Goal: Task Accomplishment & Management: Complete application form

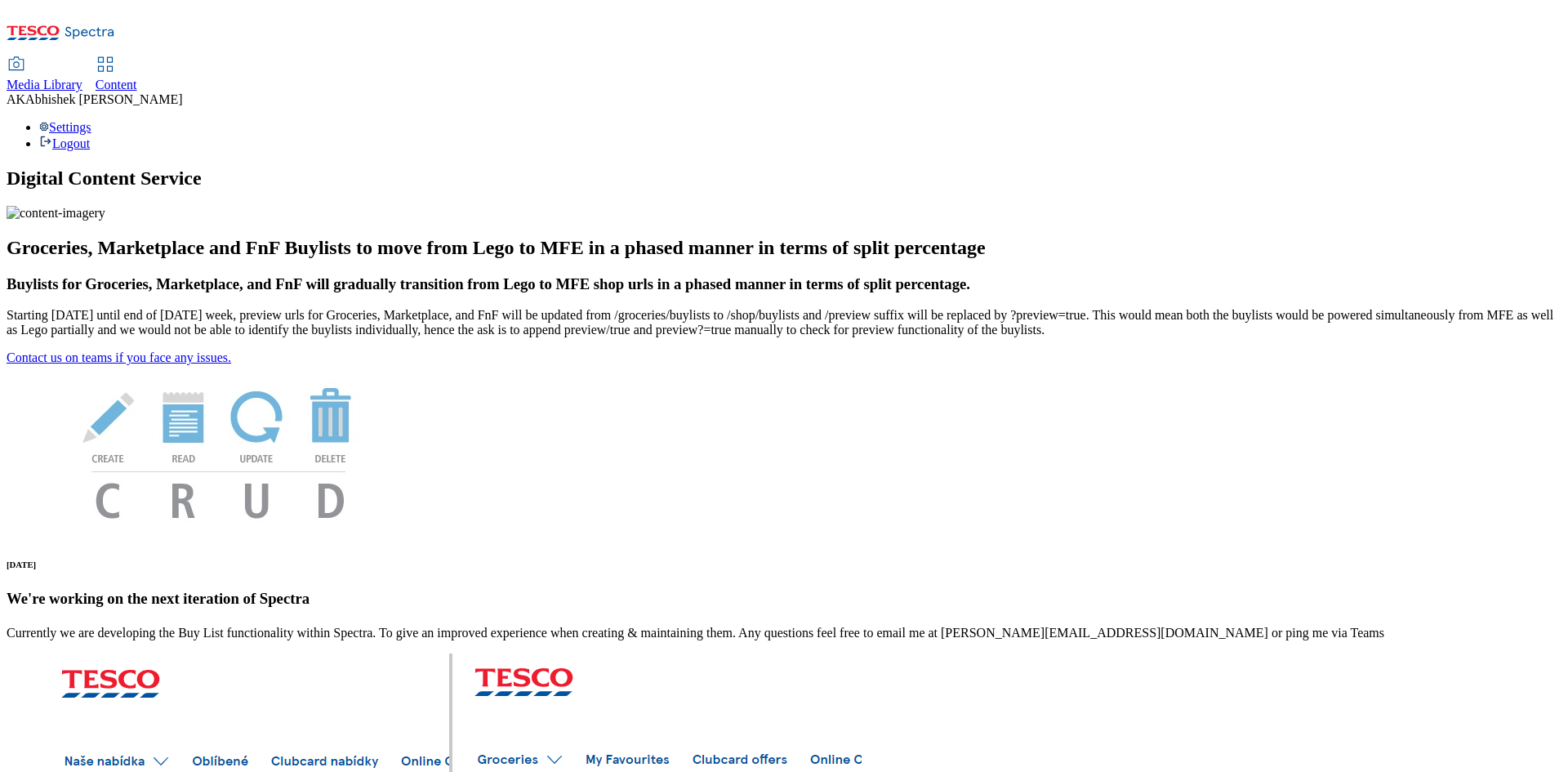
click at [137, 78] on span "Content" at bounding box center [116, 84] width 42 height 14
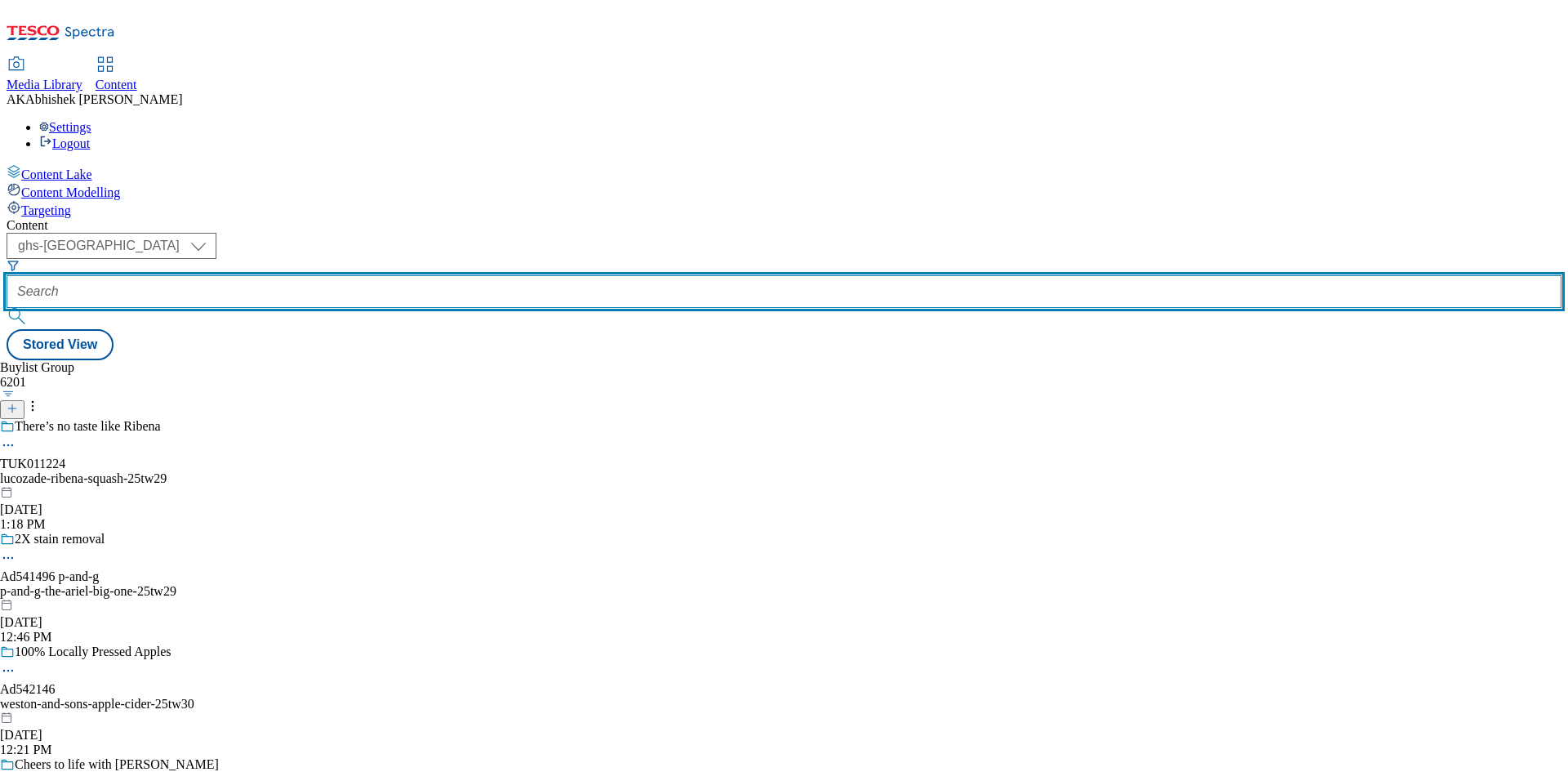
click at [396, 276] on input "text" at bounding box center [784, 292] width 1555 height 32
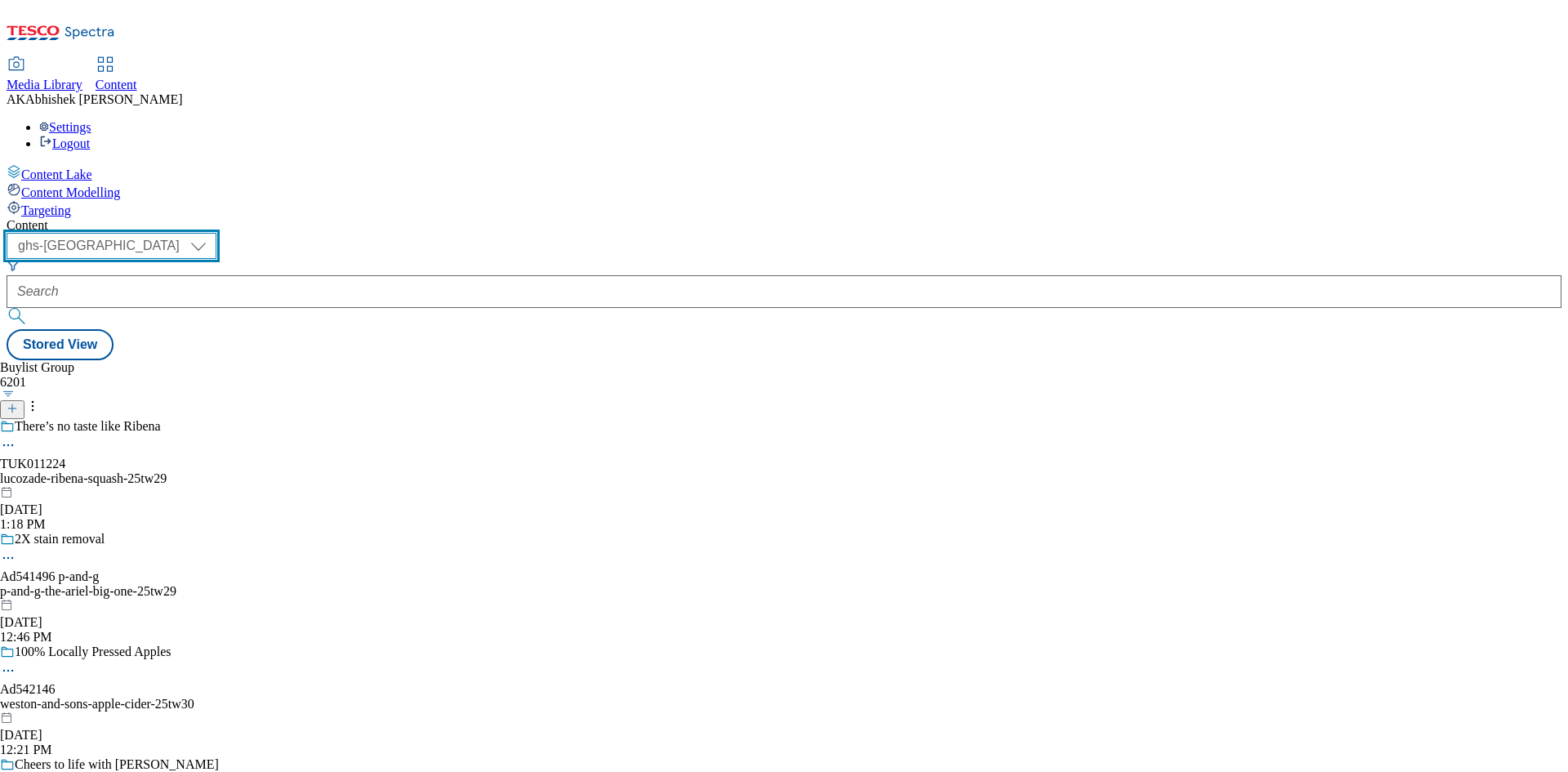
click at [217, 233] on select "ghs-roi ghs-[GEOGRAPHIC_DATA]" at bounding box center [112, 246] width 210 height 26
select select "ghs-roi"
click at [212, 233] on select "ghs-roi ghs-[GEOGRAPHIC_DATA]" at bounding box center [112, 246] width 210 height 26
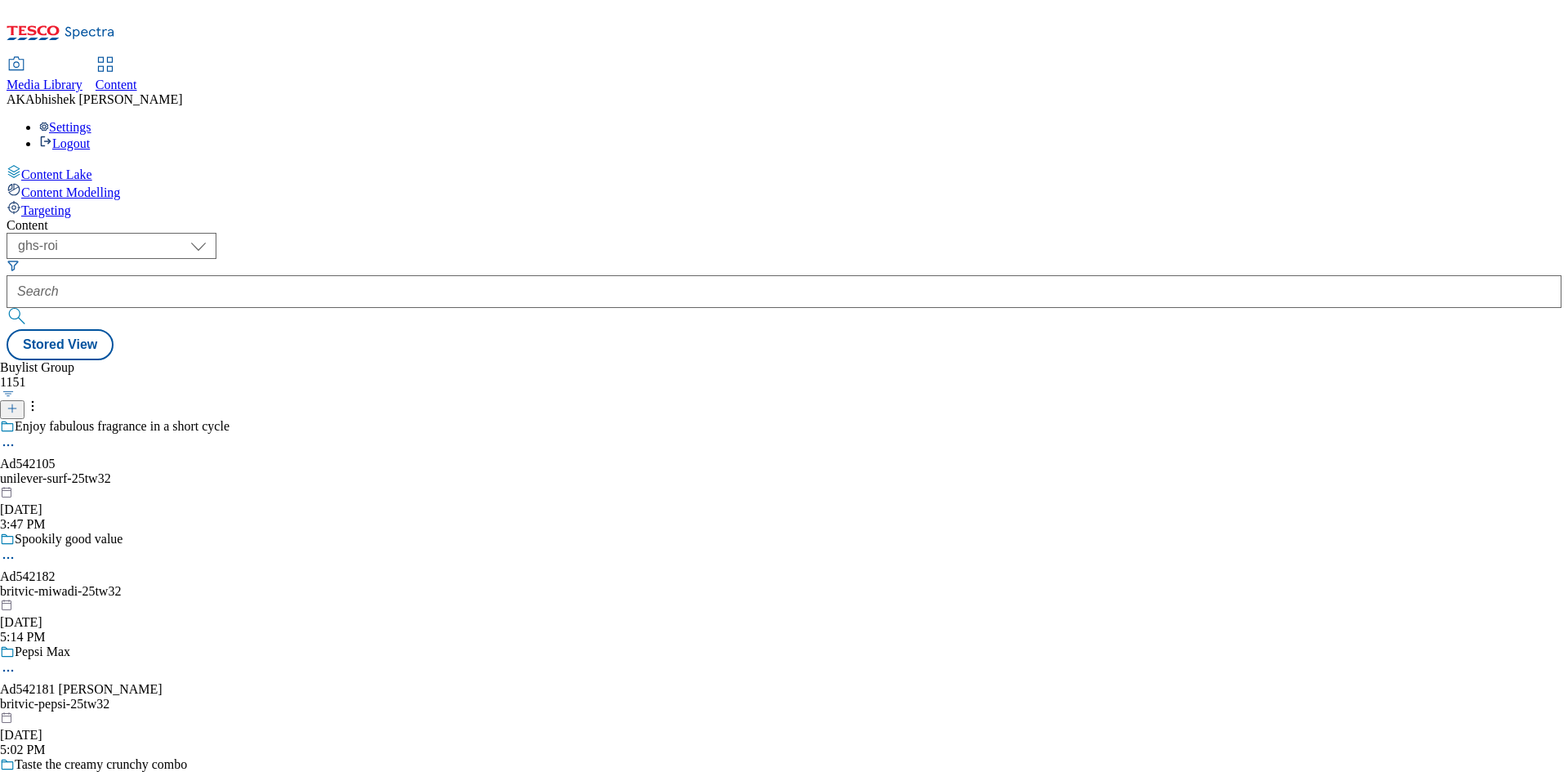
click at [18, 403] on icon at bounding box center [12, 408] width 11 height 11
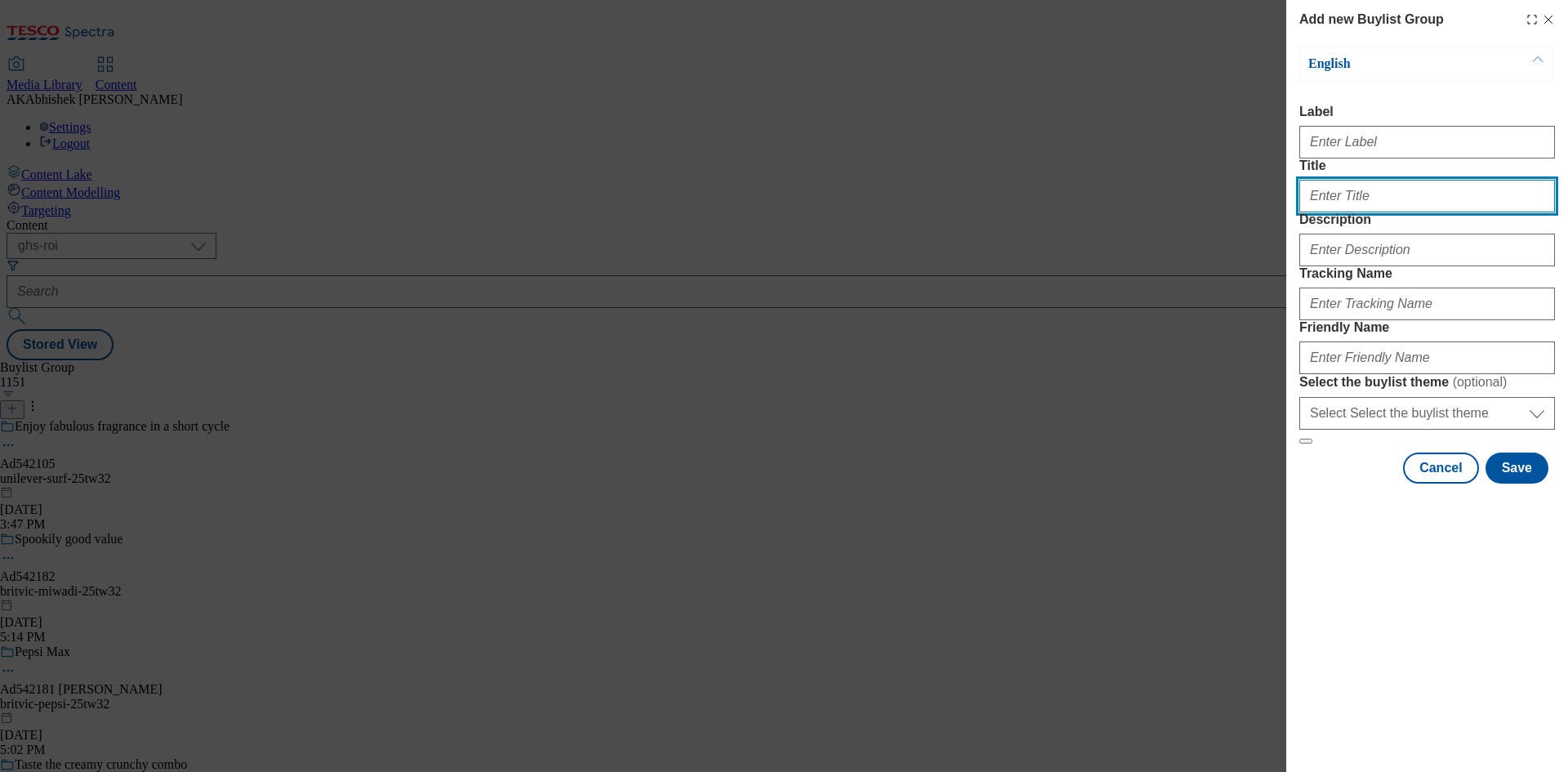
click at [1381, 212] on input "Title" at bounding box center [1427, 196] width 256 height 32
paste input "[EMAIL_ADDRESS][DOMAIN_NAME]"
paste input "542133"
type input "Ad542133"
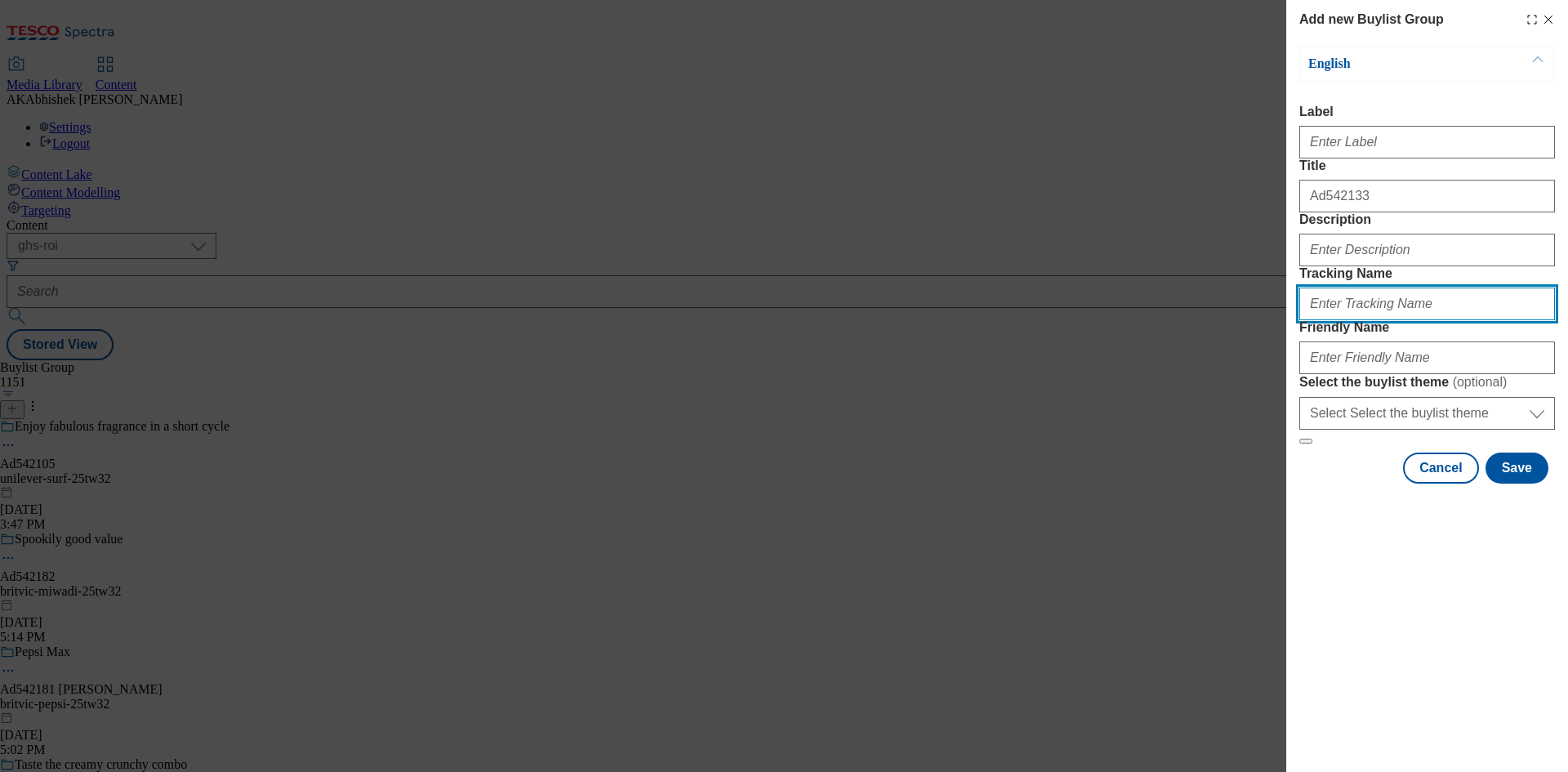
click at [1347, 320] on input "Tracking Name" at bounding box center [1427, 304] width 256 height 32
paste input "542133"
type input "DH_AD542133"
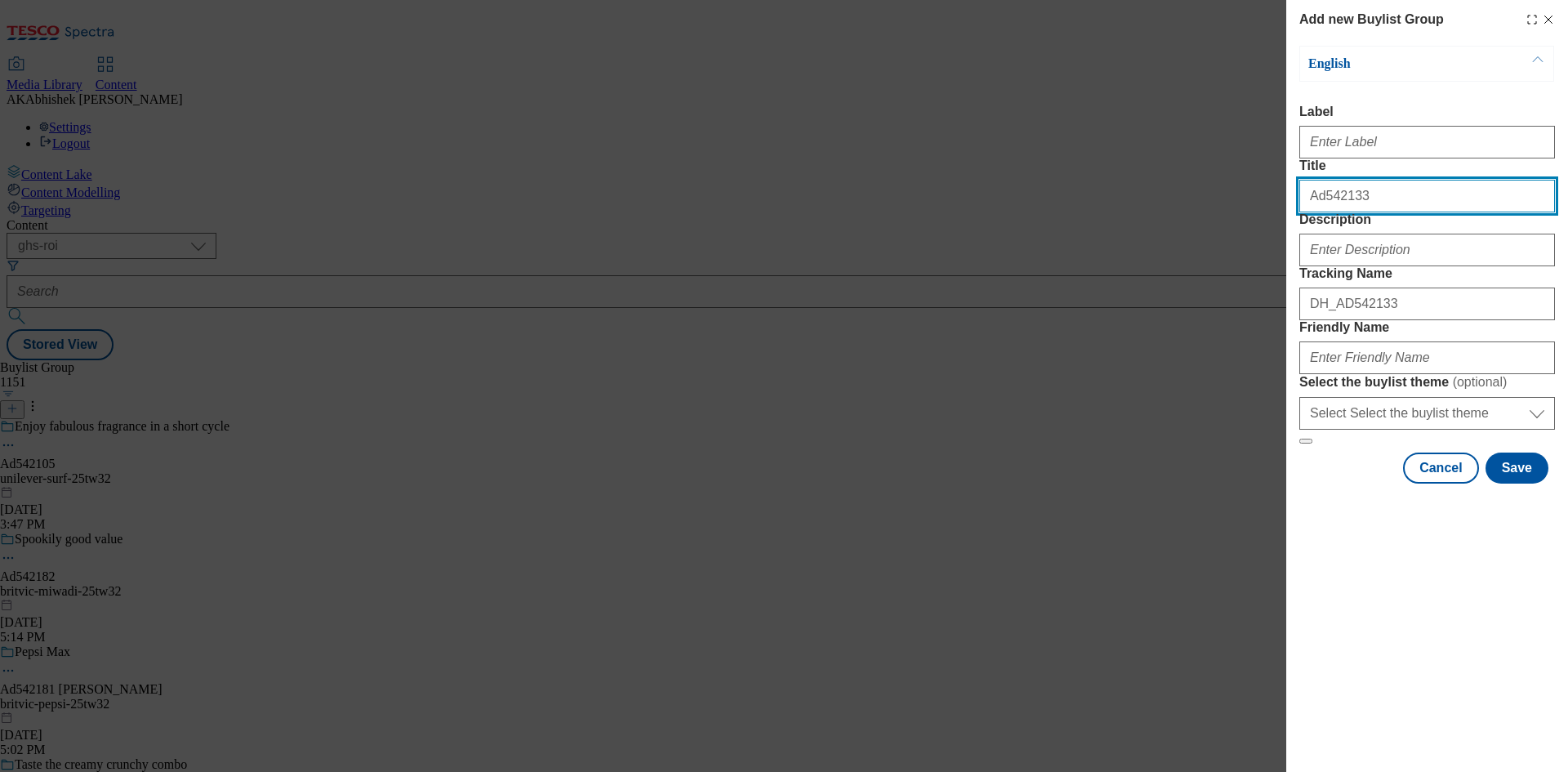
drag, startPoint x: 1391, startPoint y: 225, endPoint x: 959, endPoint y: 203, distance: 432.6
click at [960, 202] on div "Add new Buylist Group English Label Title Ad542133 Description Tracking Name DH…" at bounding box center [784, 386] width 1568 height 772
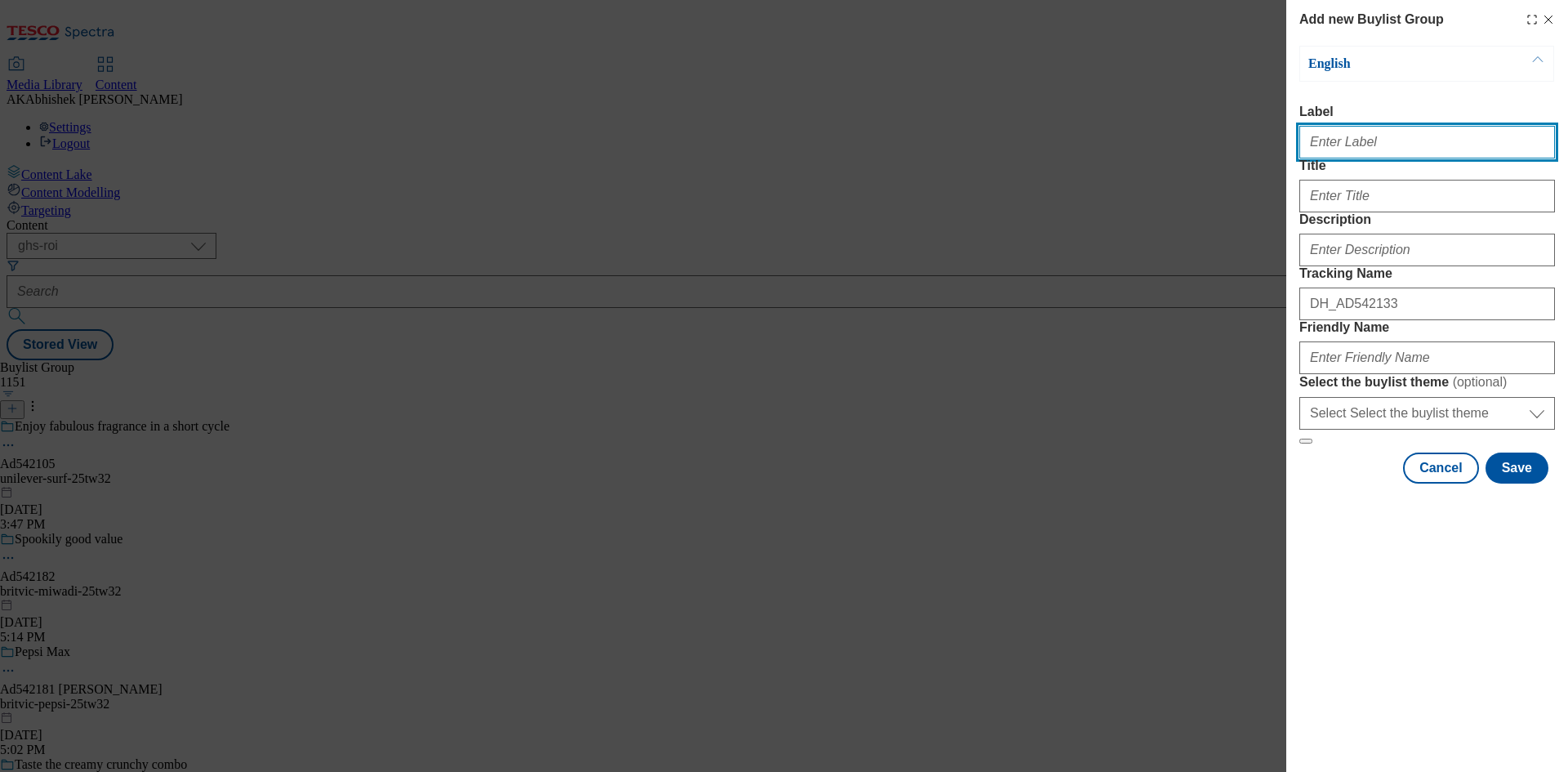
click at [1363, 146] on input "Label" at bounding box center [1427, 142] width 256 height 32
paste input "Ad542133"
type input "Ad542133"
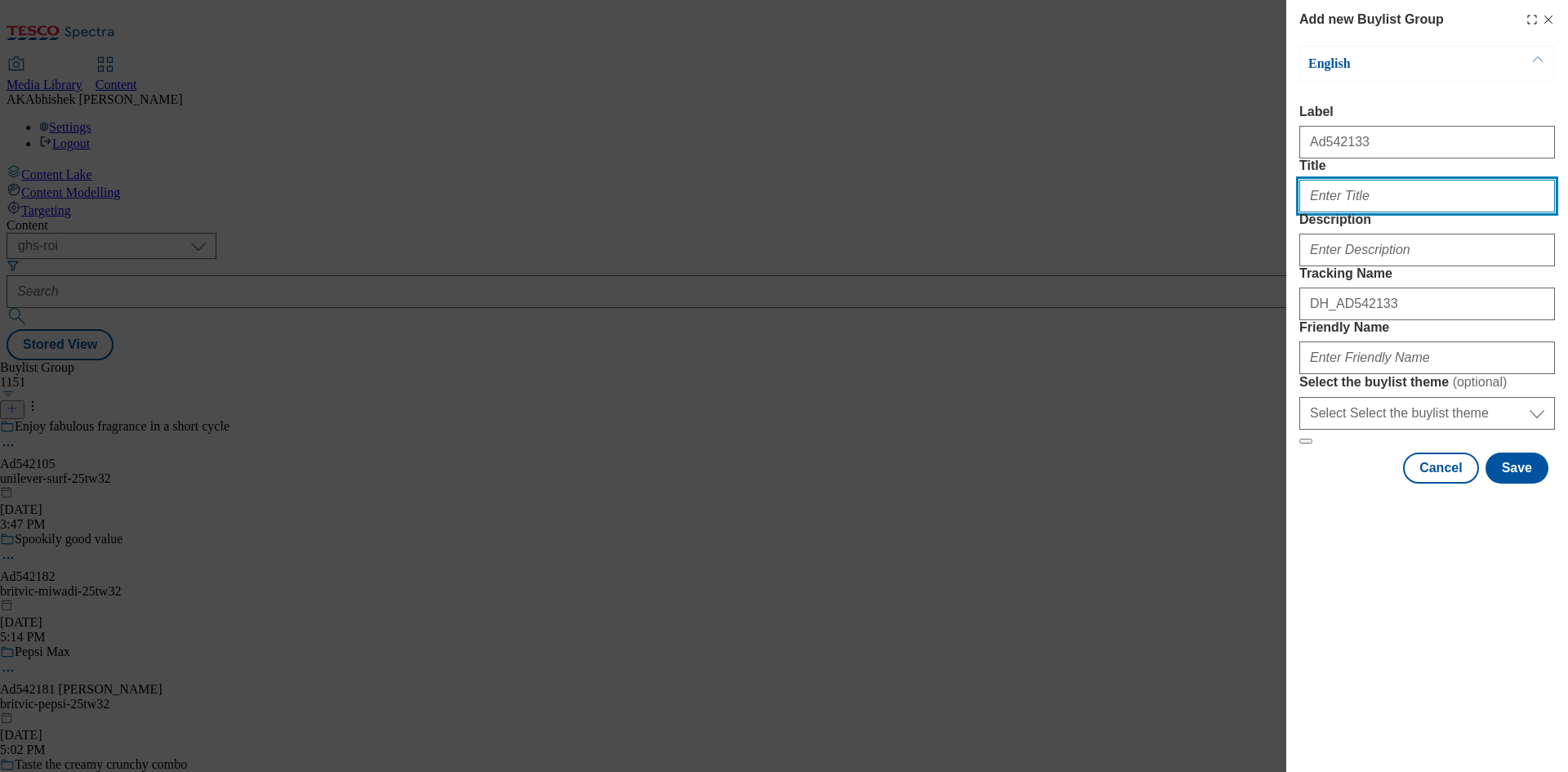
click at [1363, 212] on input "Title" at bounding box center [1427, 196] width 256 height 32
paste input "weeknight wonders"
click at [1306, 212] on input "weeknight wonders" at bounding box center [1427, 196] width 256 height 32
drag, startPoint x: 1422, startPoint y: 229, endPoint x: 995, endPoint y: 212, distance: 427.3
click at [1006, 213] on div "Add new Buylist Group English Label Ad542133 Title weeknight wonders Descriptio…" at bounding box center [784, 386] width 1568 height 772
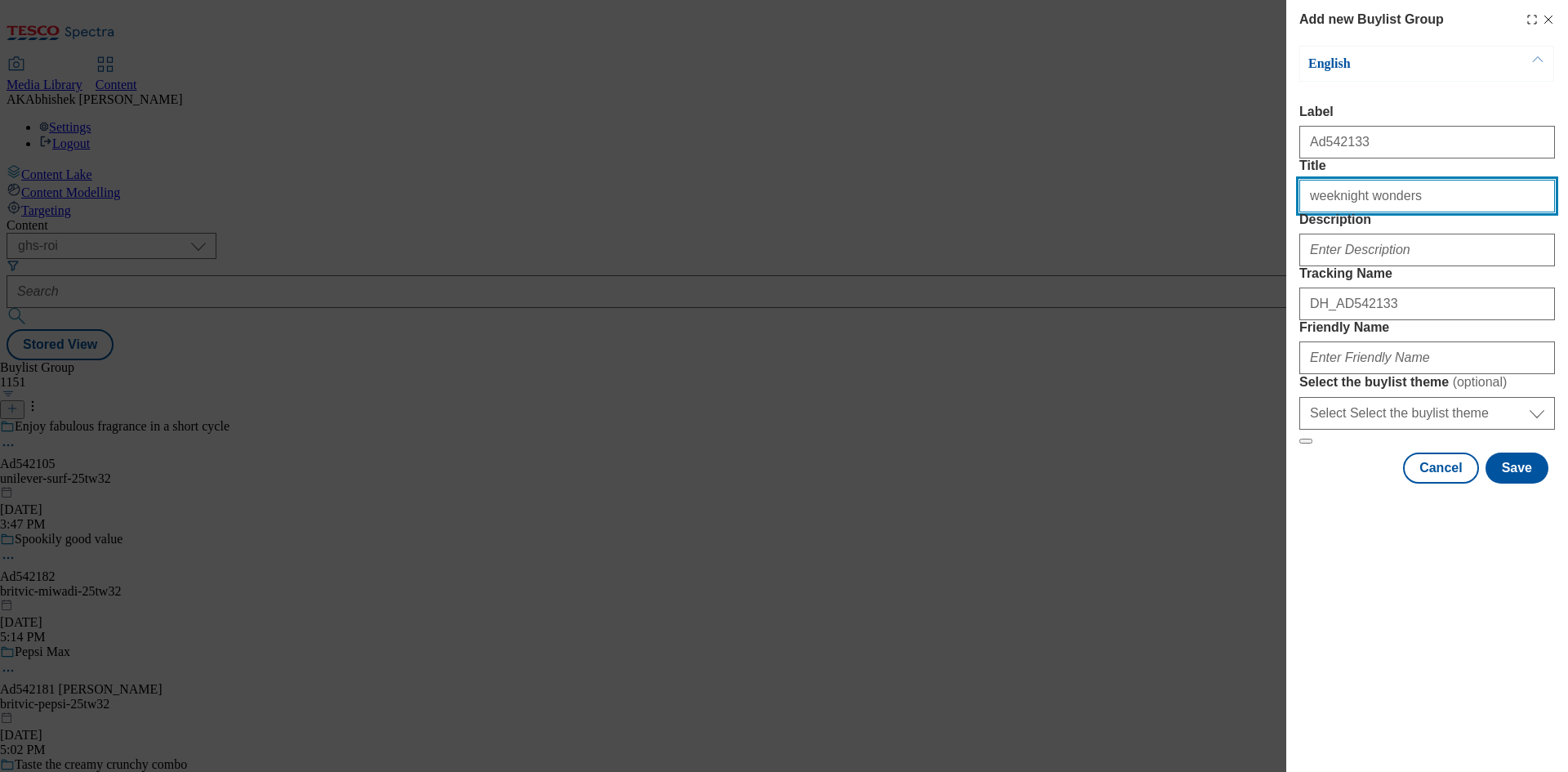
type input "weeknight wonders"
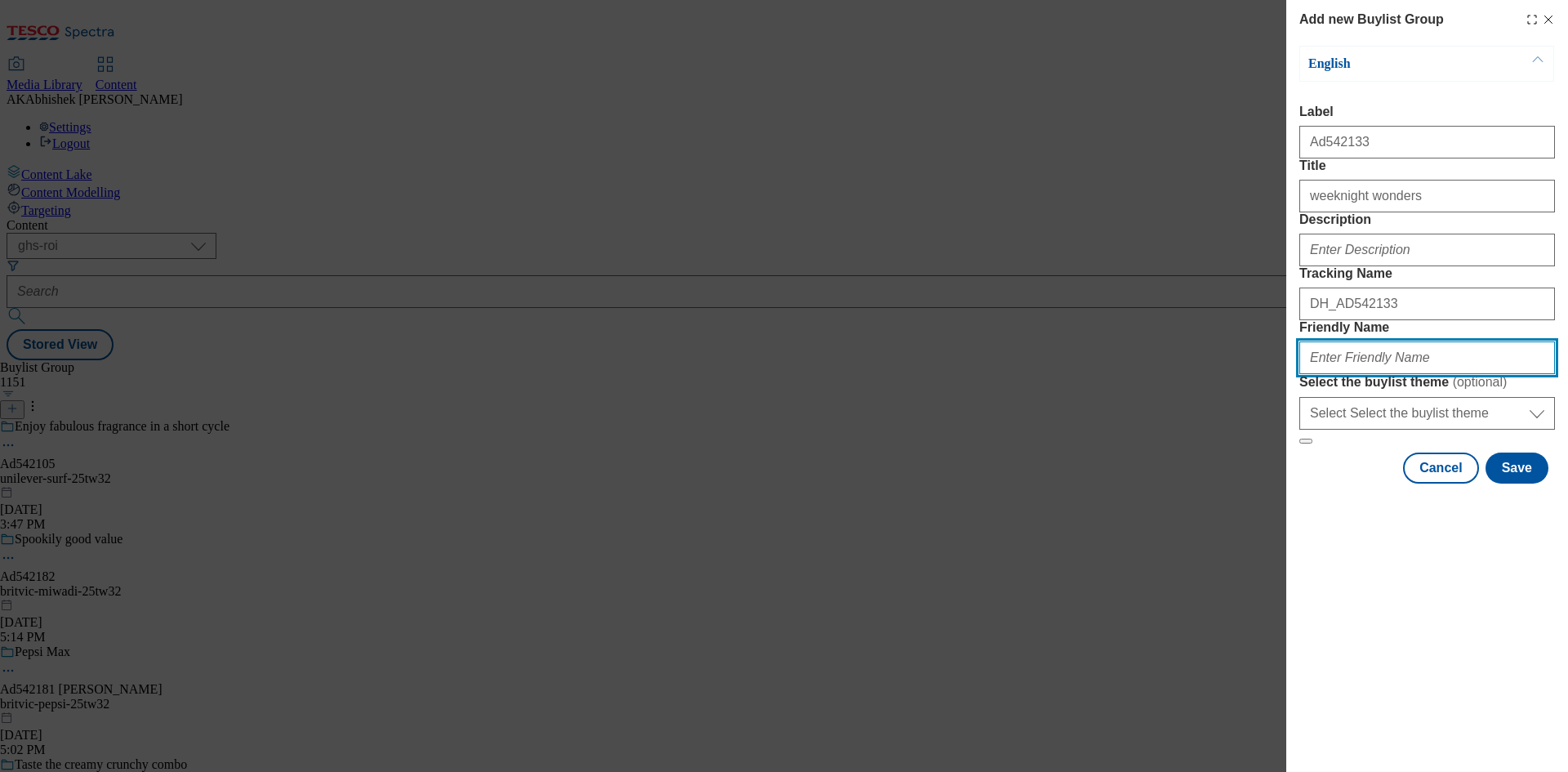
click at [1414, 374] on input "Friendly Name" at bounding box center [1427, 357] width 256 height 32
paste input "itsu"
type input "itsu-food-range-25tw32"
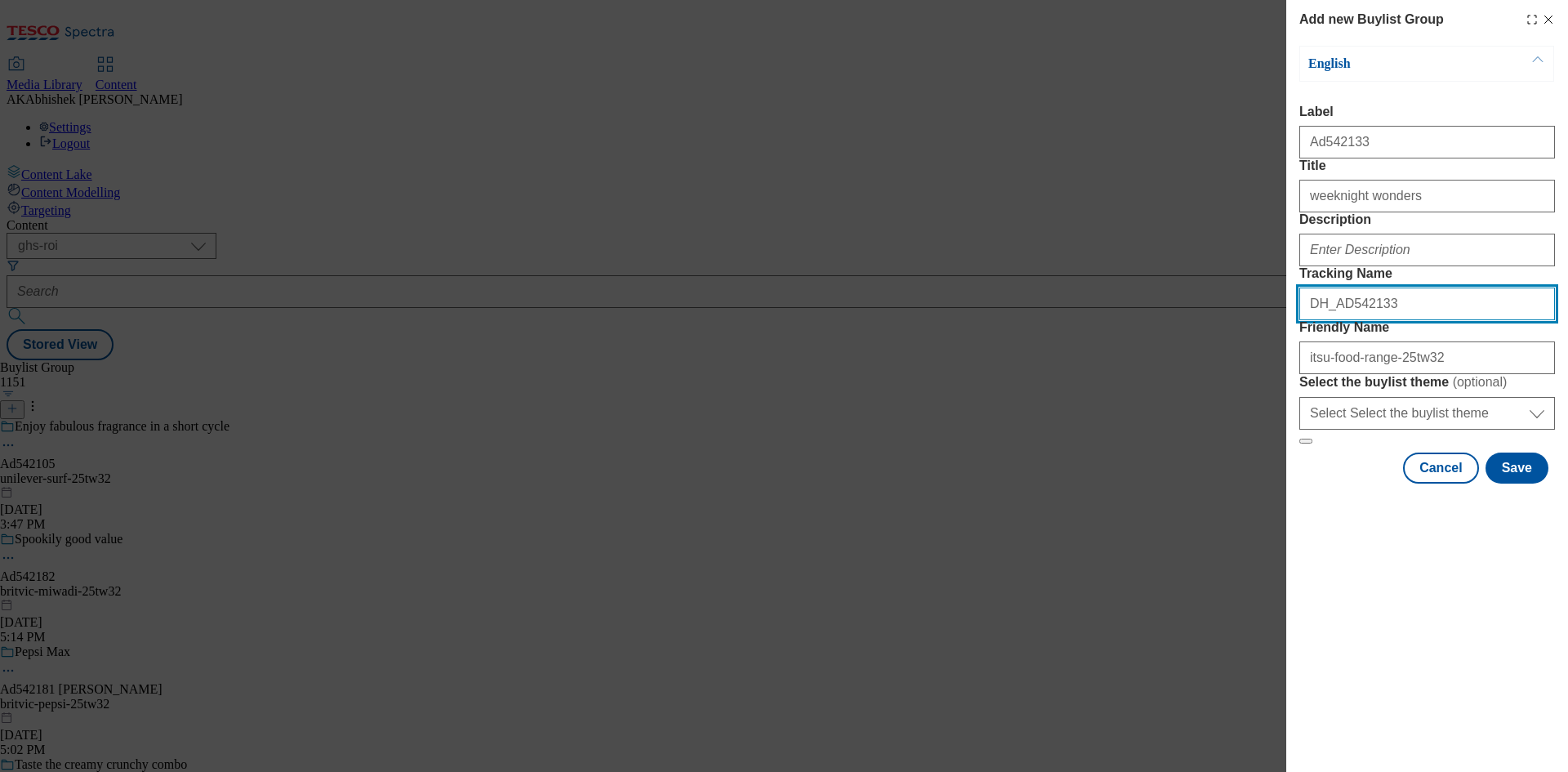
drag, startPoint x: 1409, startPoint y: 398, endPoint x: 1219, endPoint y: 398, distance: 190.0
click at [1220, 398] on div "Add new Buylist Group English Label Ad542133 Title weeknight wonders Descriptio…" at bounding box center [784, 386] width 1568 height 772
click at [1523, 484] on button "Save" at bounding box center [1518, 467] width 63 height 31
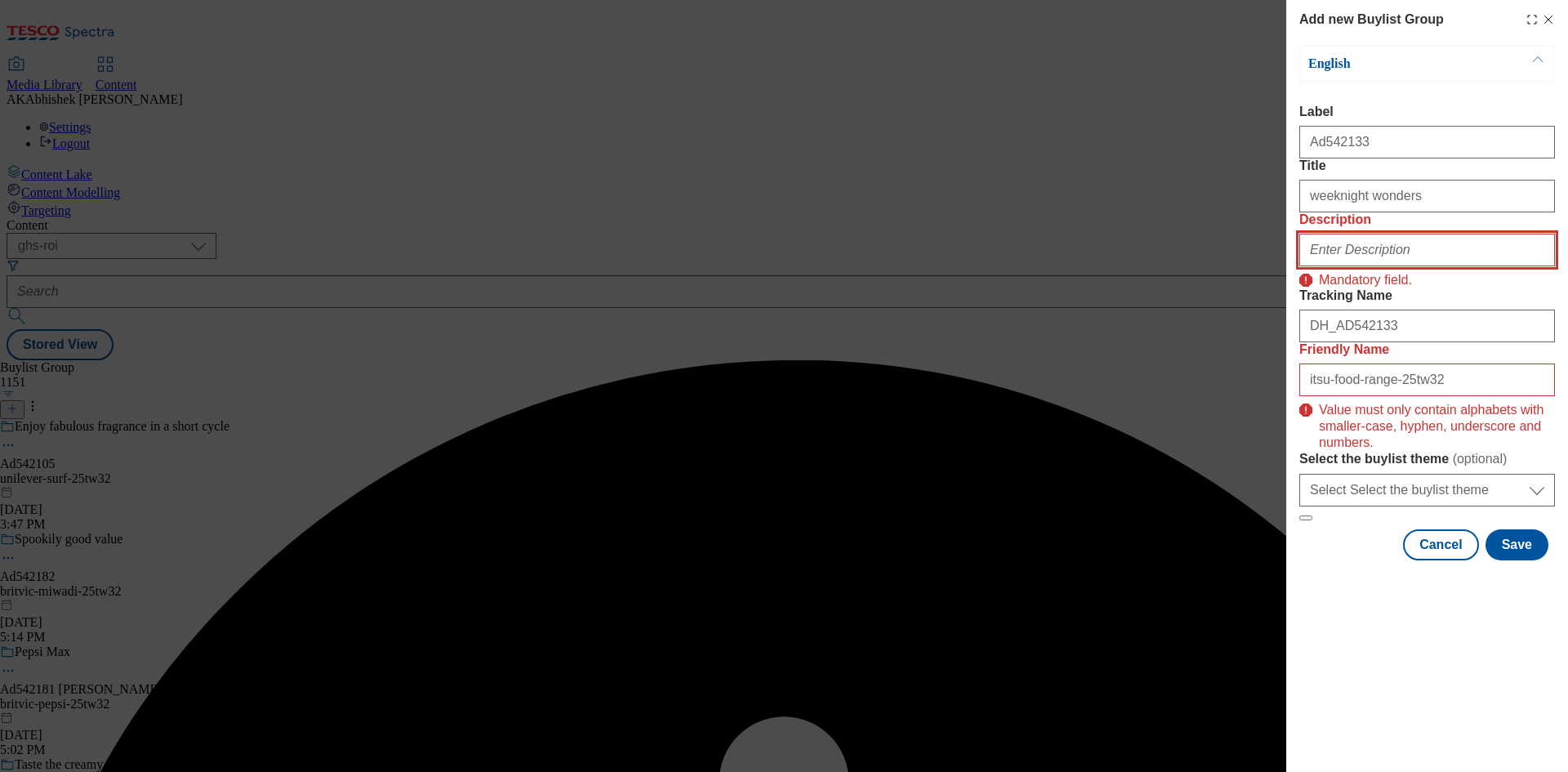
click at [1410, 266] on input "Description" at bounding box center [1427, 250] width 256 height 32
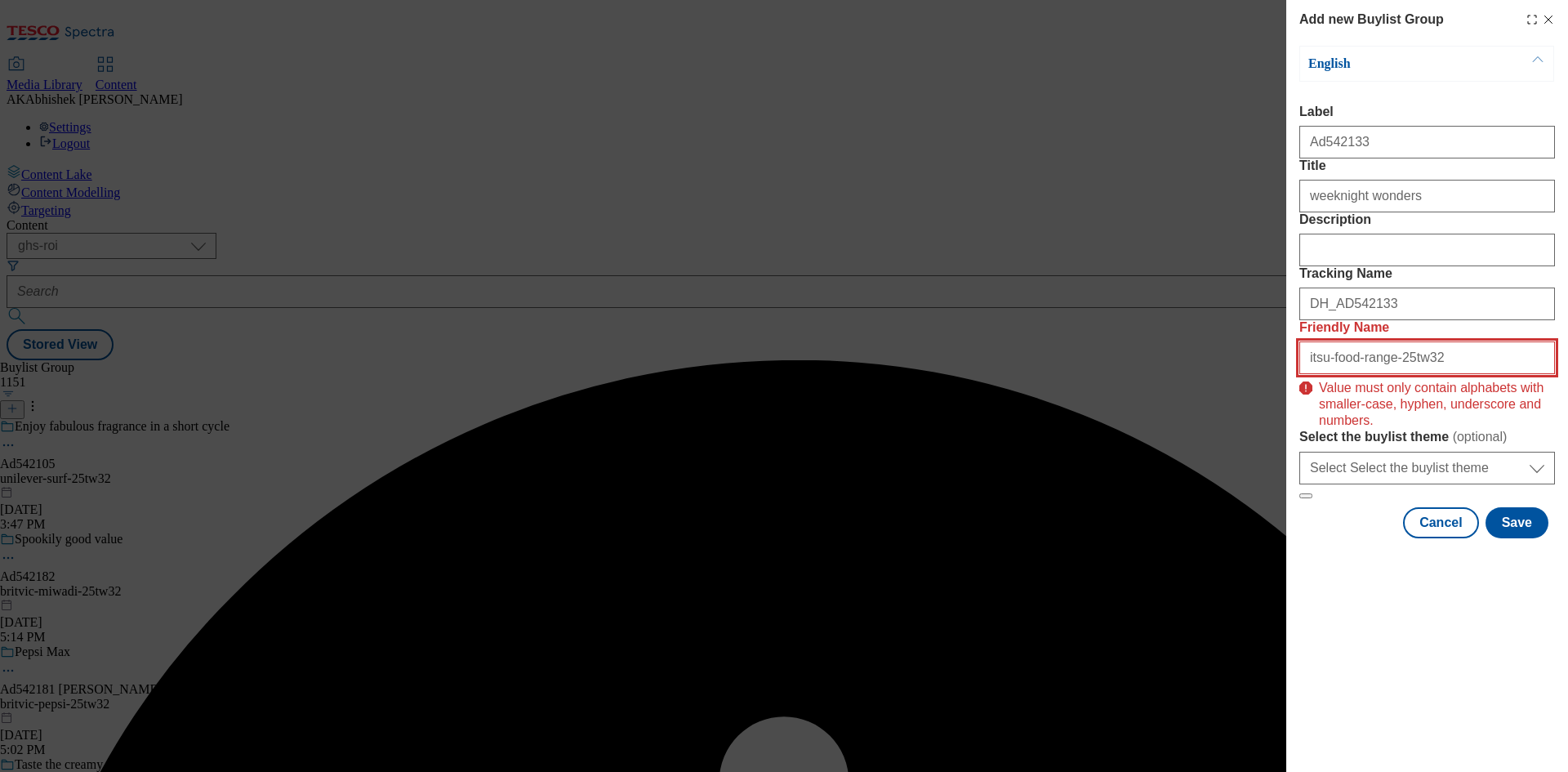
click at [1463, 374] on input "itsu-food-range-25tw32" at bounding box center [1427, 357] width 256 height 32
click at [1306, 374] on input "itsu-food-range-25tw32" at bounding box center [1427, 357] width 256 height 32
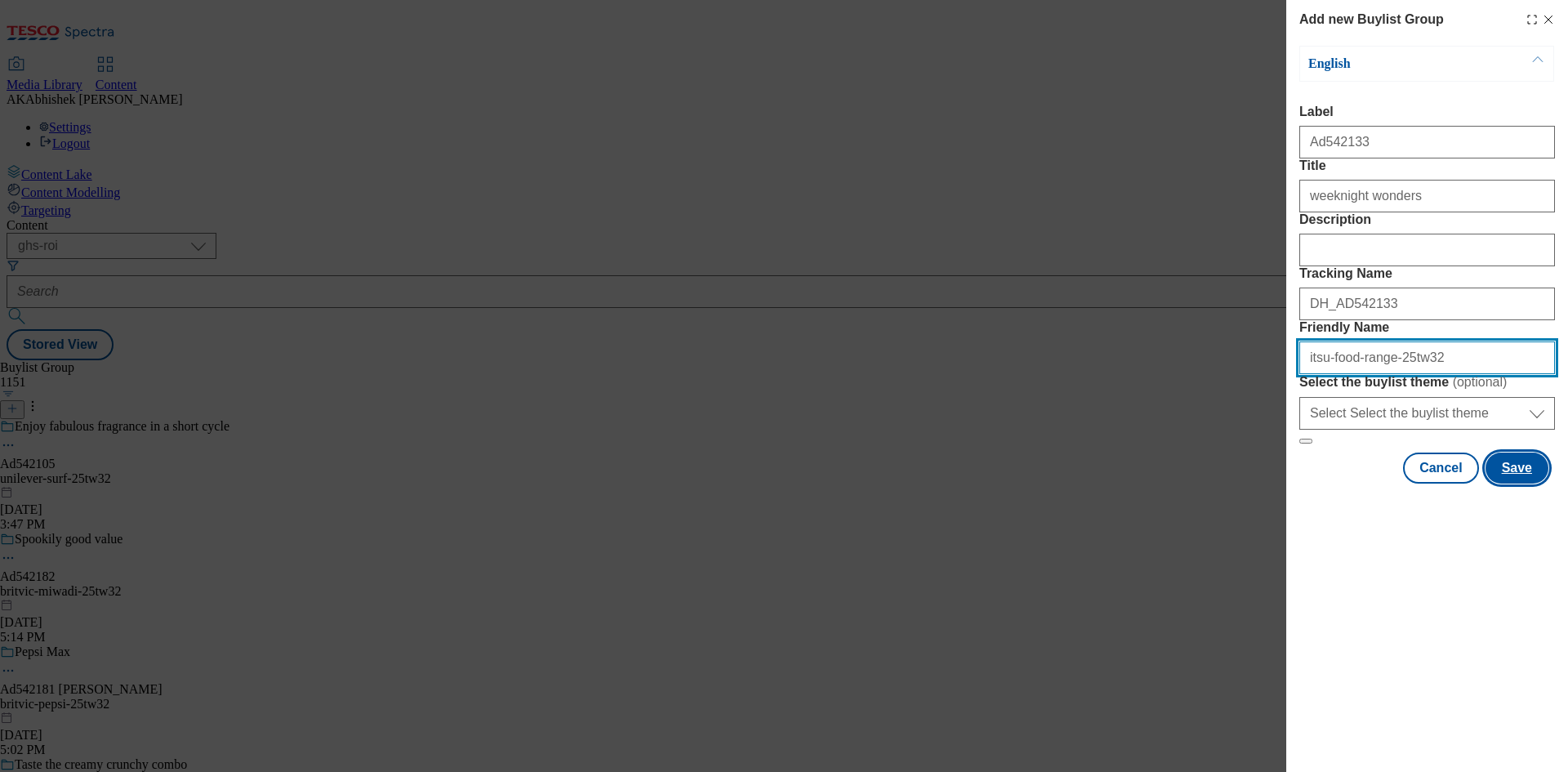
type input "itsu-food-range-25tw32"
click at [1503, 484] on button "Save" at bounding box center [1518, 467] width 63 height 31
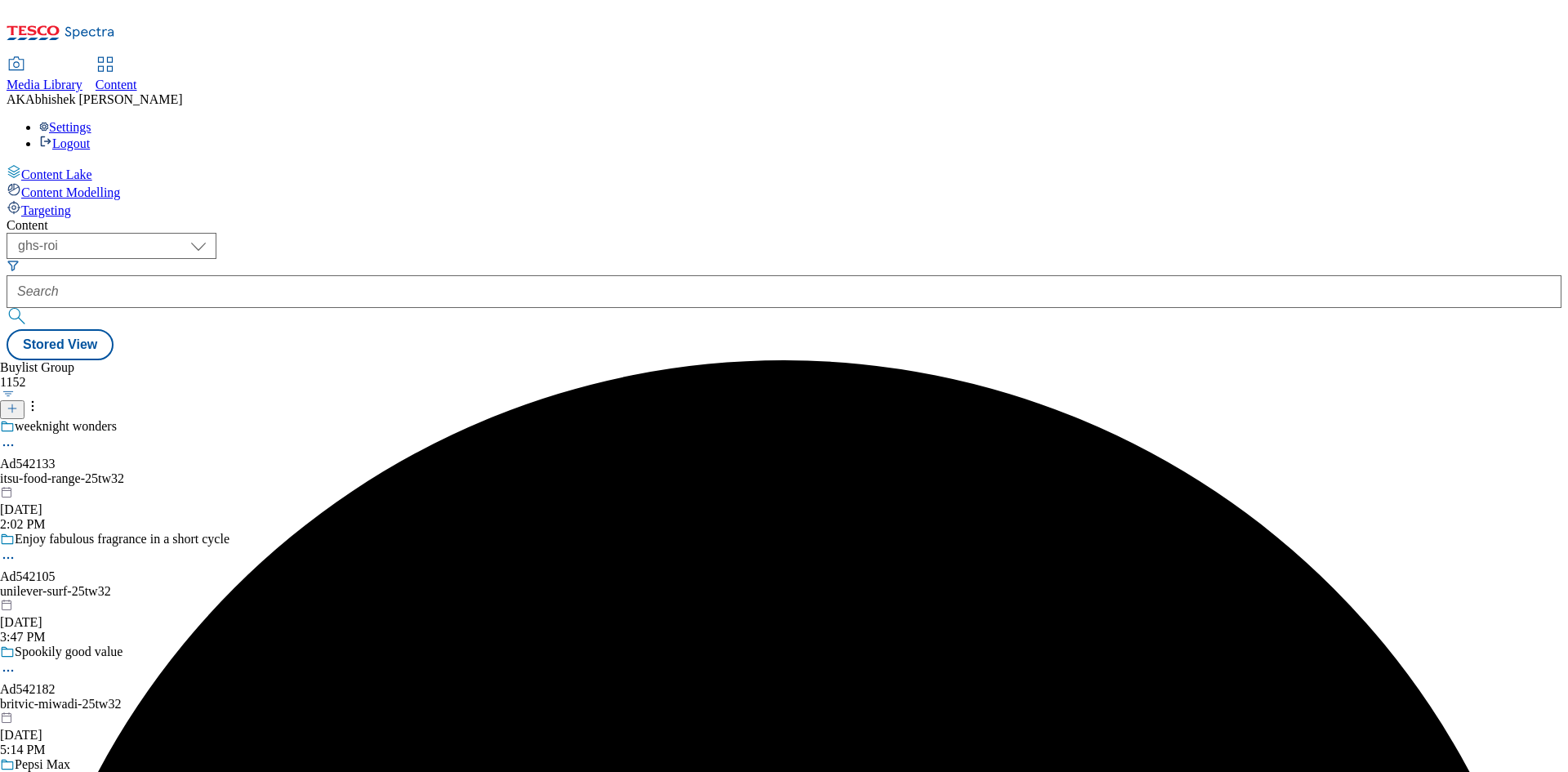
click at [229, 471] on div "itsu-food-range-25tw32" at bounding box center [114, 478] width 229 height 15
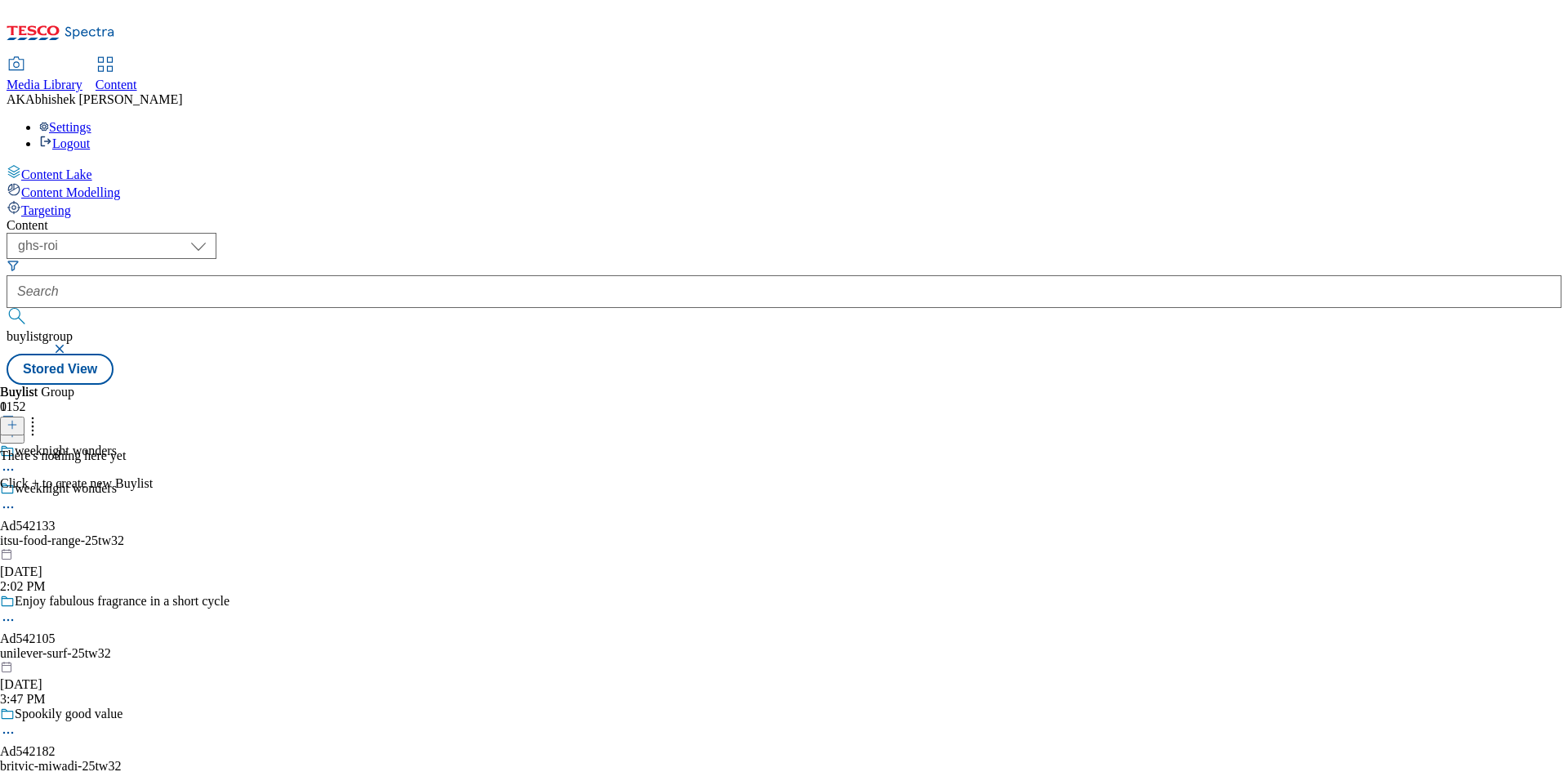
click at [229, 481] on div "weeknight wonders" at bounding box center [114, 500] width 229 height 38
click at [16, 499] on icon at bounding box center [8, 507] width 16 height 16
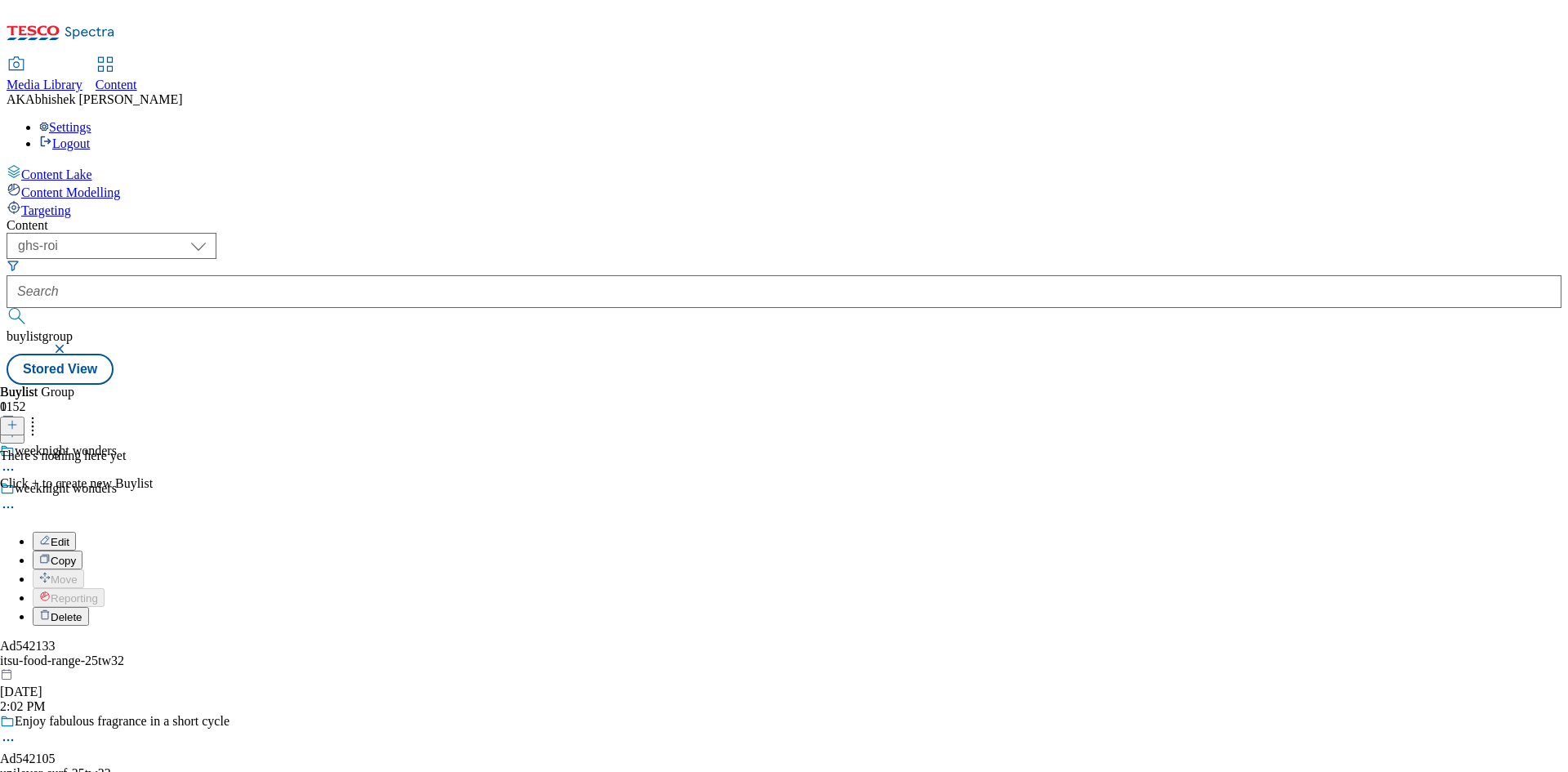
click at [69, 536] on span "Edit" at bounding box center [60, 542] width 19 height 12
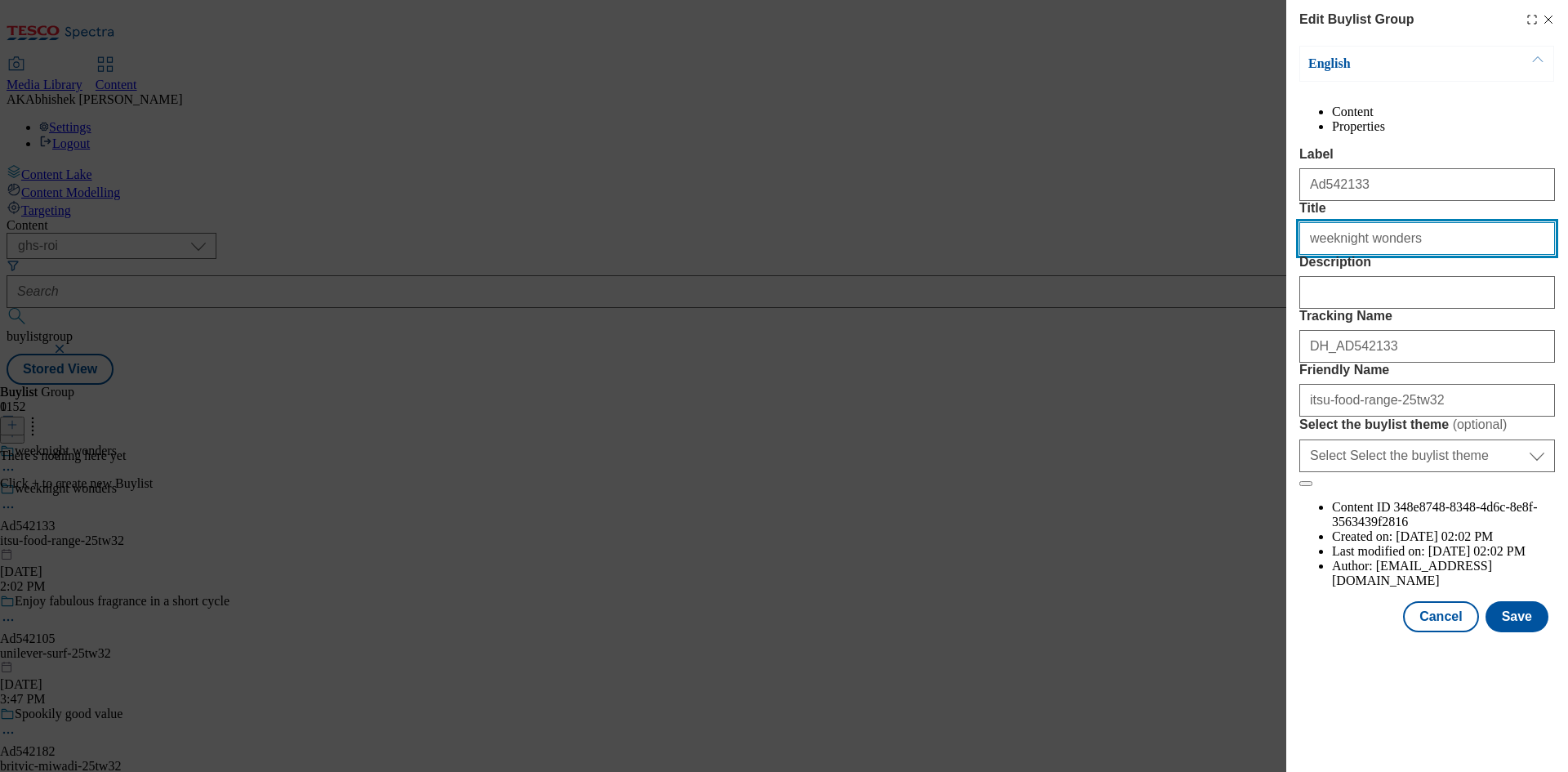
click at [1311, 255] on input "weeknight wonders" at bounding box center [1427, 238] width 256 height 32
type input "Weeknight wonders"
click at [1523, 632] on button "Save" at bounding box center [1518, 617] width 63 height 31
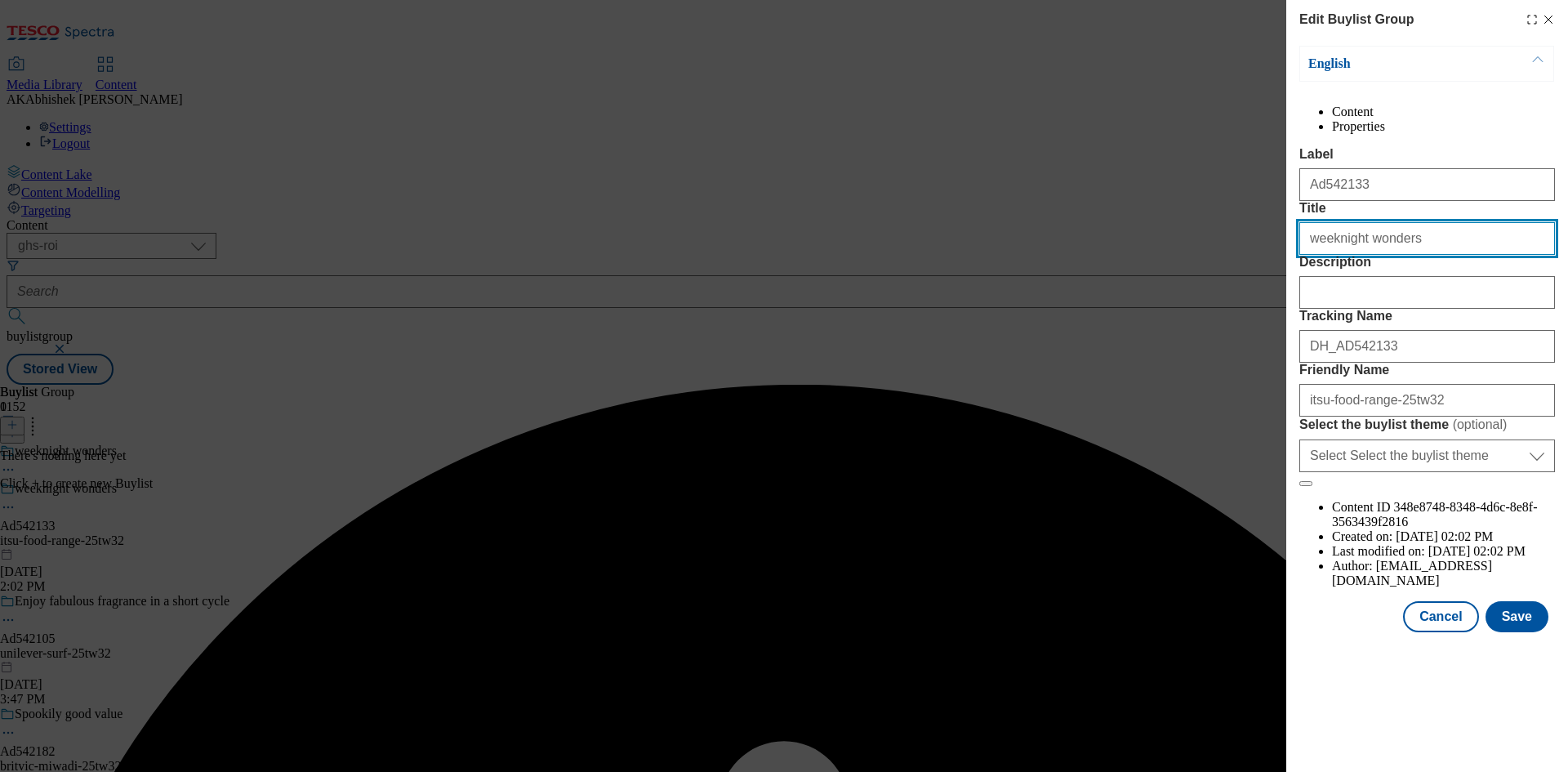
click at [1304, 255] on input "weeknight wonders" at bounding box center [1427, 238] width 256 height 32
click at [1470, 255] on input "Weeknight wonders" at bounding box center [1427, 238] width 256 height 32
type input "Weeknight wonders"
click at [1530, 632] on button "Save" at bounding box center [1518, 617] width 63 height 31
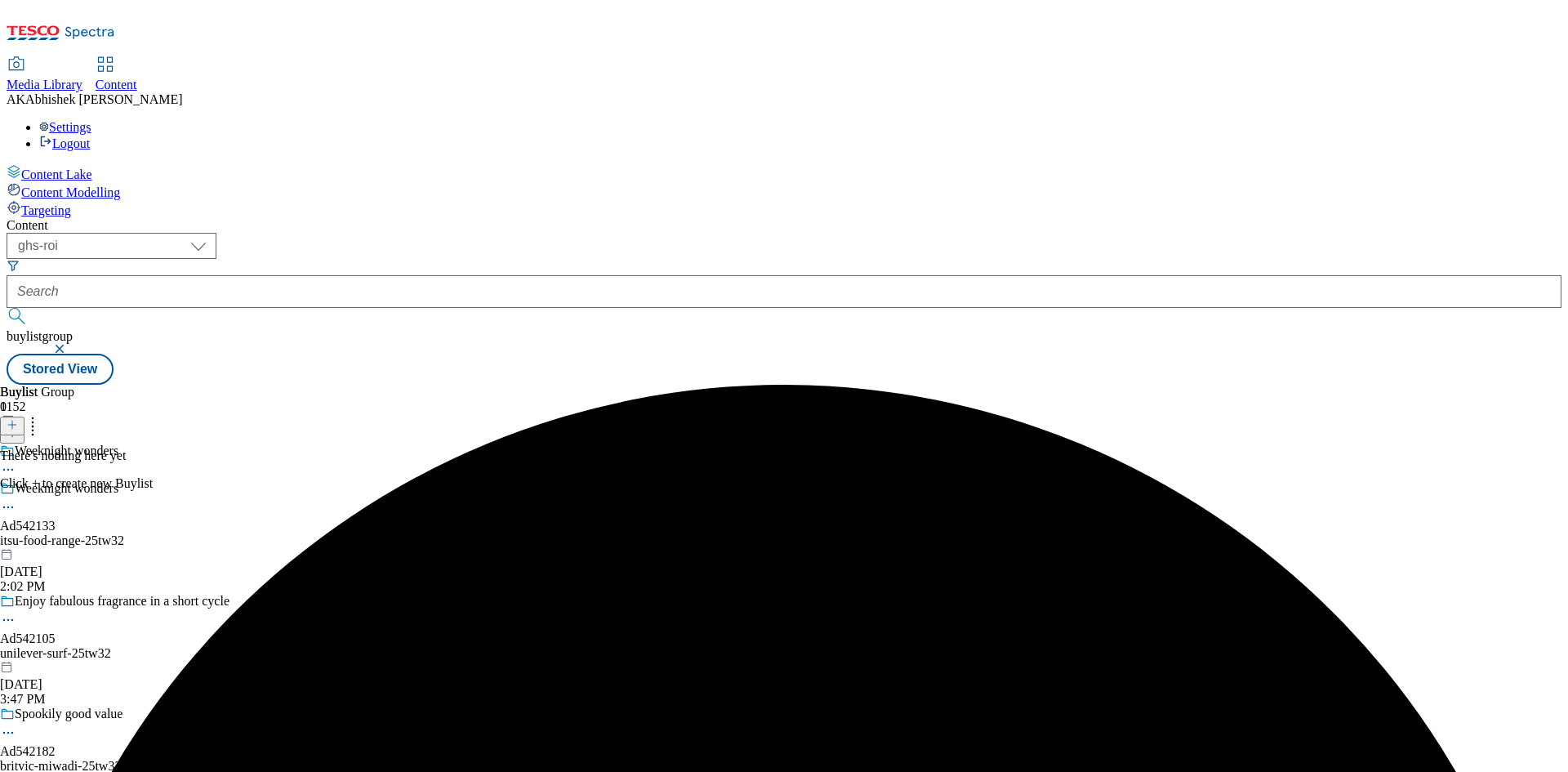
click at [18, 419] on icon at bounding box center [12, 424] width 11 height 11
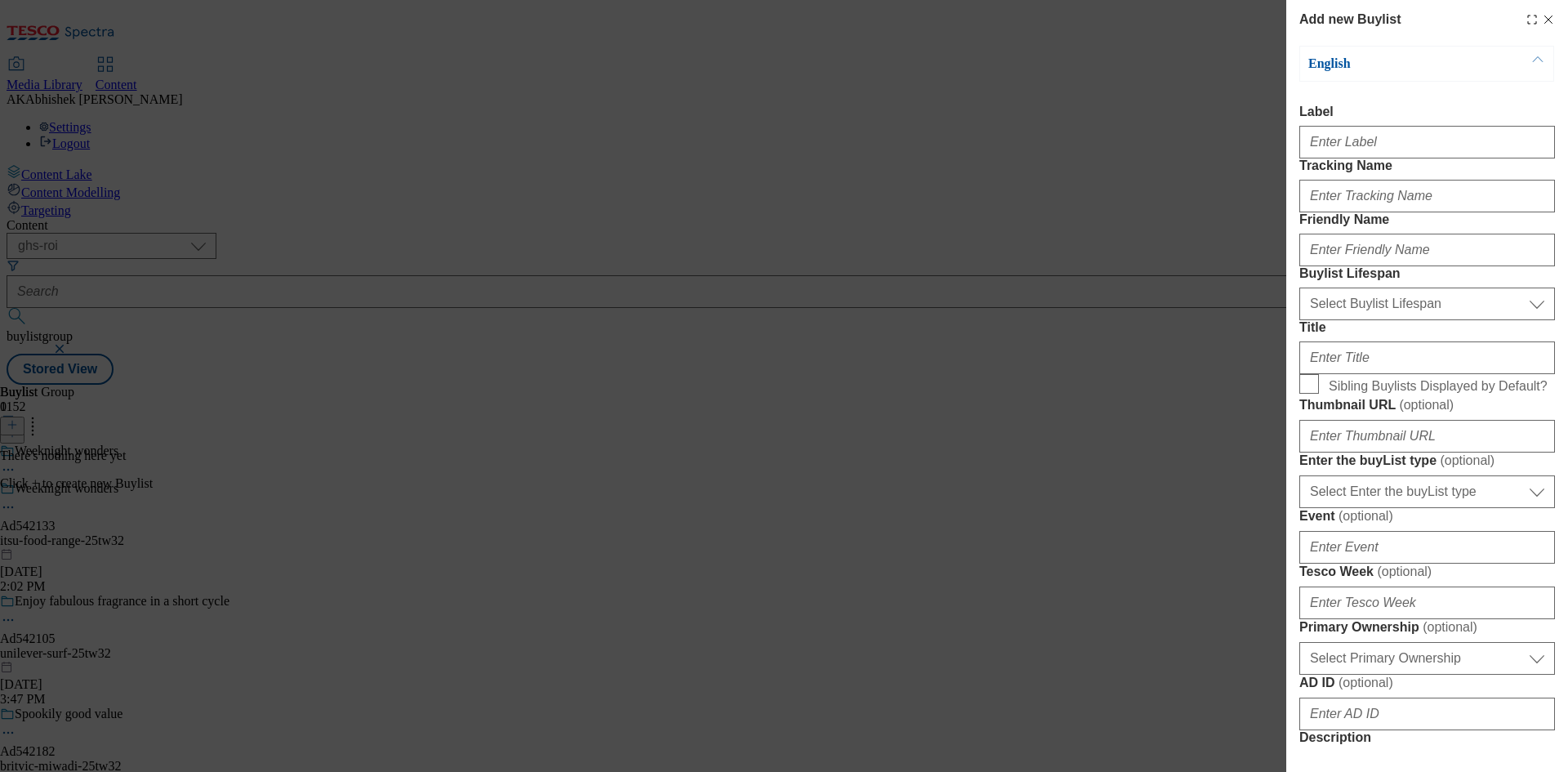
click at [1541, 9] on div "Add new Buylist English Label Tracking Name Friendly Name Buylist Lifespan Sele…" at bounding box center [1427, 374] width 282 height 749
click at [1542, 21] on icon "Modal" at bounding box center [1548, 19] width 13 height 13
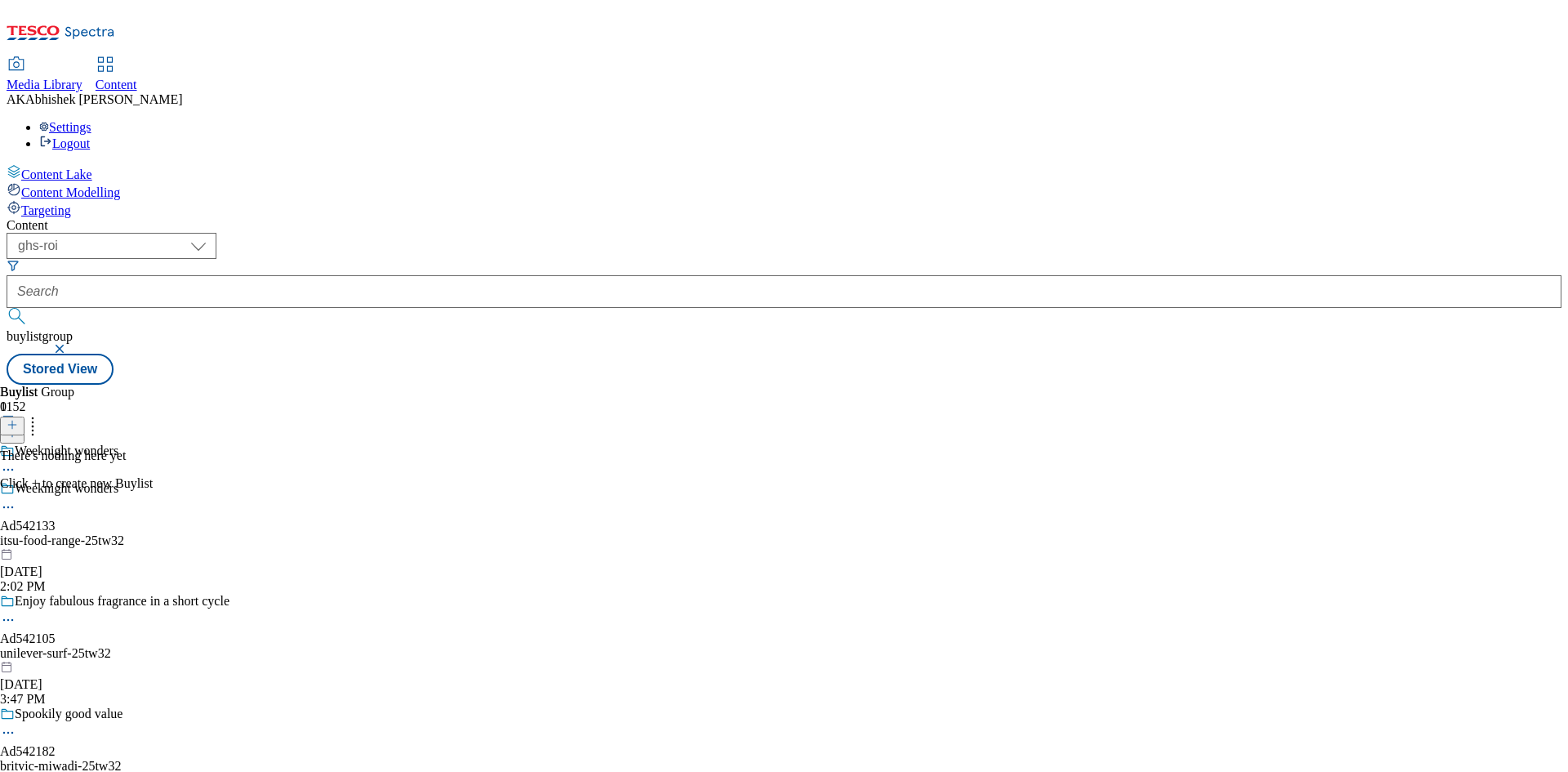
click at [229, 533] on div "itsu-food-range-25tw32" at bounding box center [114, 540] width 229 height 15
click at [18, 419] on icon at bounding box center [12, 424] width 11 height 11
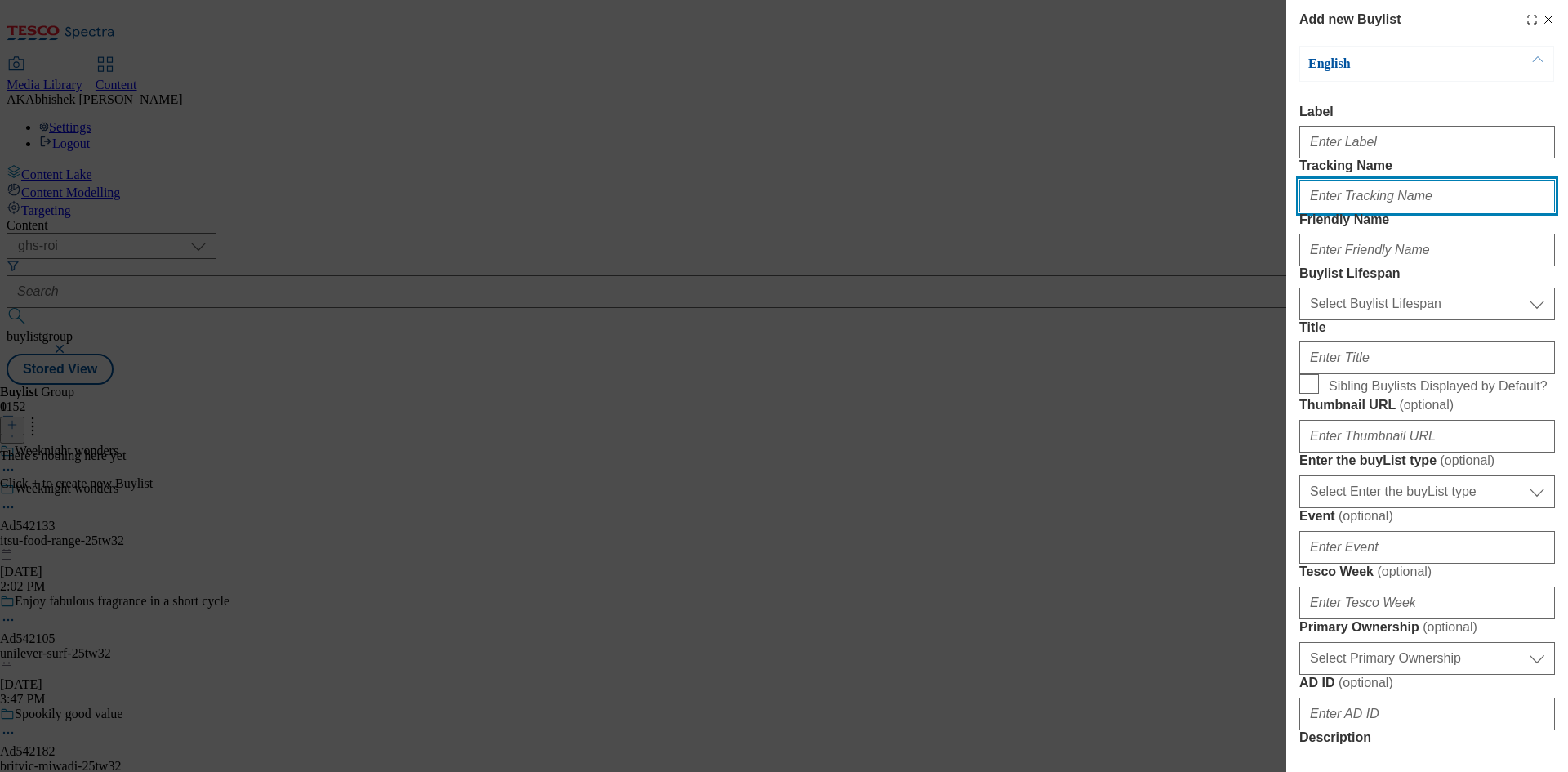
click at [1382, 212] on input "Tracking Name" at bounding box center [1427, 196] width 256 height 32
paste input "DH_AD542133"
click at [1339, 212] on input "DH_AD542133" at bounding box center [1427, 196] width 256 height 32
type input "DH_AD542133"
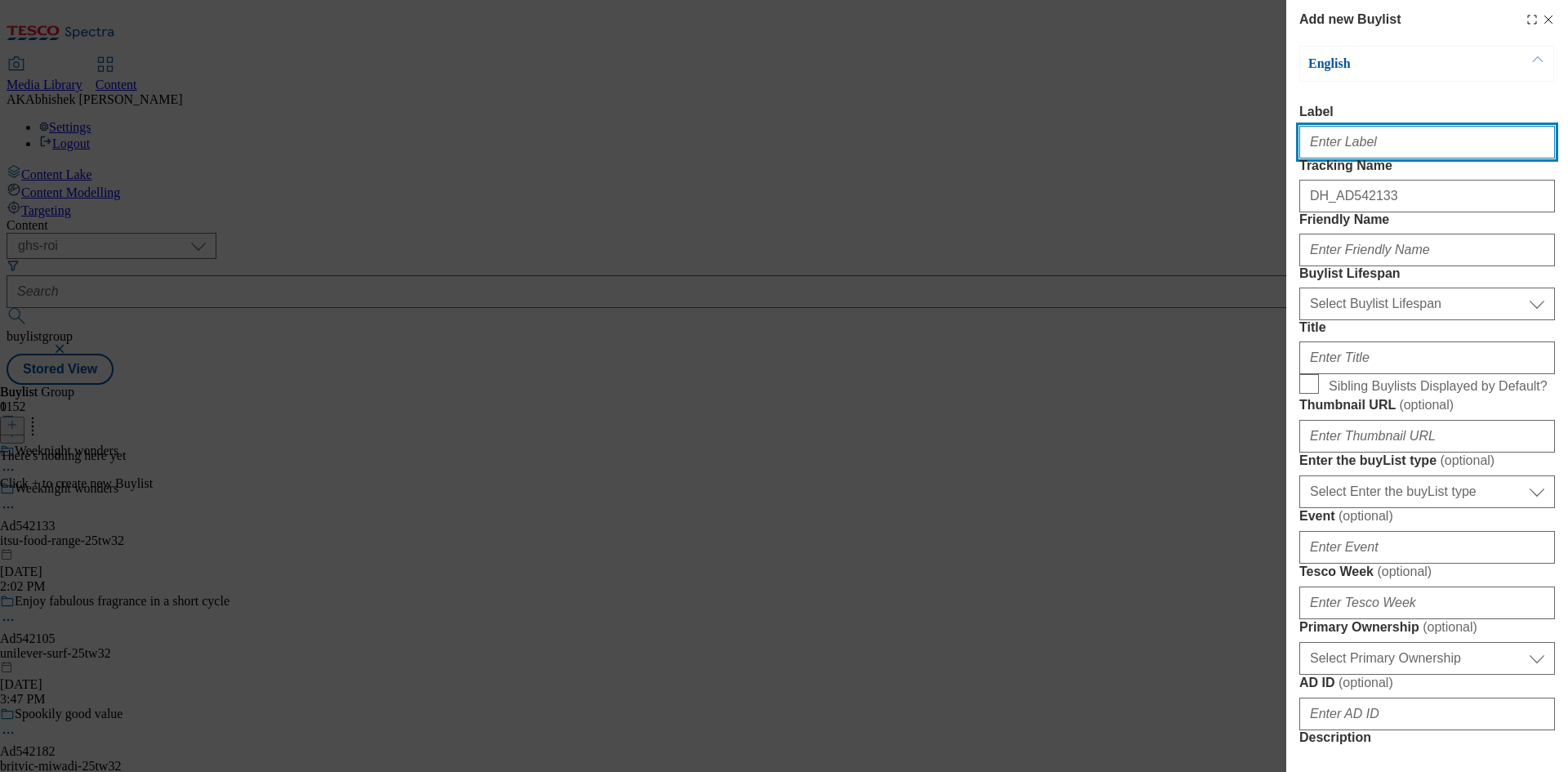
click at [1335, 154] on input "Label" at bounding box center [1427, 142] width 256 height 32
paste input "542133"
type input "Ad542133"
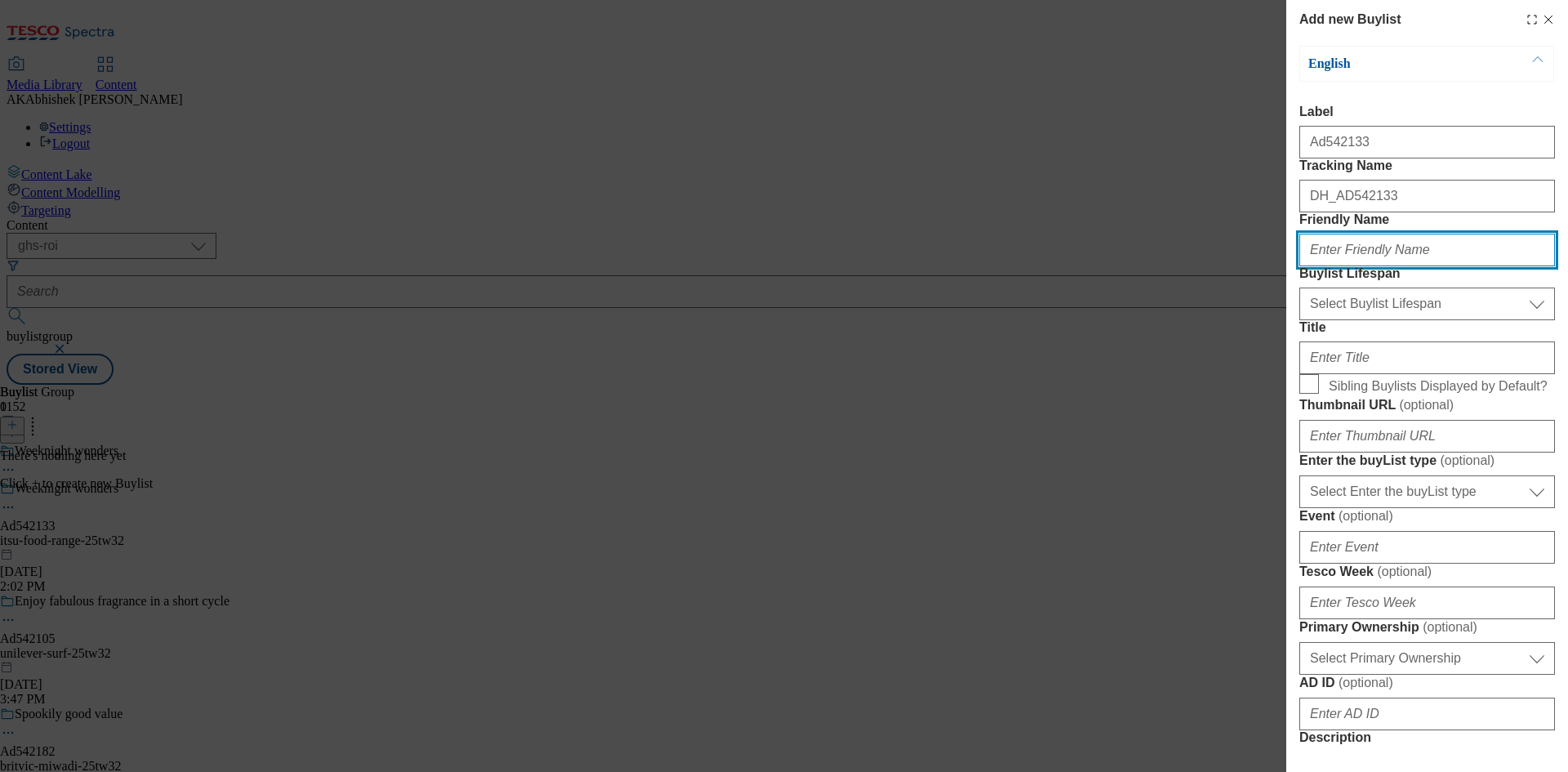
click at [1363, 266] on input "Friendly Name" at bounding box center [1427, 250] width 256 height 32
drag, startPoint x: 1425, startPoint y: 306, endPoint x: 1417, endPoint y: 316, distance: 12.8
click at [1425, 266] on input "Friendly Name" at bounding box center [1427, 250] width 256 height 32
paste input "itsu"
type input "itsu"
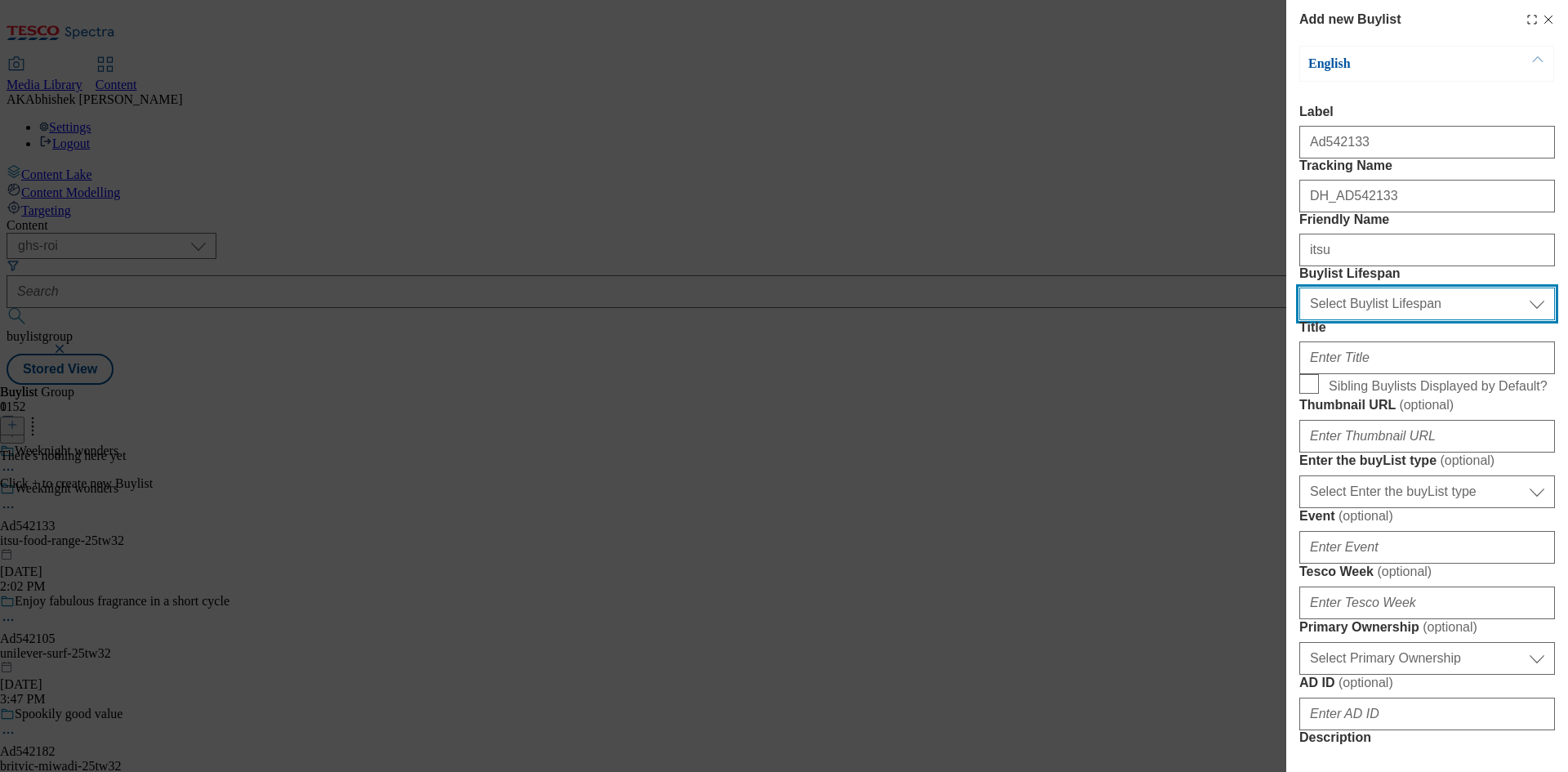
click at [1391, 320] on select "Select Buylist Lifespan evergreen seasonal tactical" at bounding box center [1427, 304] width 256 height 32
select select "tactical"
click at [1299, 320] on select "Select Buylist Lifespan evergreen seasonal tactical" at bounding box center [1427, 304] width 256 height 32
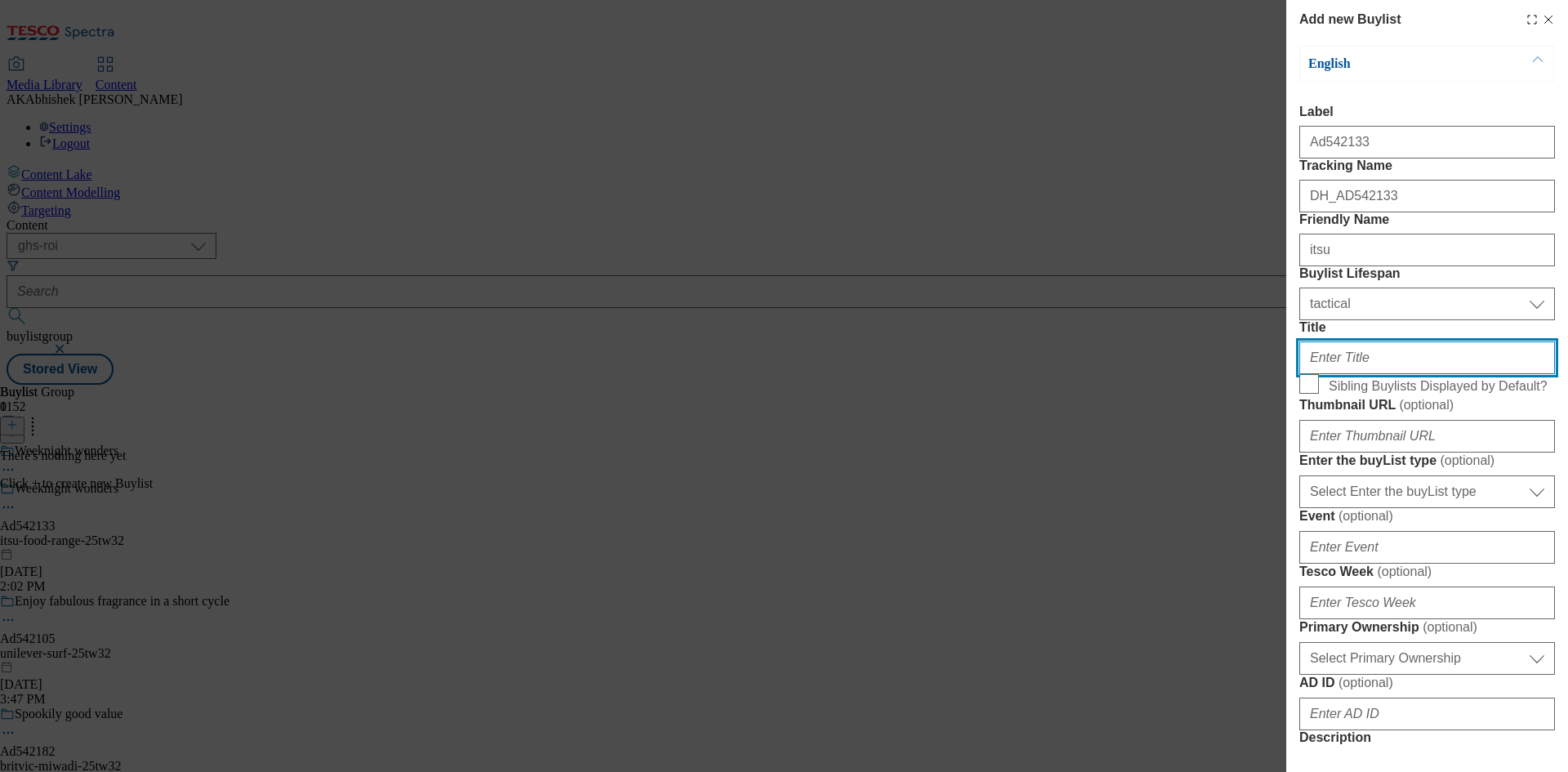
click at [1368, 374] on input "Title" at bounding box center [1427, 357] width 256 height 32
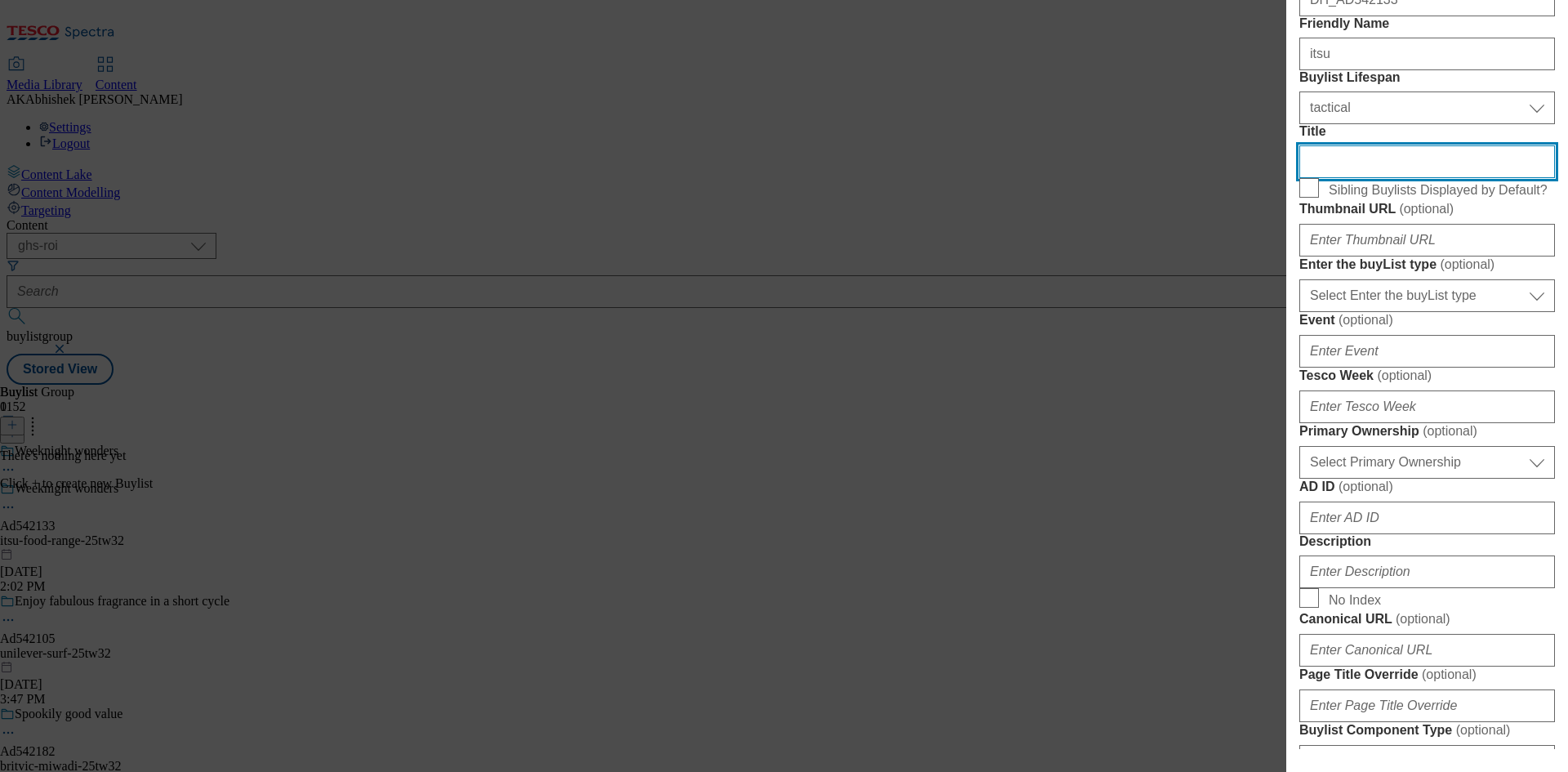
scroll to position [409, 0]
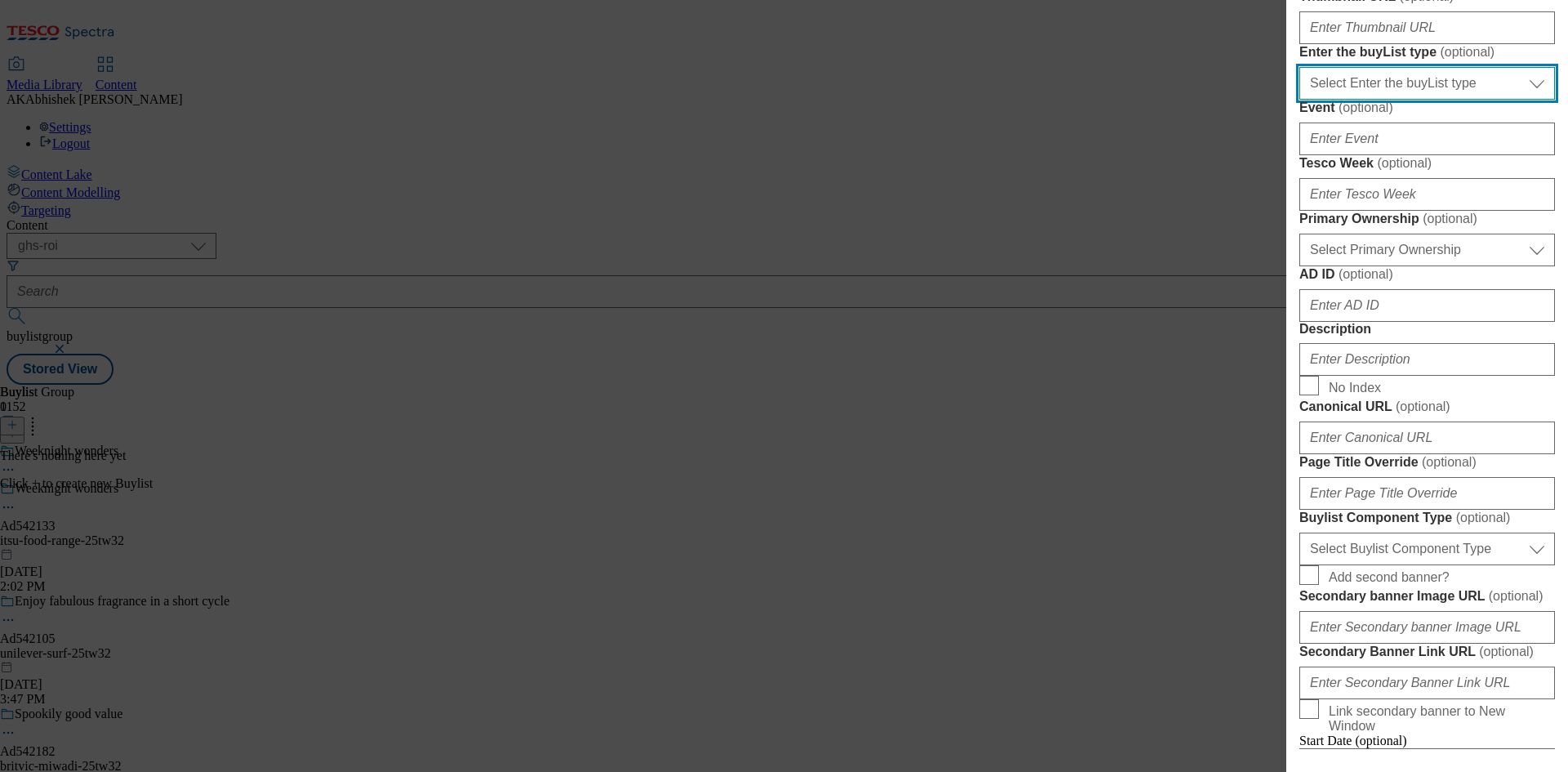
click at [1408, 100] on select "Select Enter the buyList type event supplier funded long term >4 weeks supplier…" at bounding box center [1427, 84] width 256 height 32
select select "supplier funded short term 1-3 weeks"
click at [1299, 100] on select "Select Enter the buyList type event supplier funded long term >4 weeks supplier…" at bounding box center [1427, 84] width 256 height 32
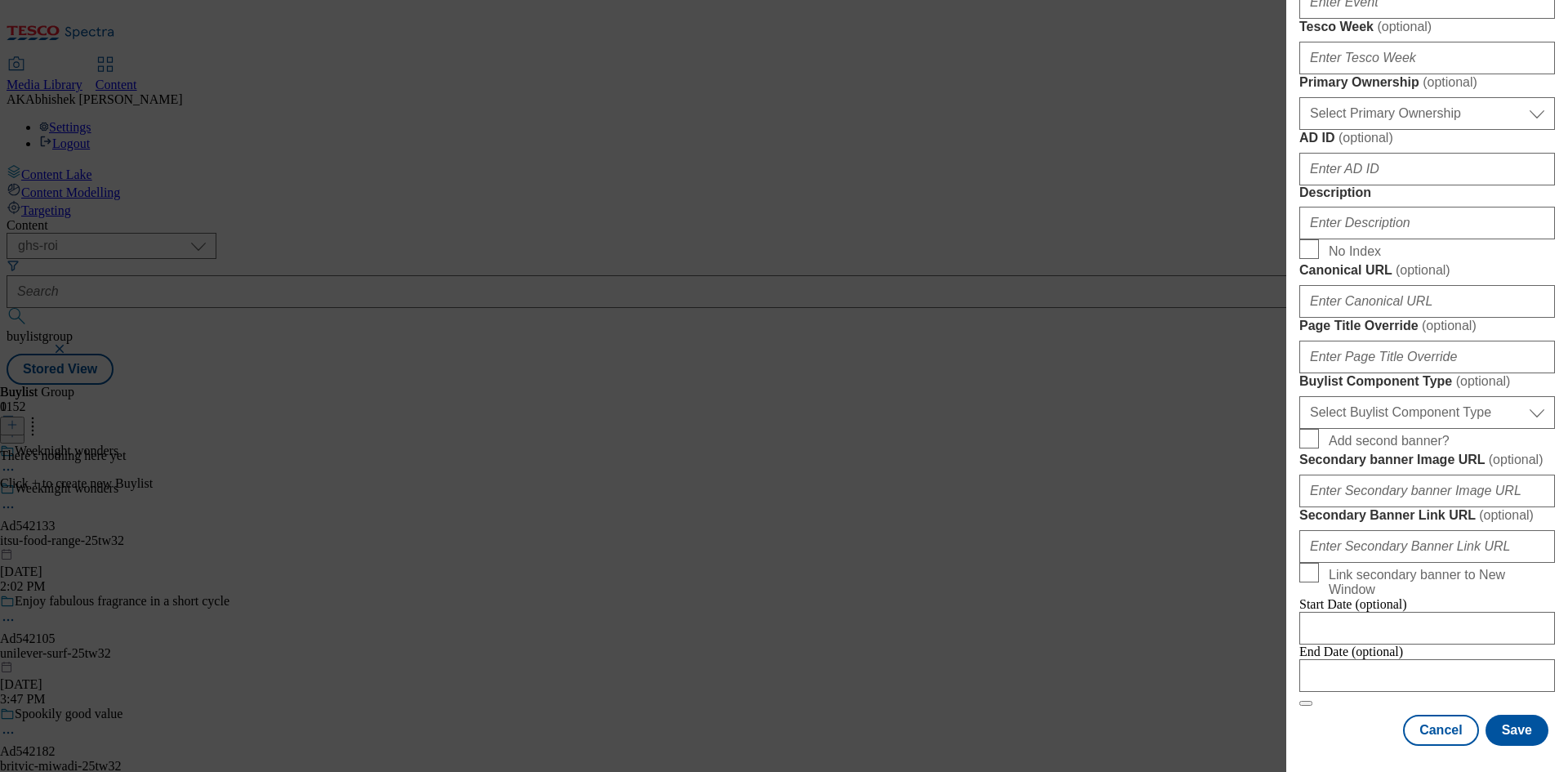
scroll to position [572, 0]
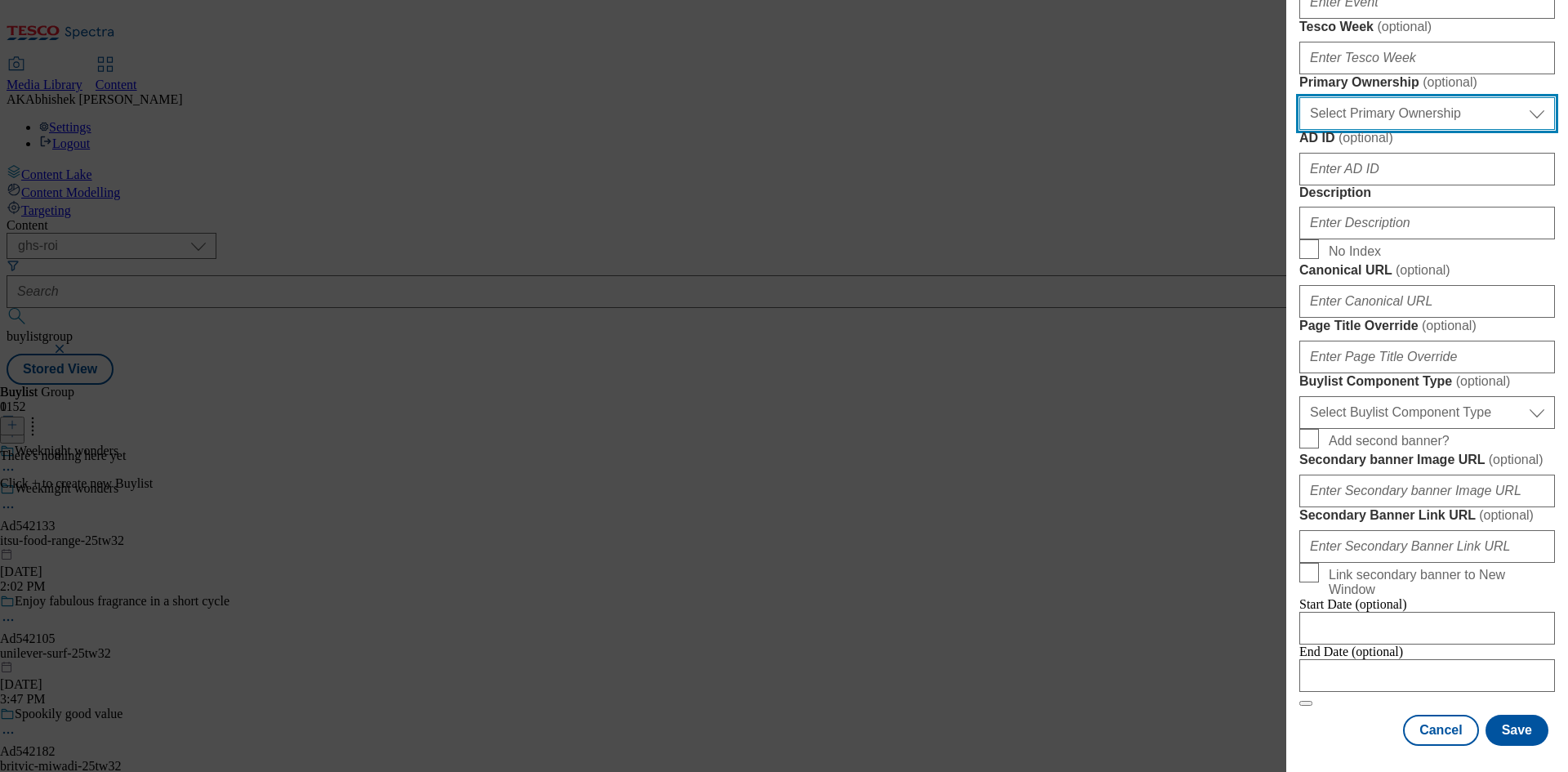
click at [1403, 130] on select "Select Primary Ownership [PERSON_NAME]" at bounding box center [1427, 113] width 256 height 32
select select "dunnhumby"
click at [1299, 130] on select "Select Primary Ownership [PERSON_NAME]" at bounding box center [1427, 113] width 256 height 32
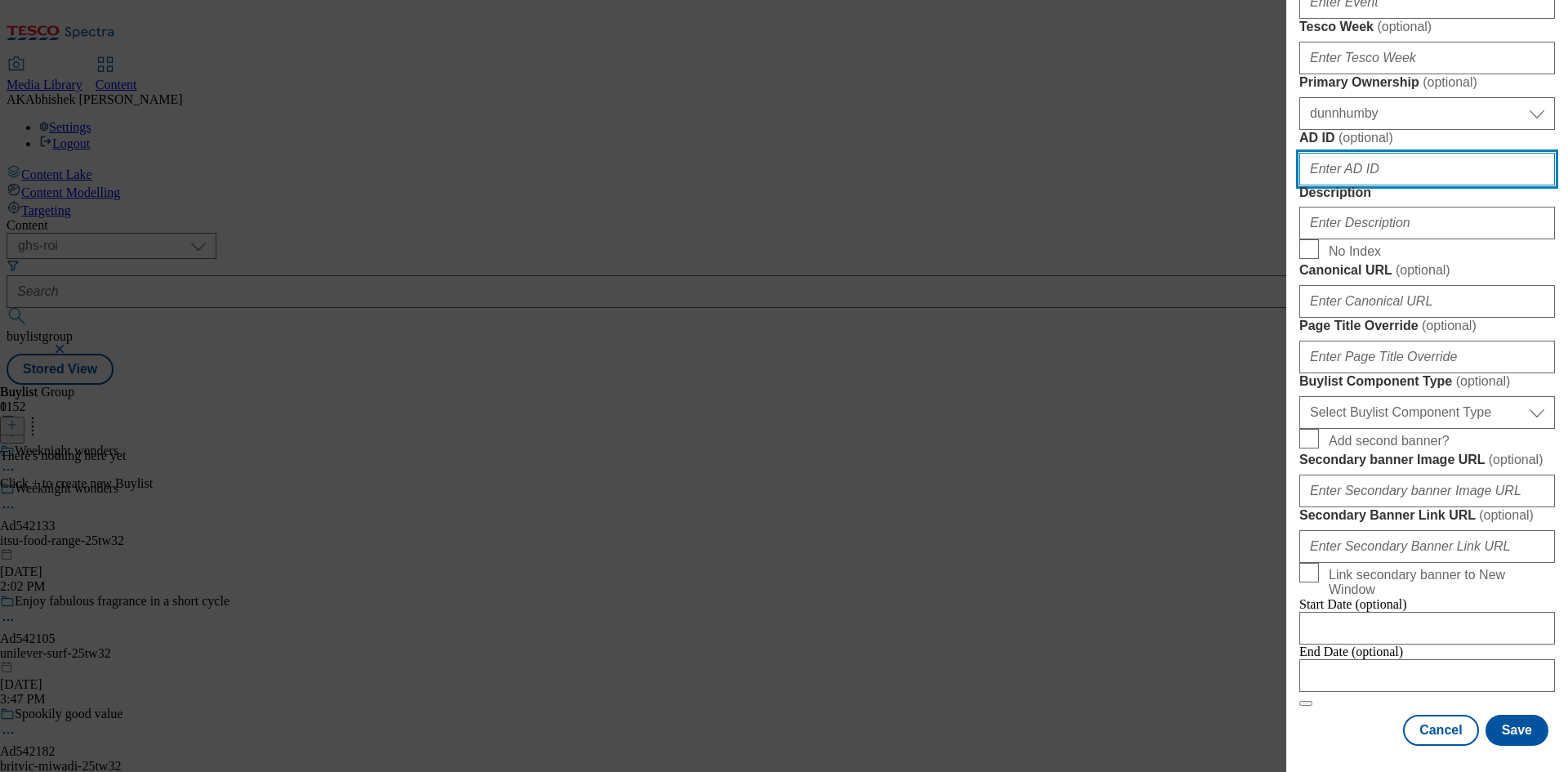
click at [1401, 185] on input "AD ID ( optional )" at bounding box center [1427, 169] width 256 height 32
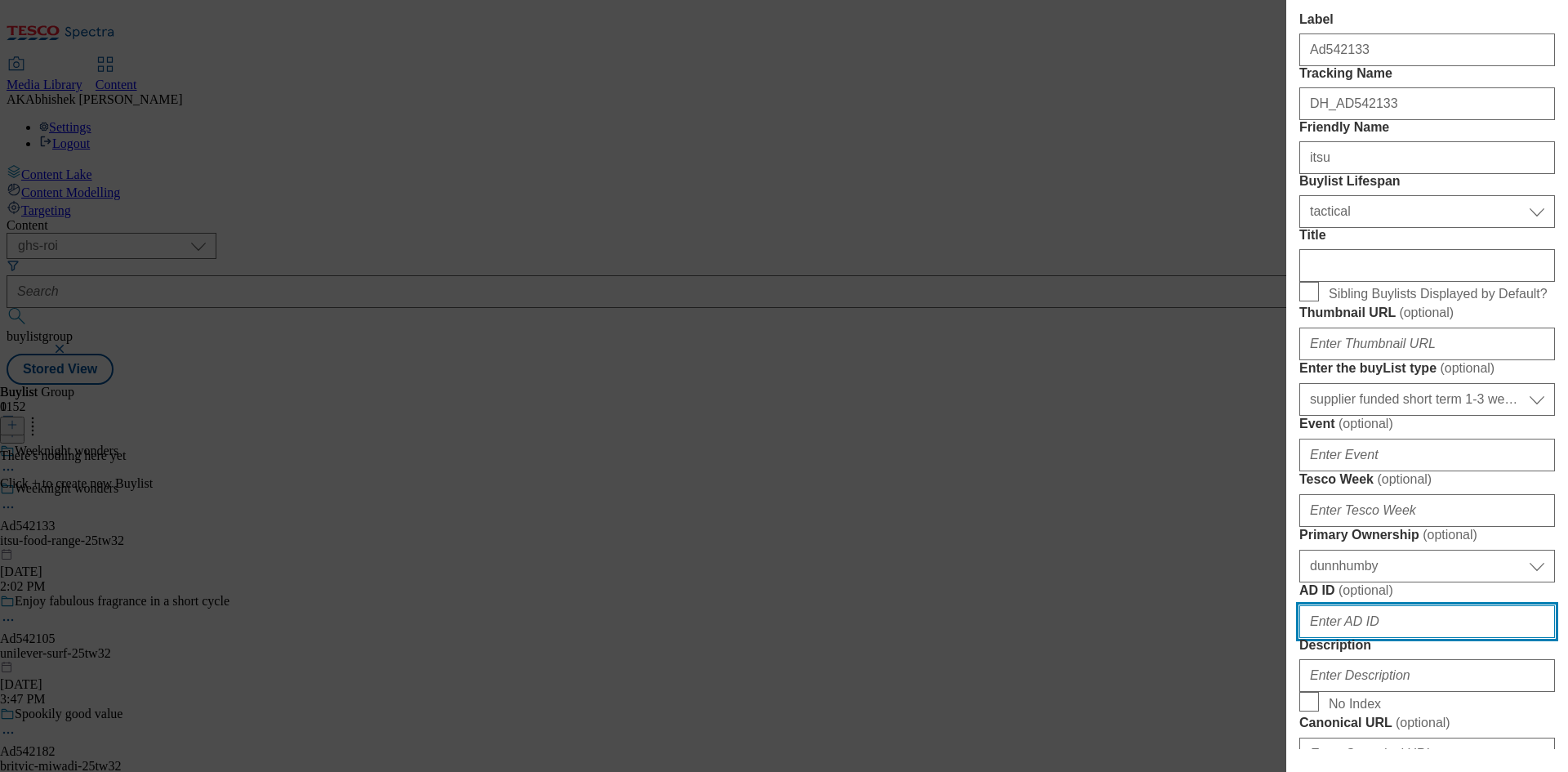
scroll to position [0, 0]
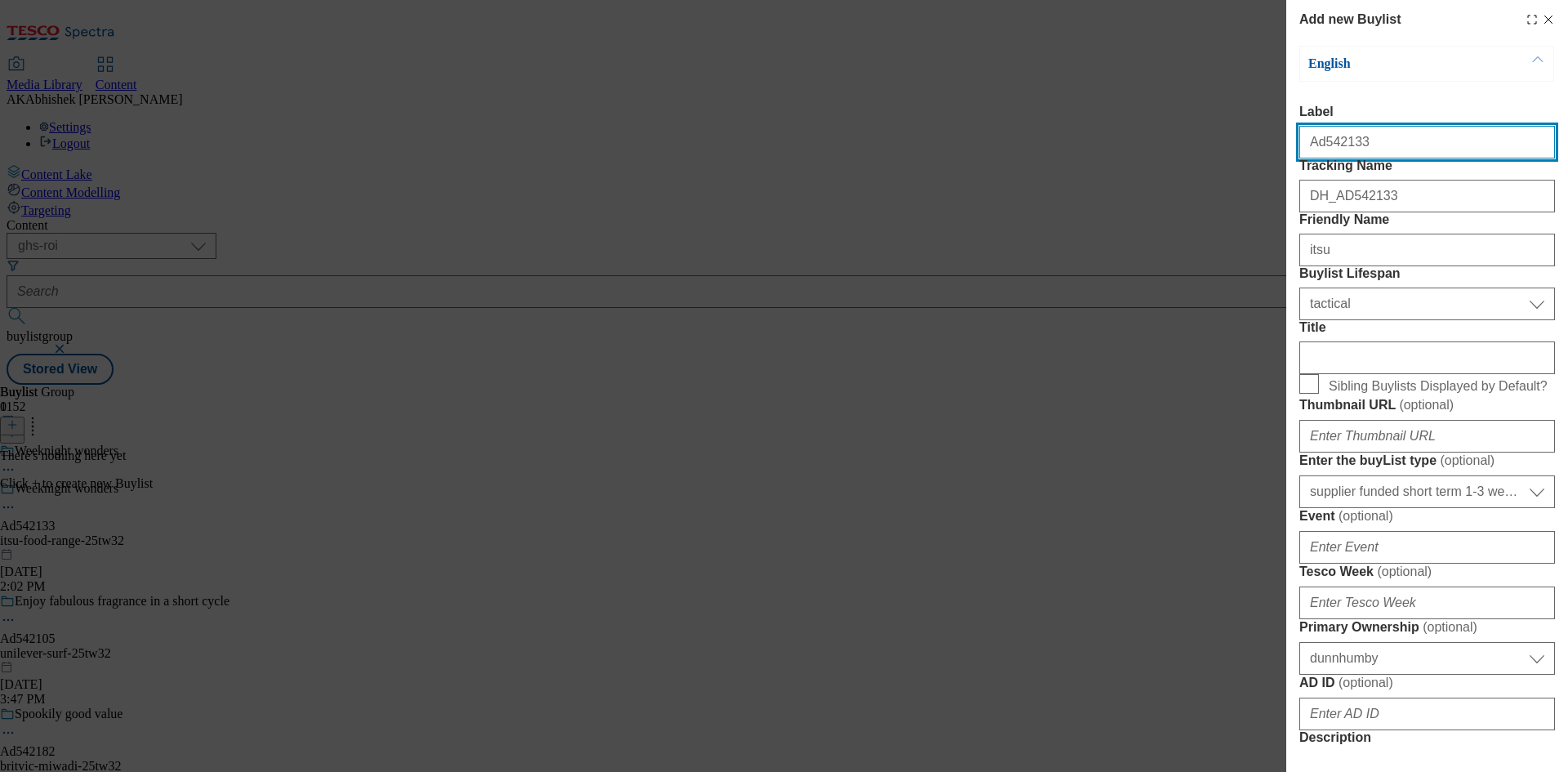
drag, startPoint x: 1344, startPoint y: 146, endPoint x: 1322, endPoint y: 144, distance: 22.1
click at [1322, 144] on input "Ad542133" at bounding box center [1427, 142] width 256 height 32
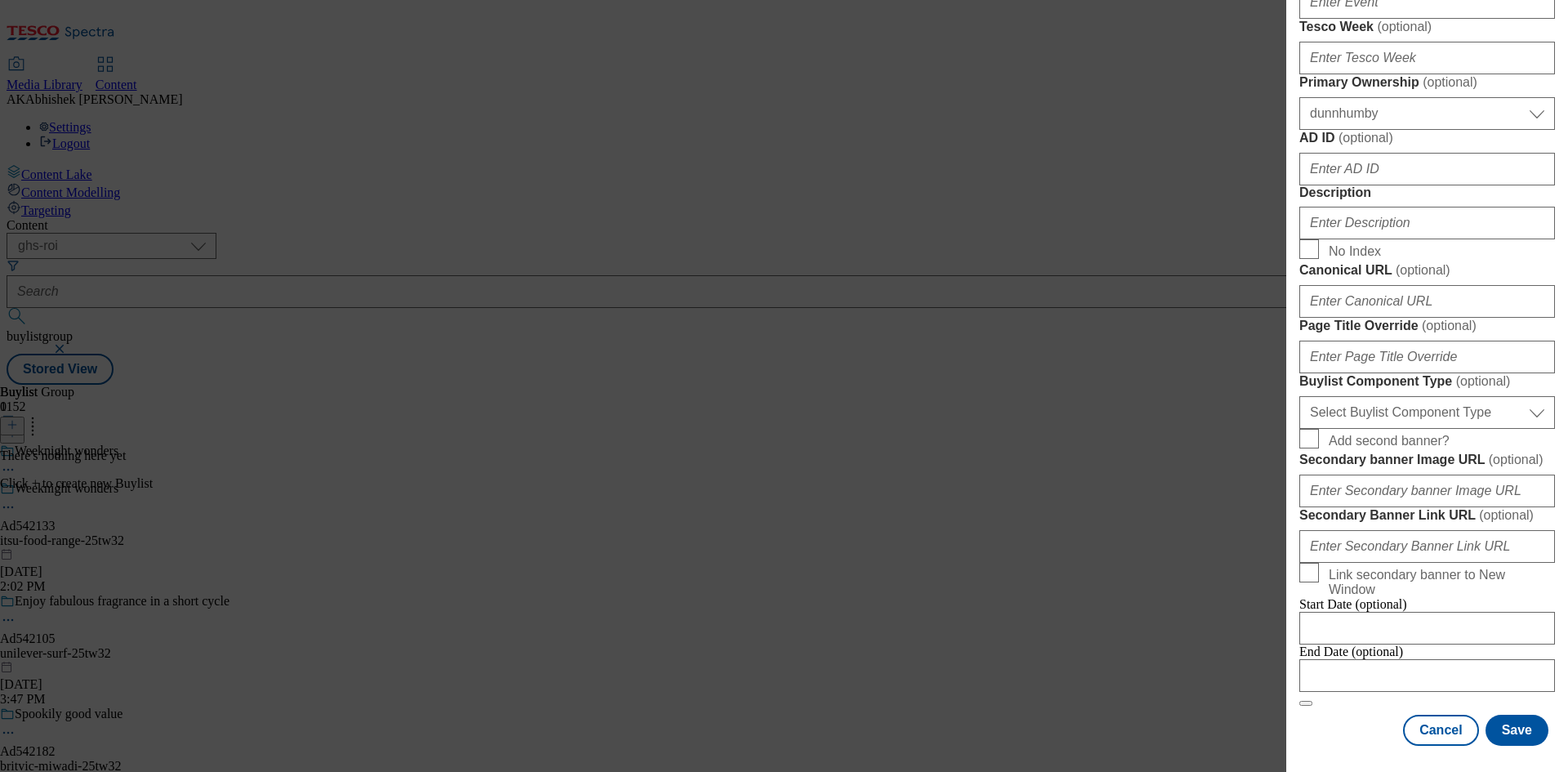
scroll to position [816, 0]
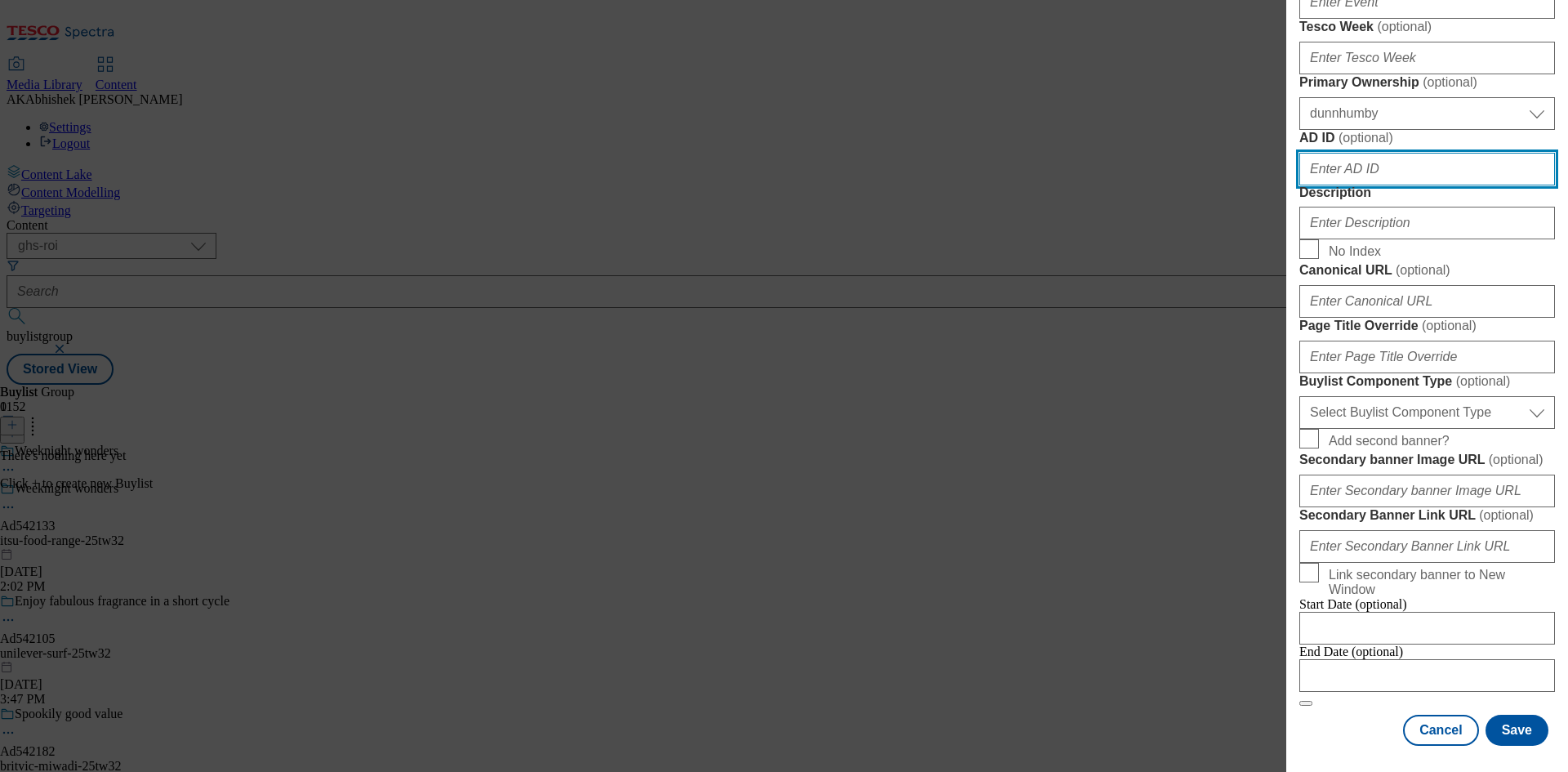
click at [1344, 183] on input "AD ID ( optional )" at bounding box center [1427, 169] width 256 height 32
paste input "542133"
type input "542133"
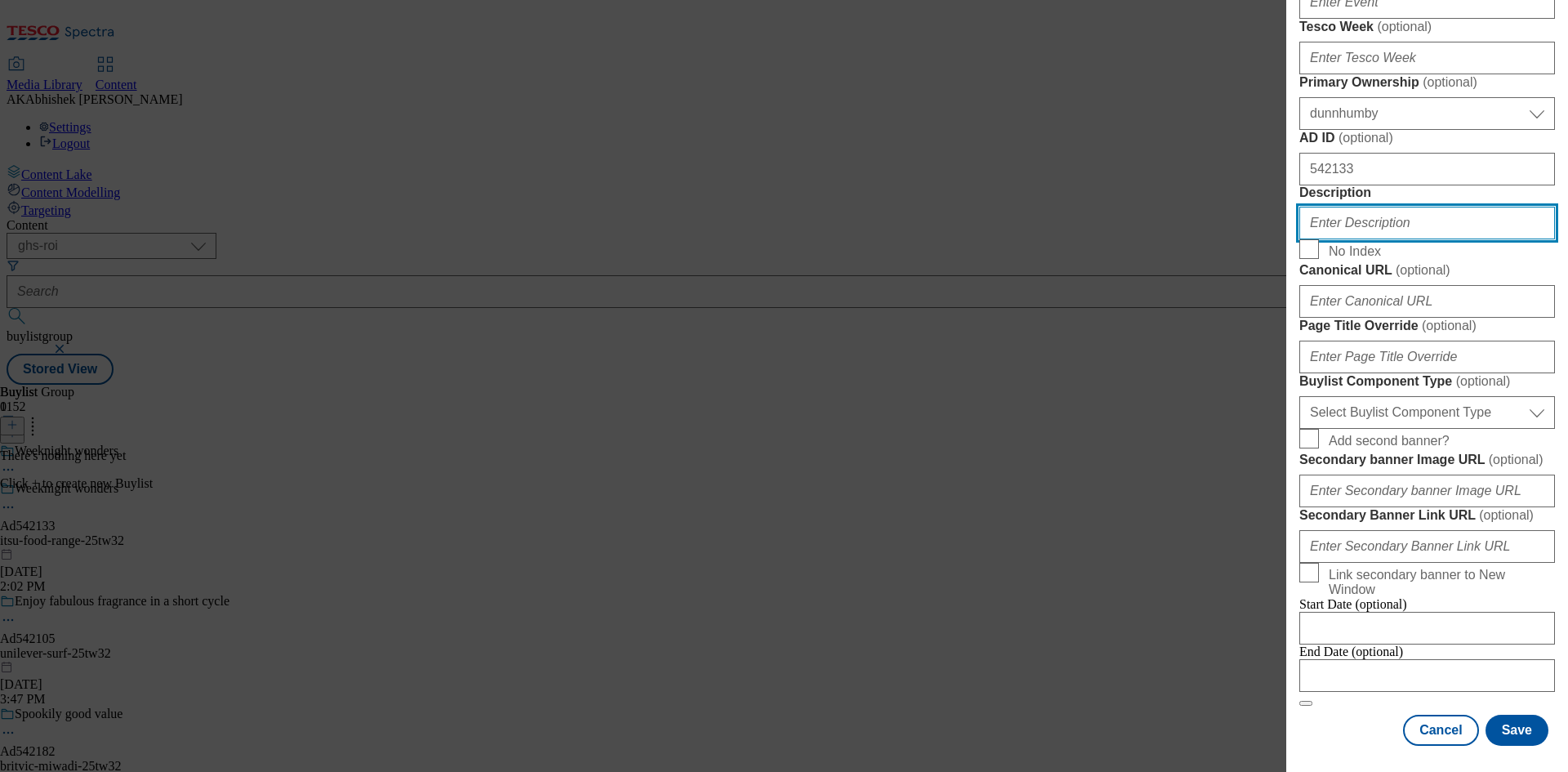
click at [1402, 240] on input "Description" at bounding box center [1427, 223] width 256 height 32
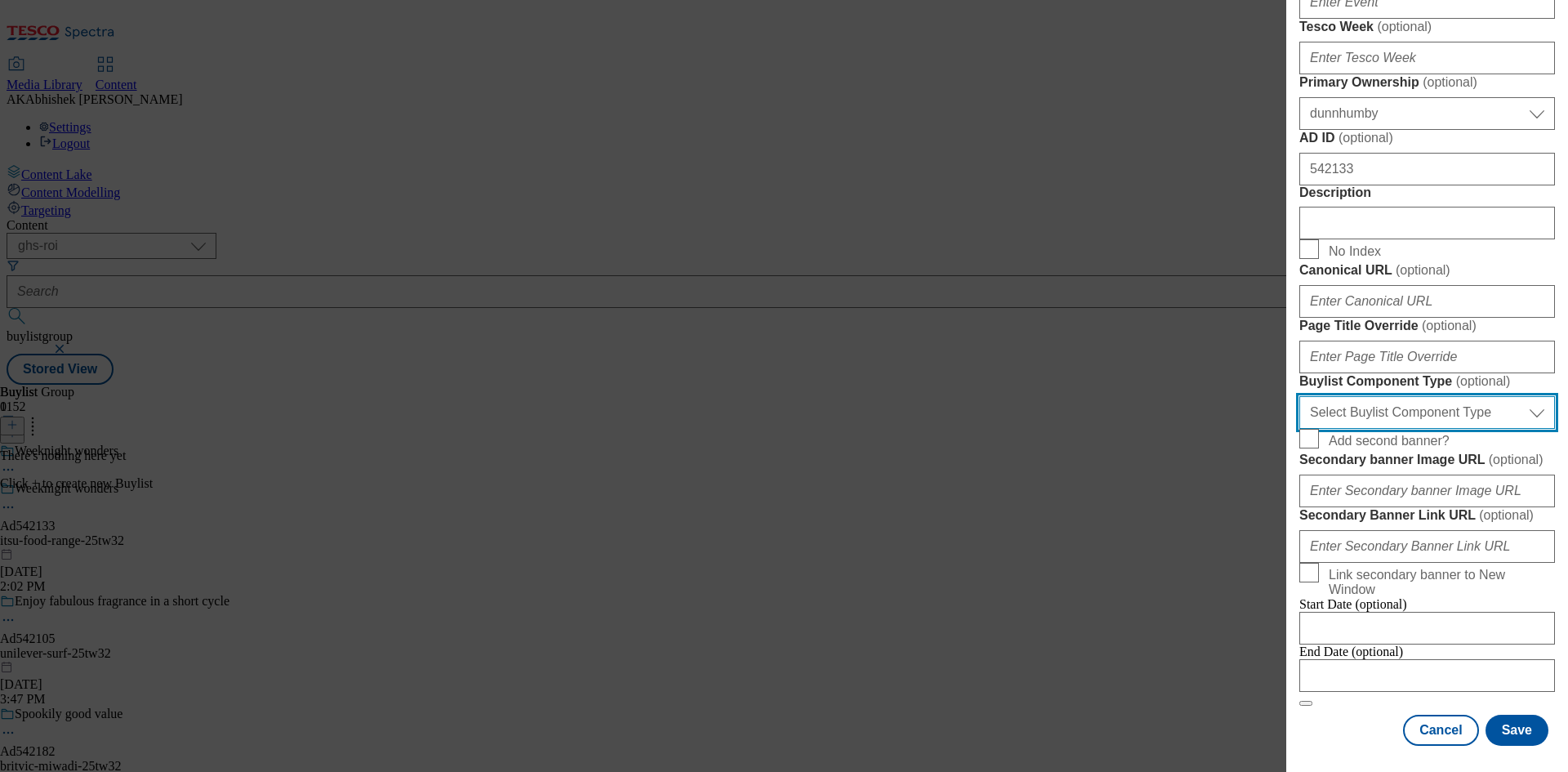
click at [1399, 396] on select "Select Buylist Component Type Banner Competition Header Meal" at bounding box center [1427, 412] width 256 height 32
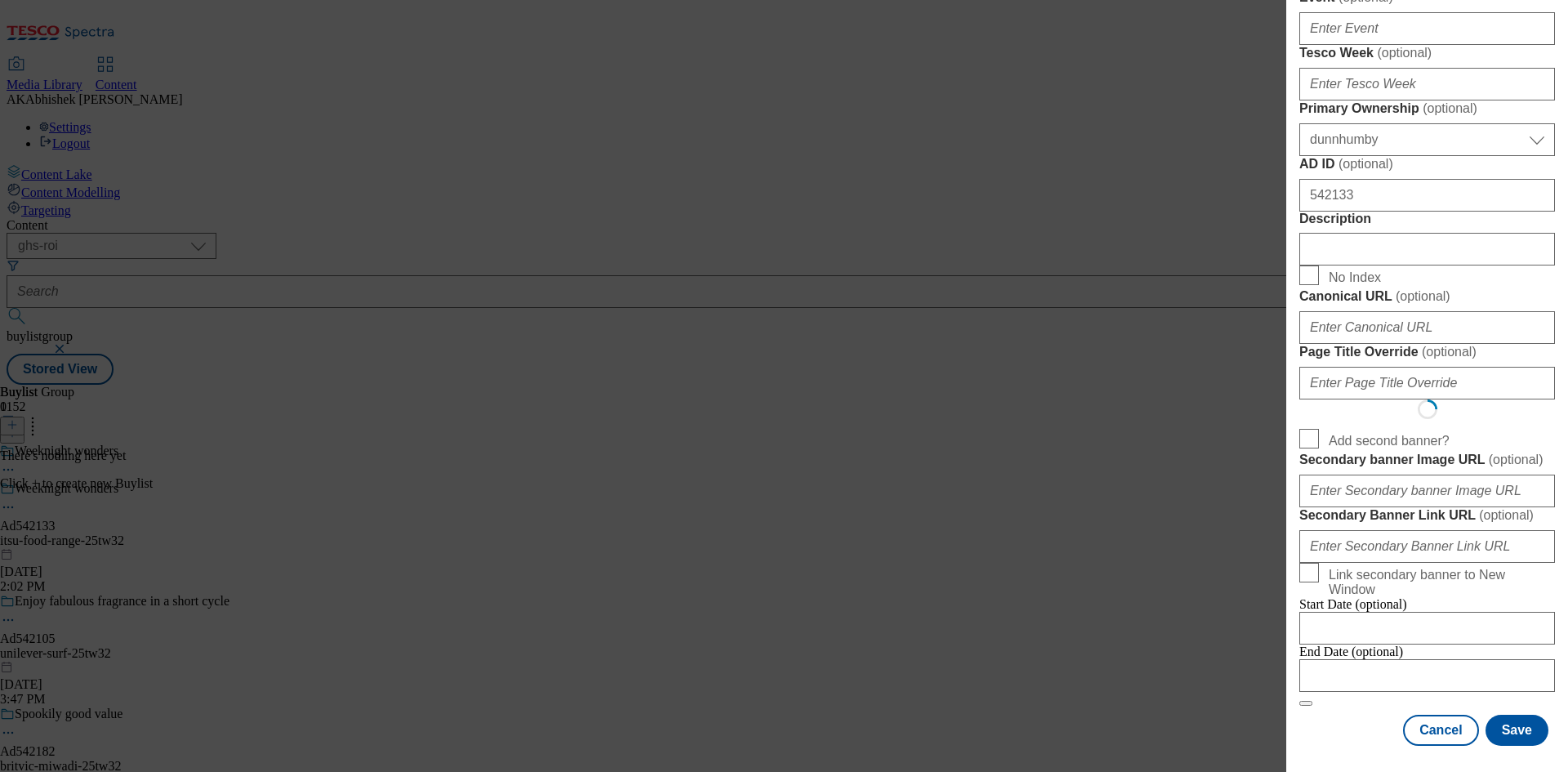
select select "Banner"
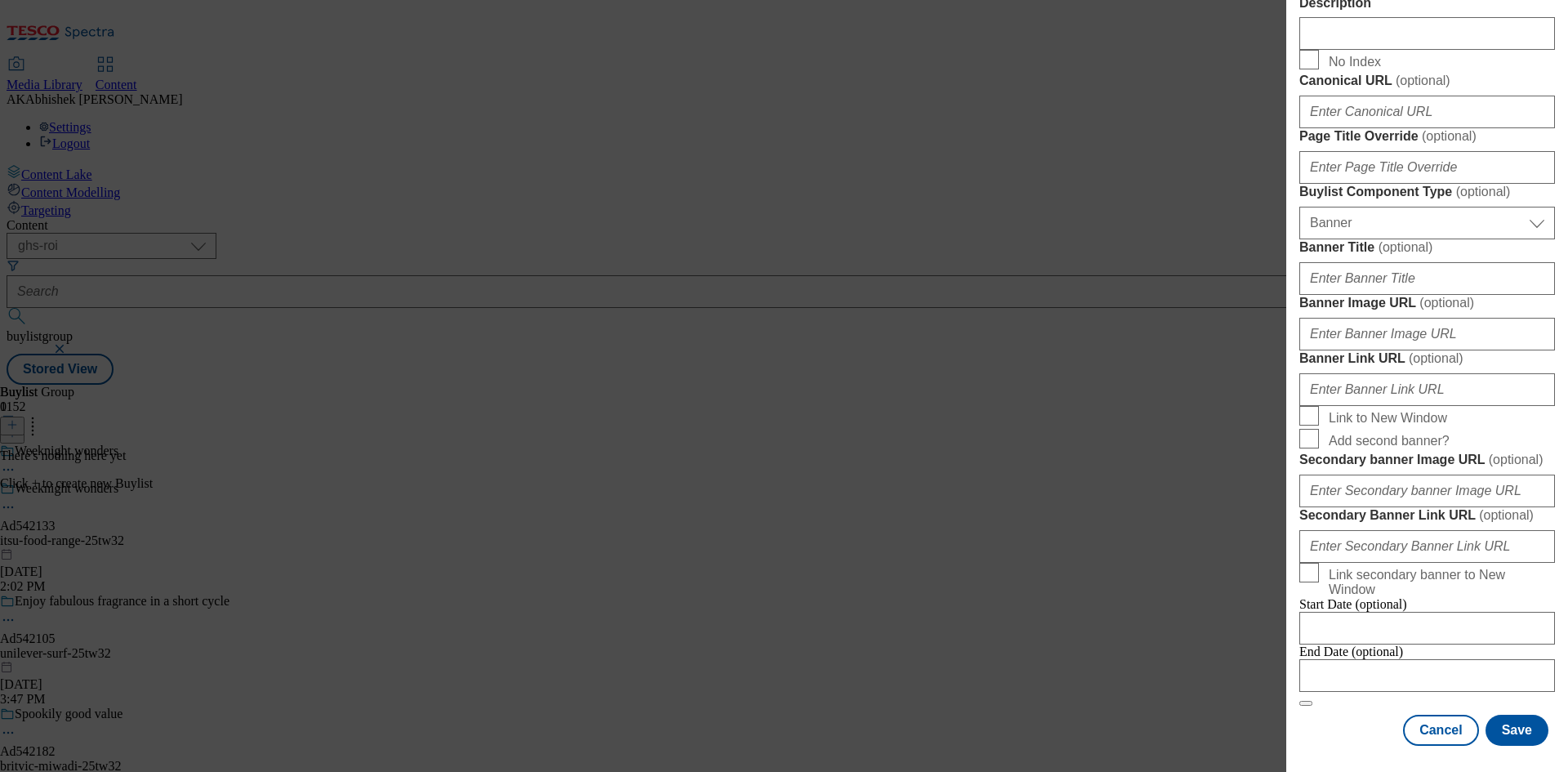
scroll to position [1431, 0]
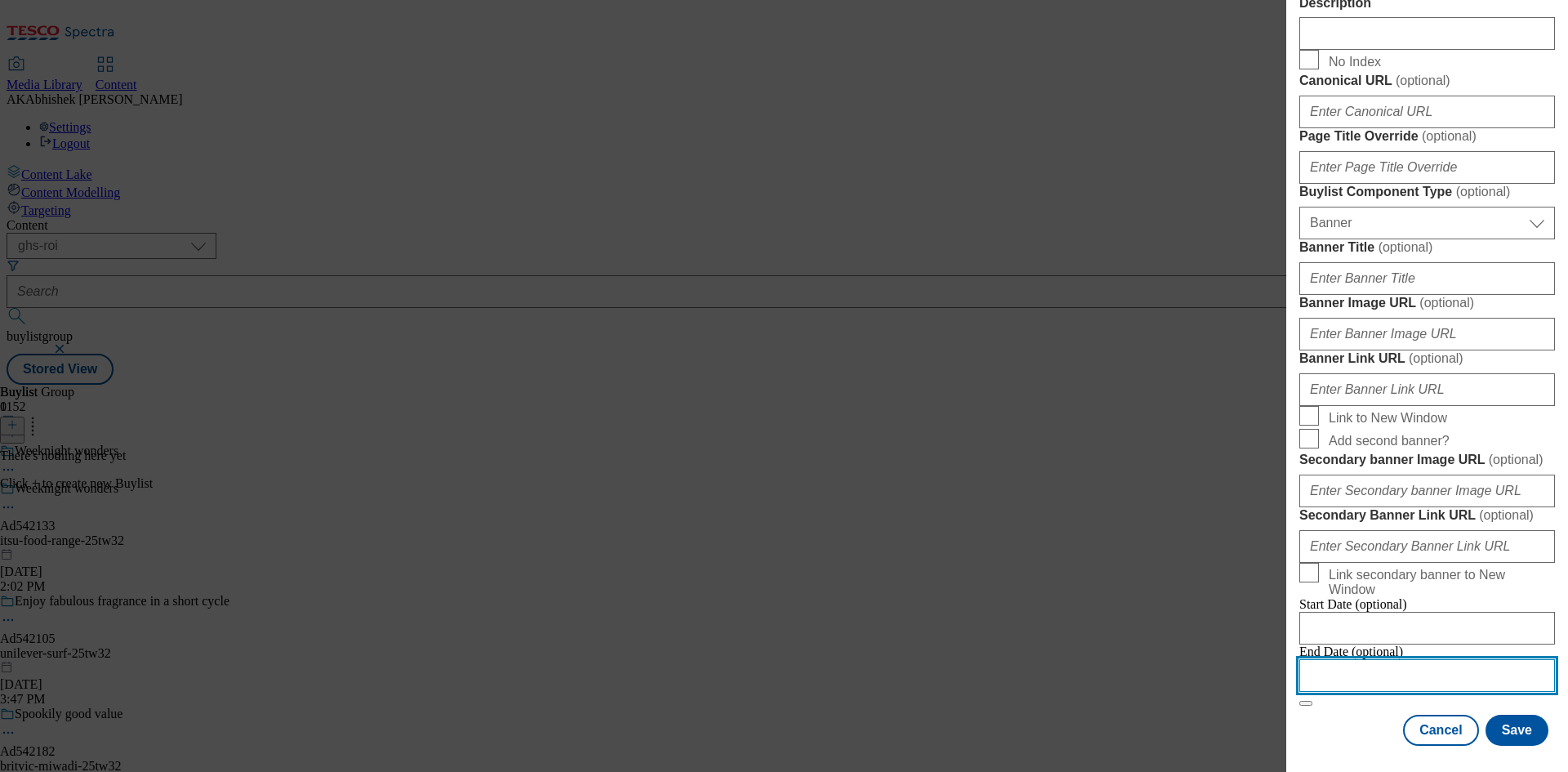
click at [1476, 662] on input "Modal" at bounding box center [1427, 676] width 256 height 32
select select "2025"
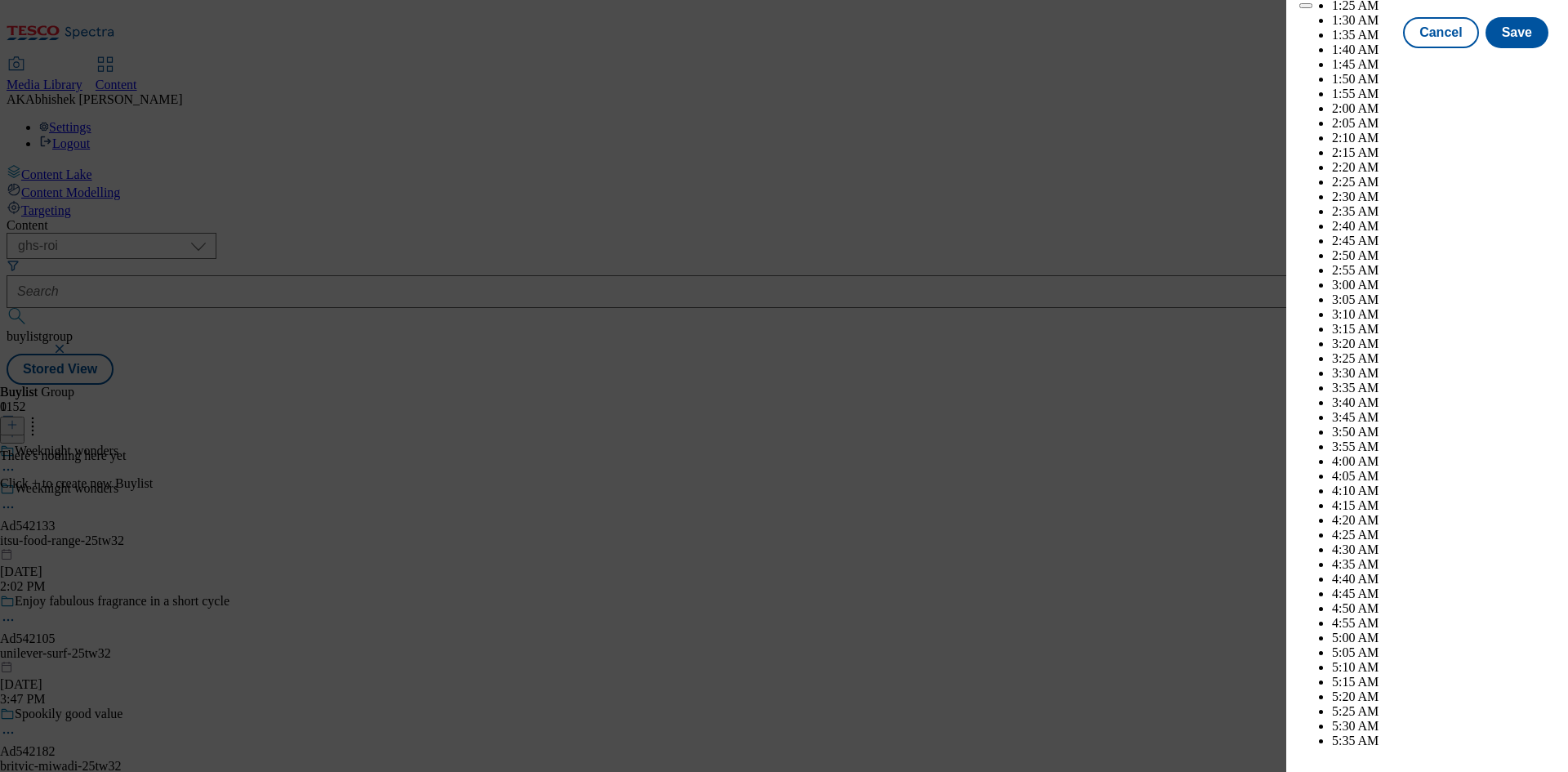
scroll to position [5064, 0]
select select "December"
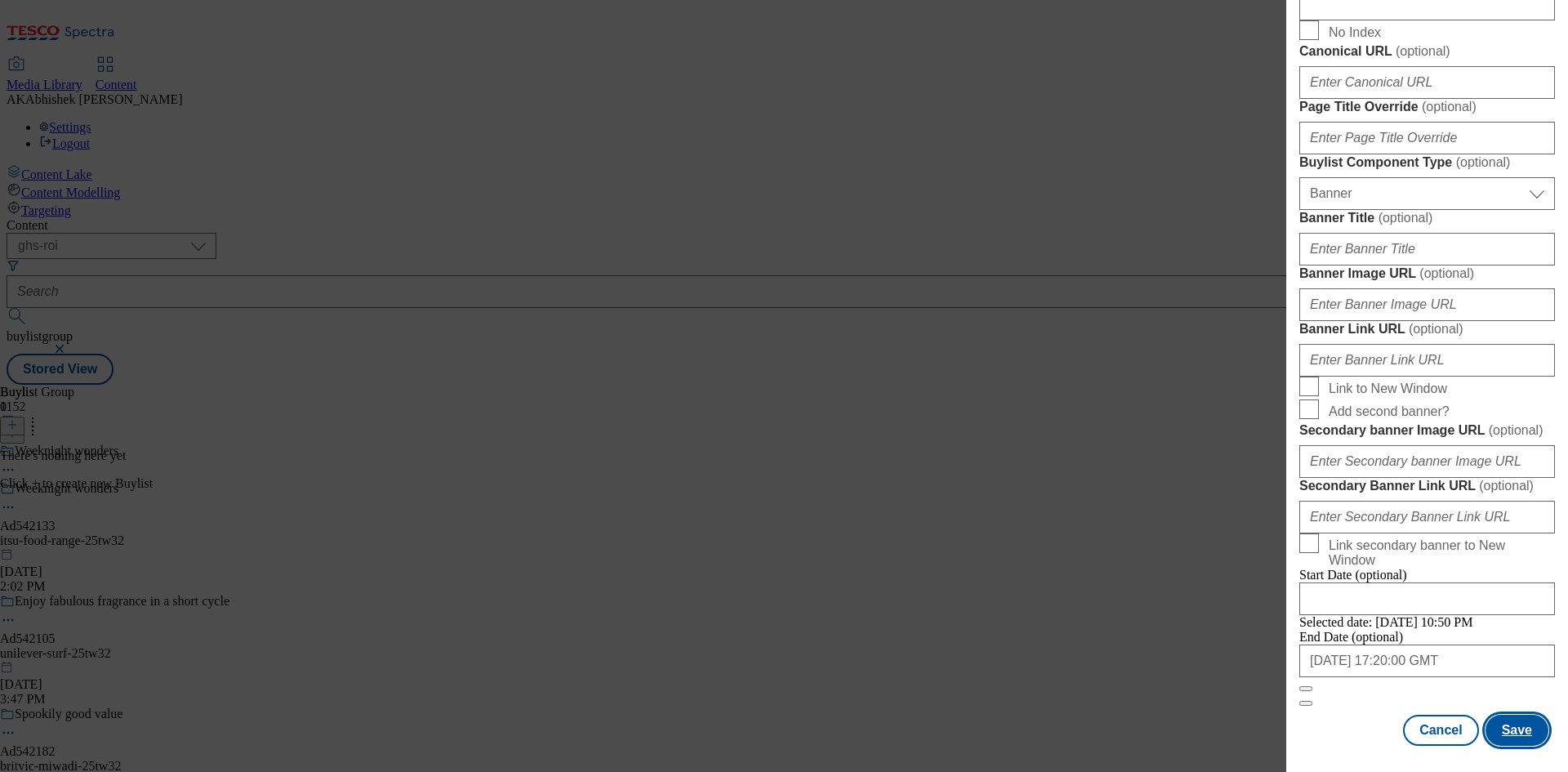
click at [1512, 728] on button "Save" at bounding box center [1518, 730] width 63 height 31
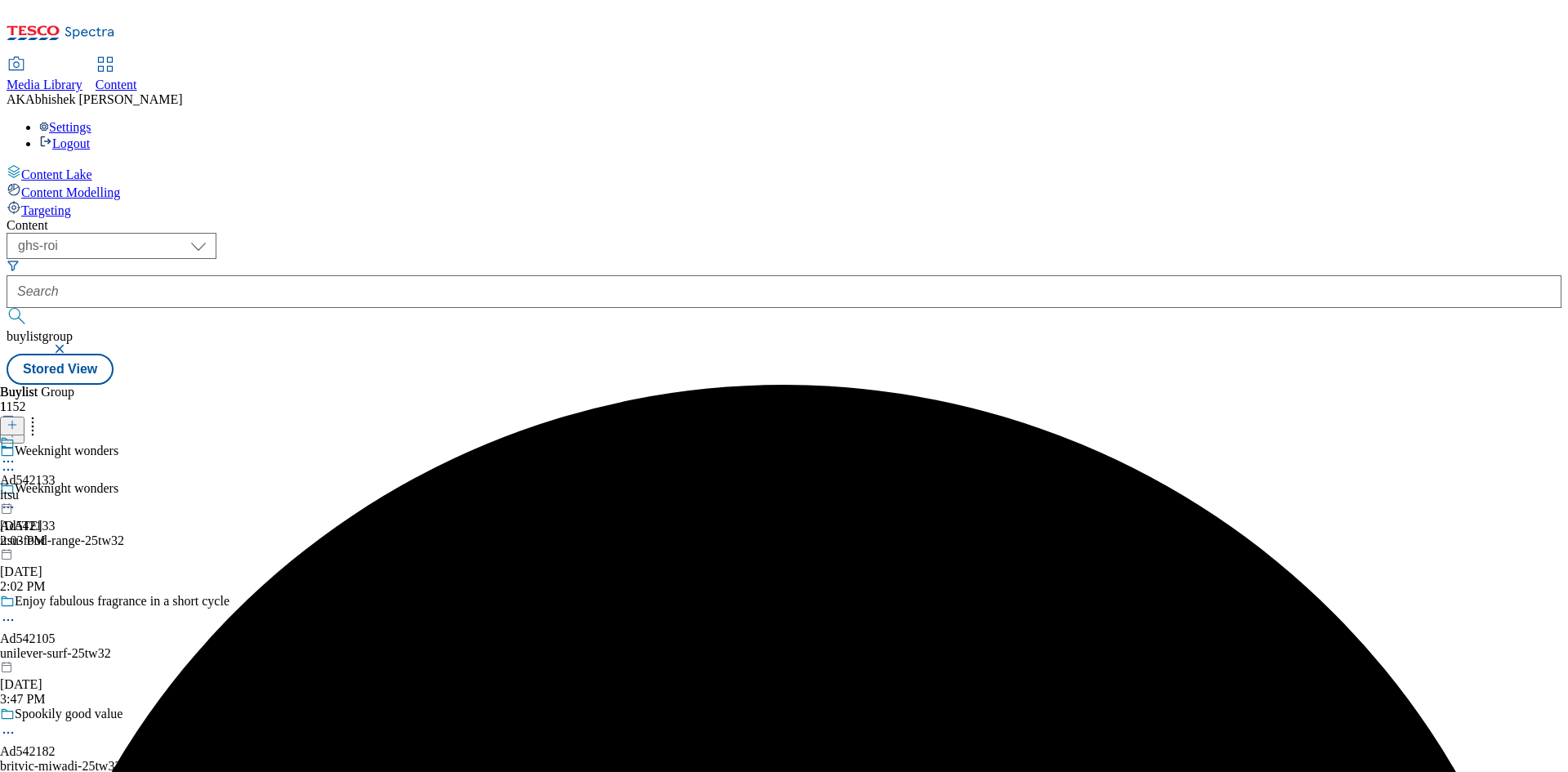
click at [55, 488] on div "itsu" at bounding box center [27, 495] width 55 height 15
click at [18, 419] on icon at bounding box center [12, 424] width 11 height 11
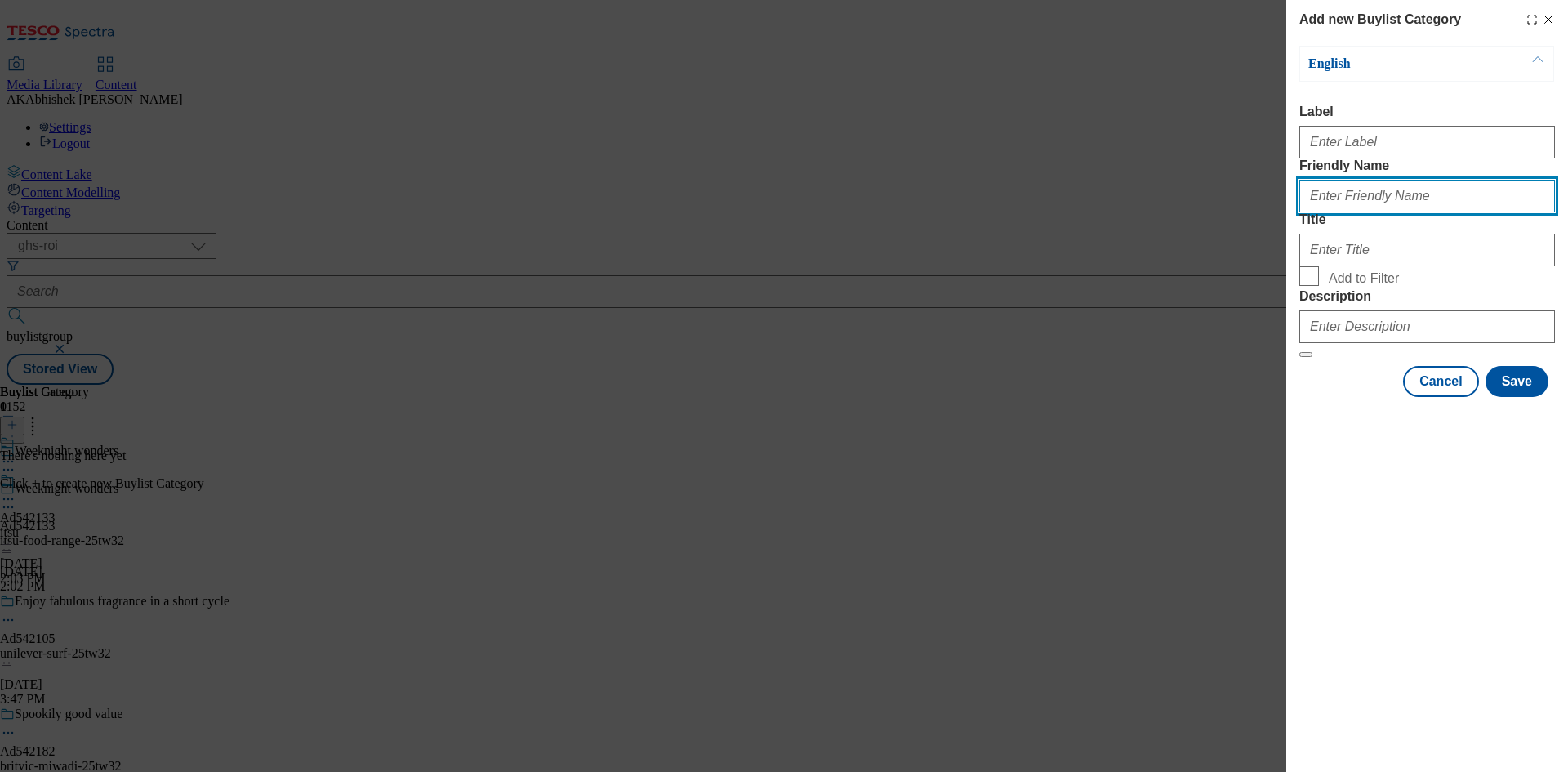
click at [1374, 212] on input "Friendly Name" at bounding box center [1427, 196] width 256 height 32
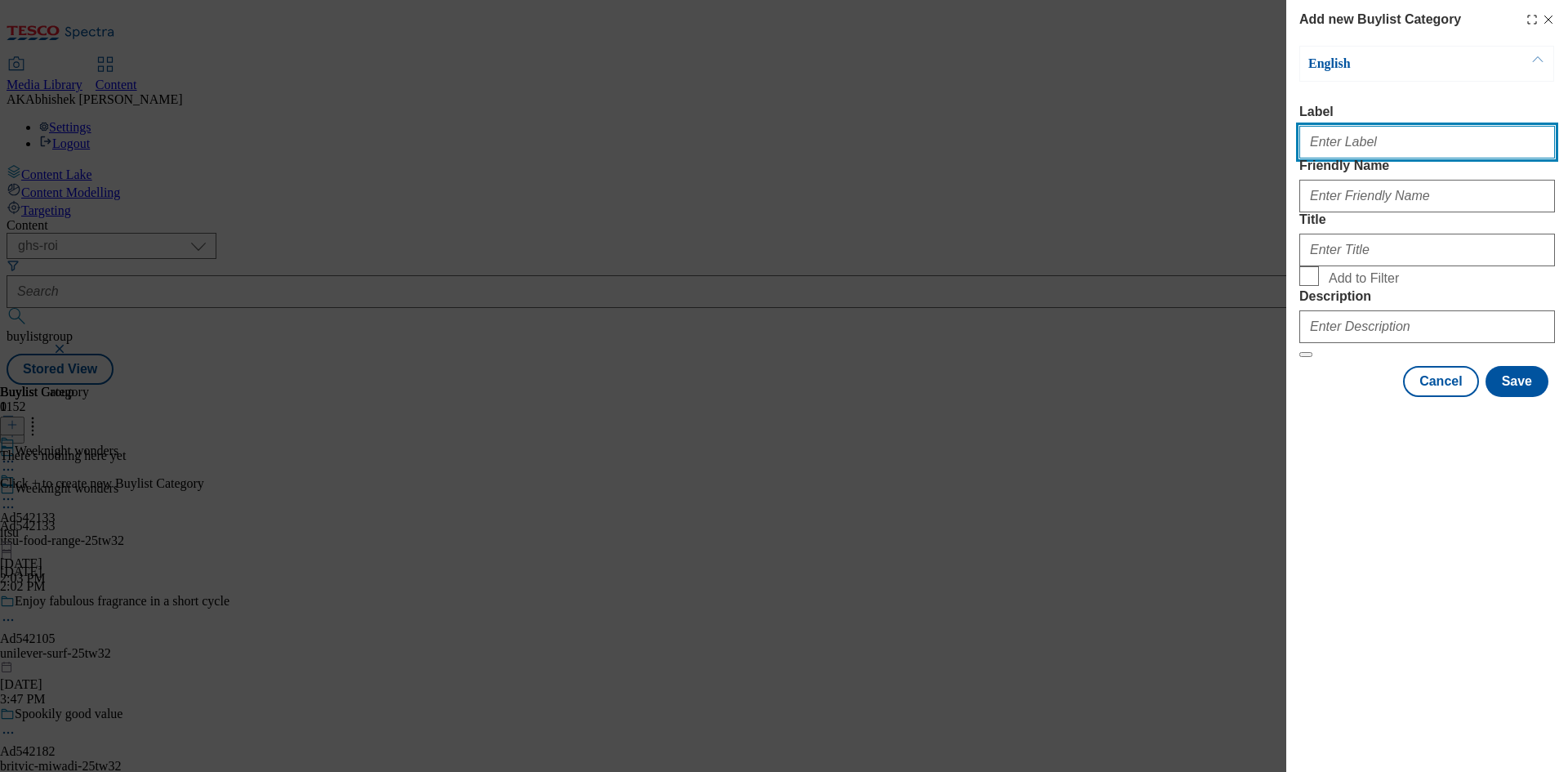
click at [1350, 148] on input "Label" at bounding box center [1427, 142] width 256 height 32
paste input "542133"
type input "Ad542133"
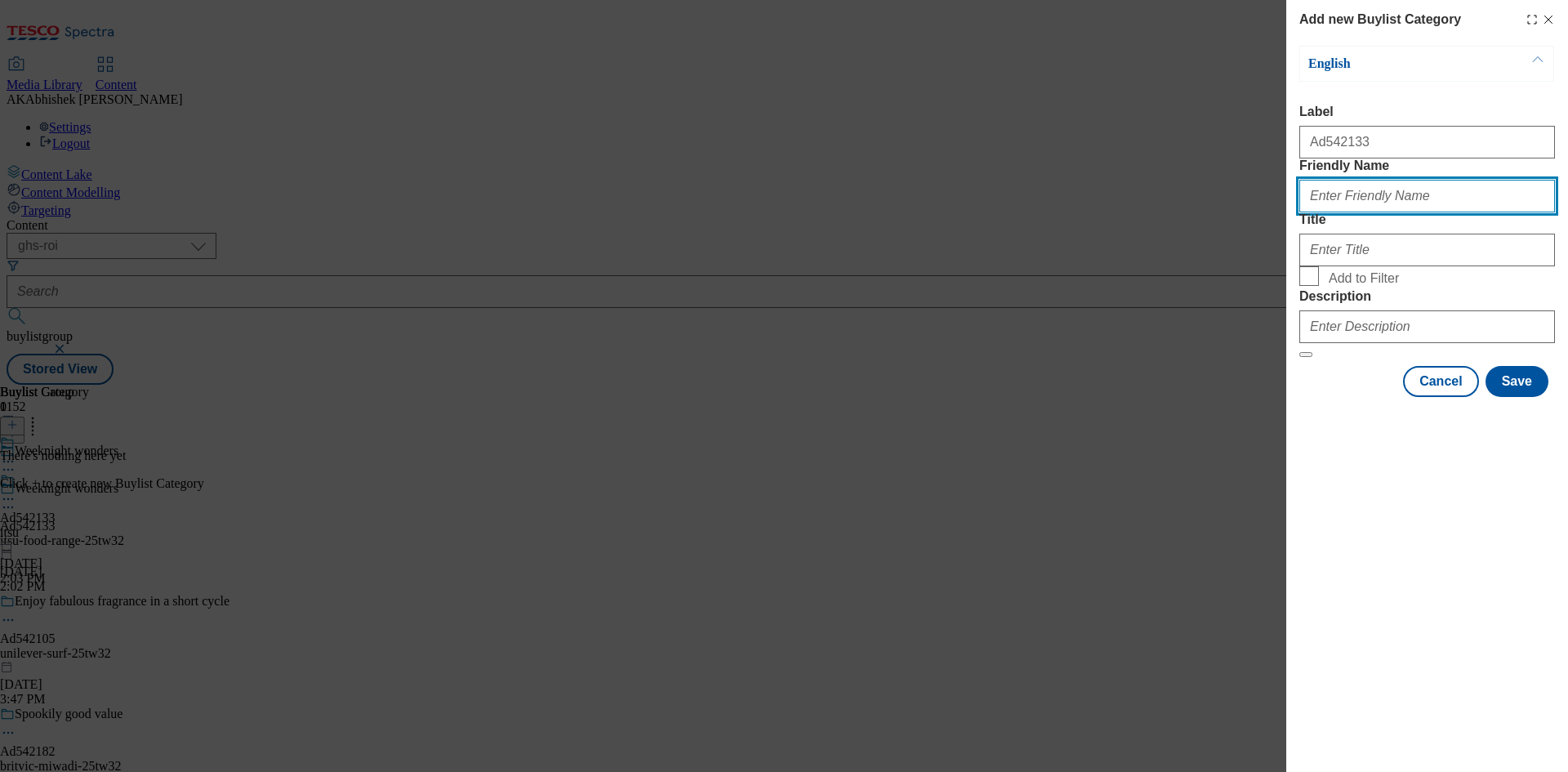
click at [1371, 212] on input "Friendly Name" at bounding box center [1427, 196] width 256 height 32
paste input "itsu-food-range"
click at [1310, 212] on input "itsu-food-range" at bounding box center [1427, 196] width 256 height 32
type input "itsu-food-range"
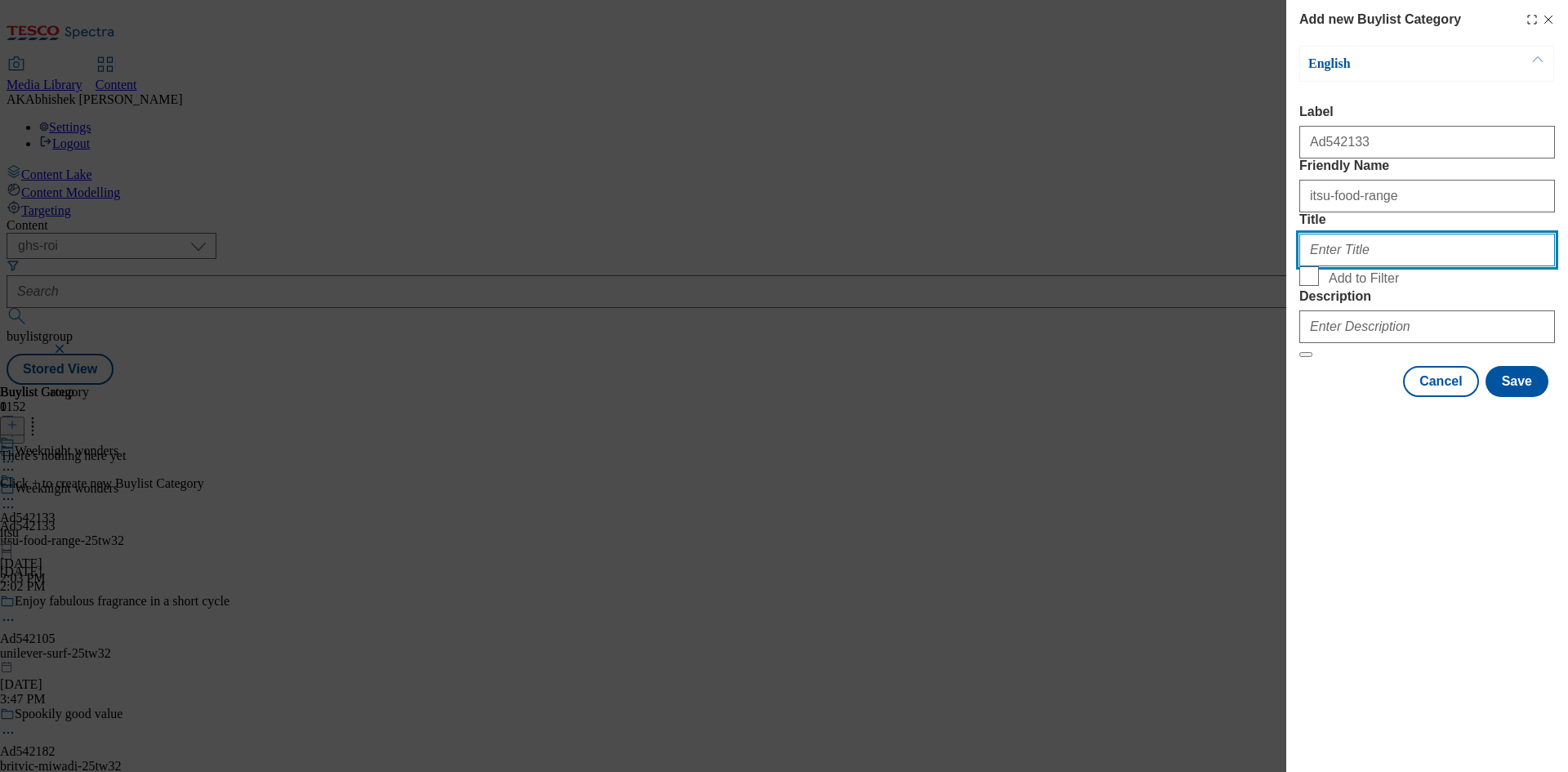
click at [1333, 266] on input "Title" at bounding box center [1427, 250] width 256 height 32
paste input "itsu [grocery] ltd"
type input "itsu [grocery] ltd"
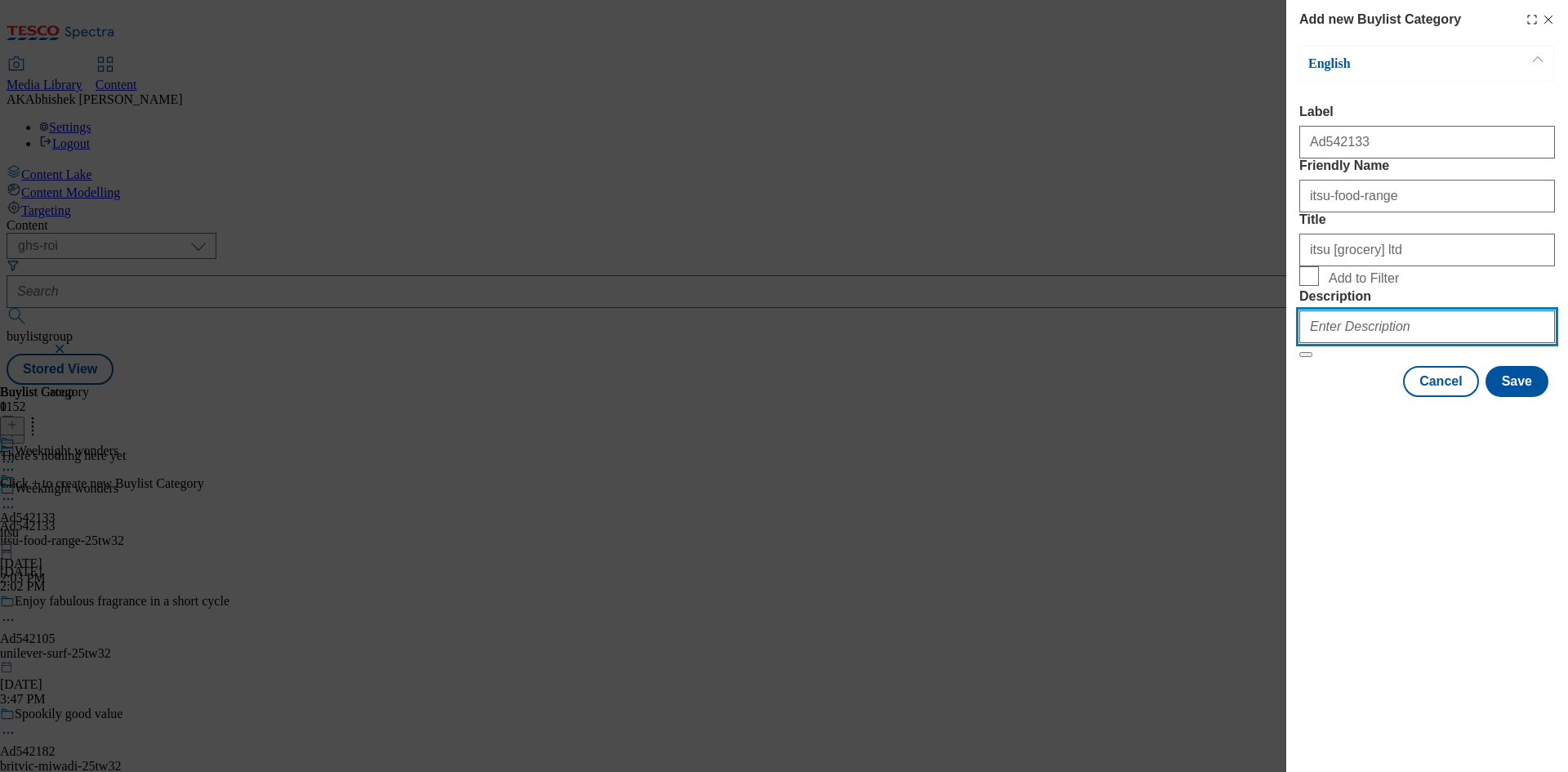
click at [1421, 343] on input "Description" at bounding box center [1427, 327] width 256 height 32
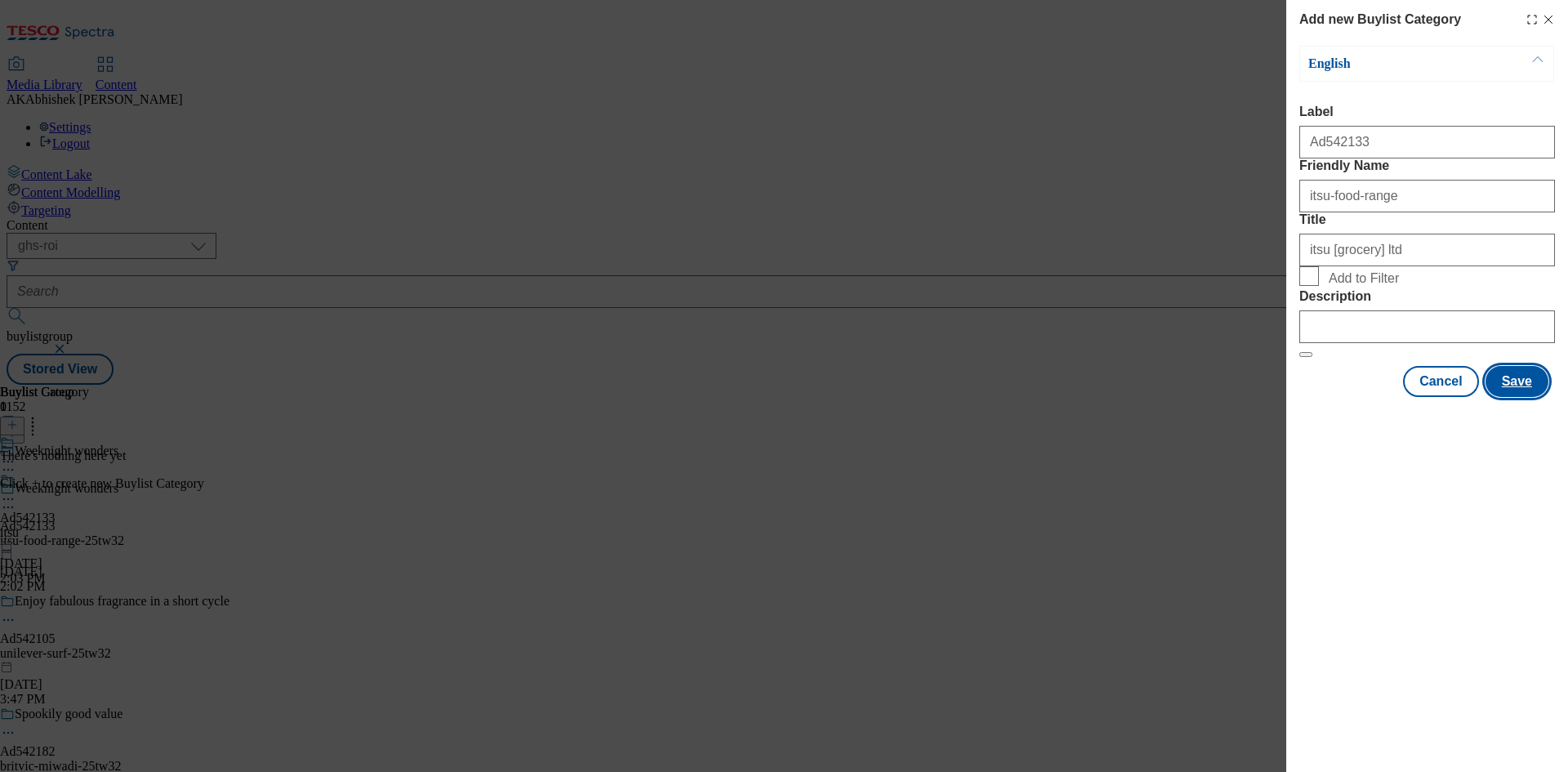
click at [1505, 397] on button "Save" at bounding box center [1518, 381] width 63 height 31
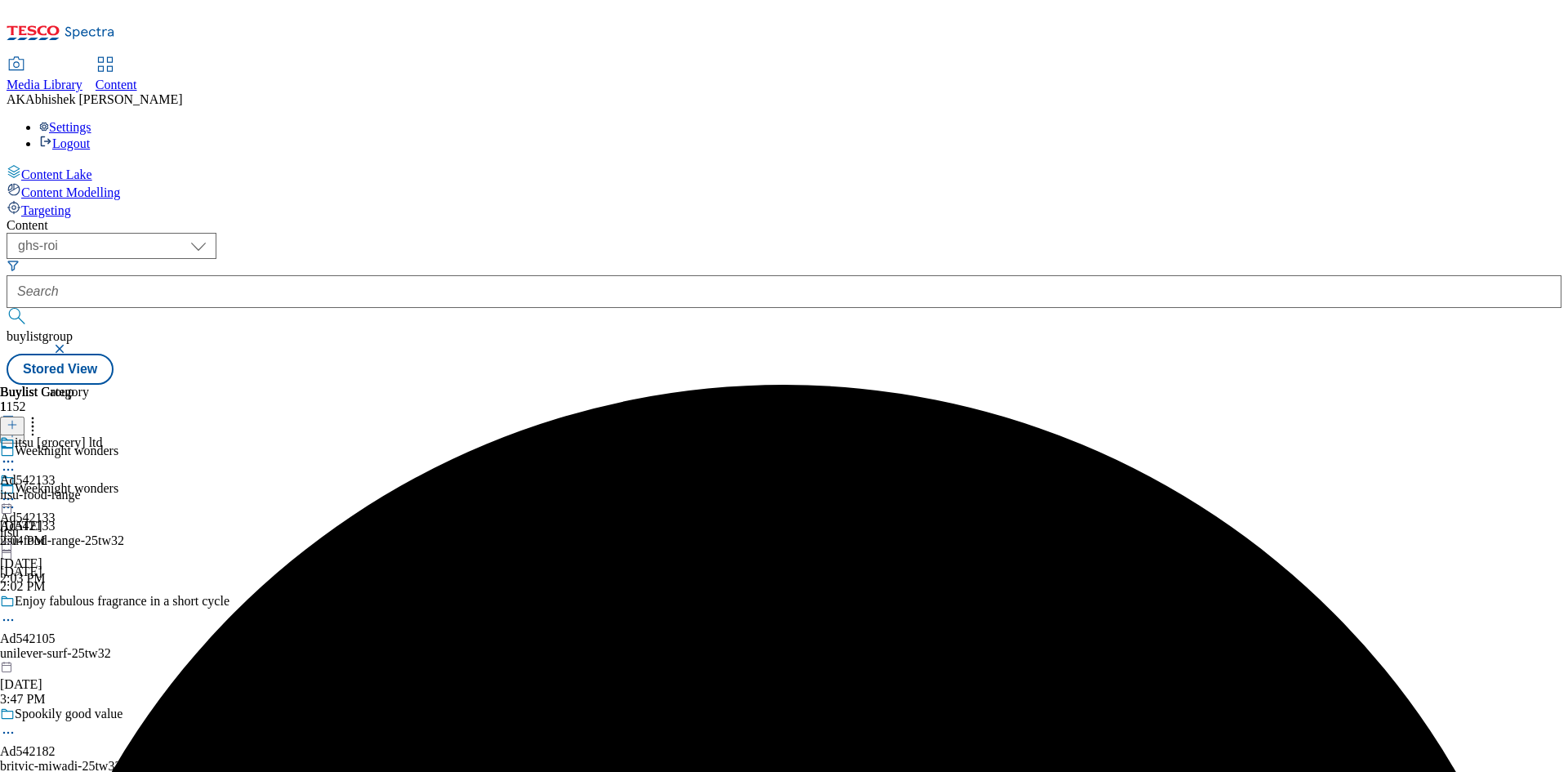
click at [103, 488] on div "itsu-food-range" at bounding box center [51, 495] width 103 height 15
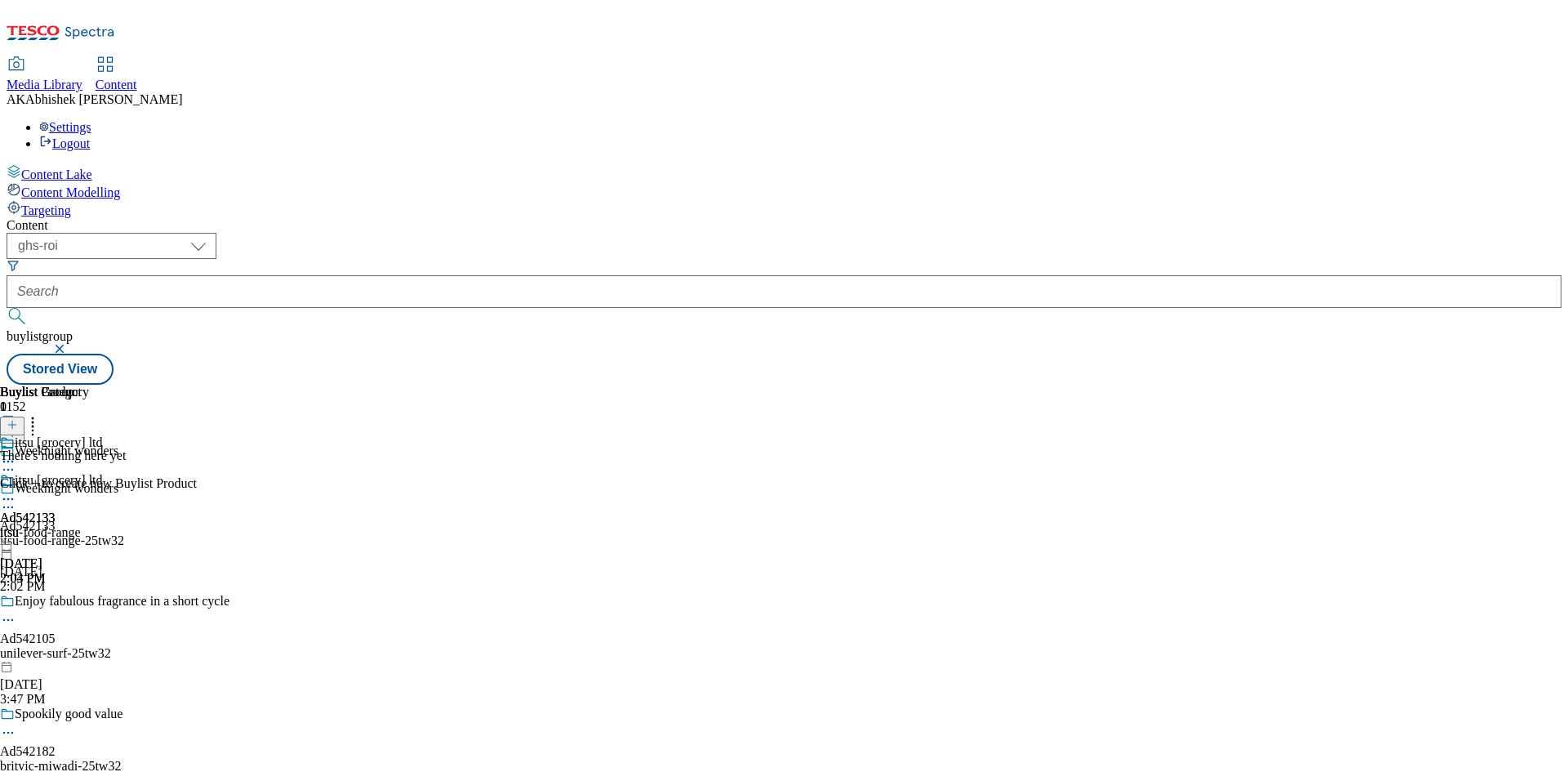
click at [16, 425] on line at bounding box center [13, 425] width 9 height 0
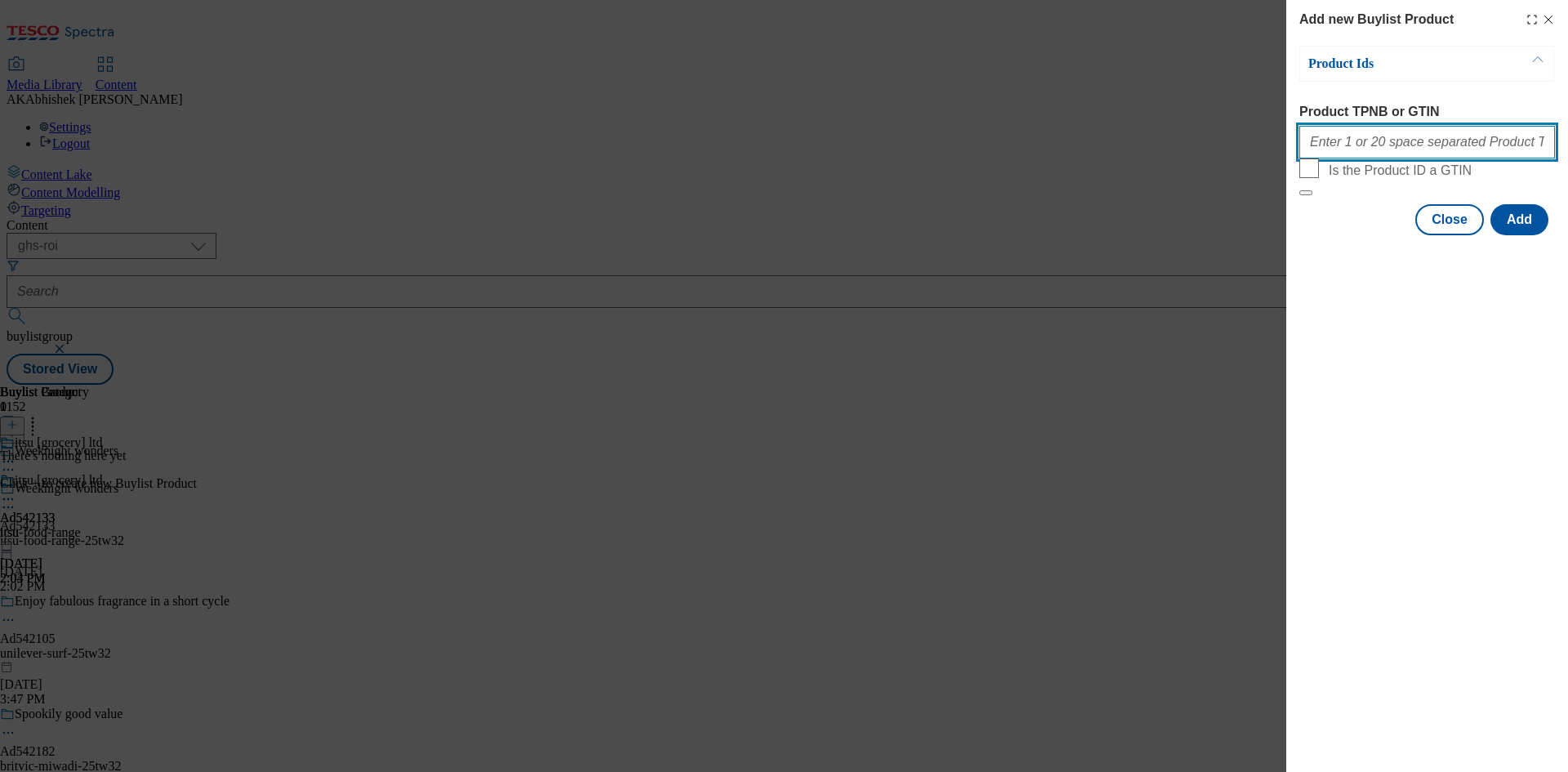
click at [1385, 154] on input "Product TPNB or GTIN" at bounding box center [1427, 142] width 256 height 32
paste input "84802029 93150072 92048938"
type input "84802029 93150072 92048938"
click at [1536, 235] on button "Add" at bounding box center [1519, 219] width 58 height 31
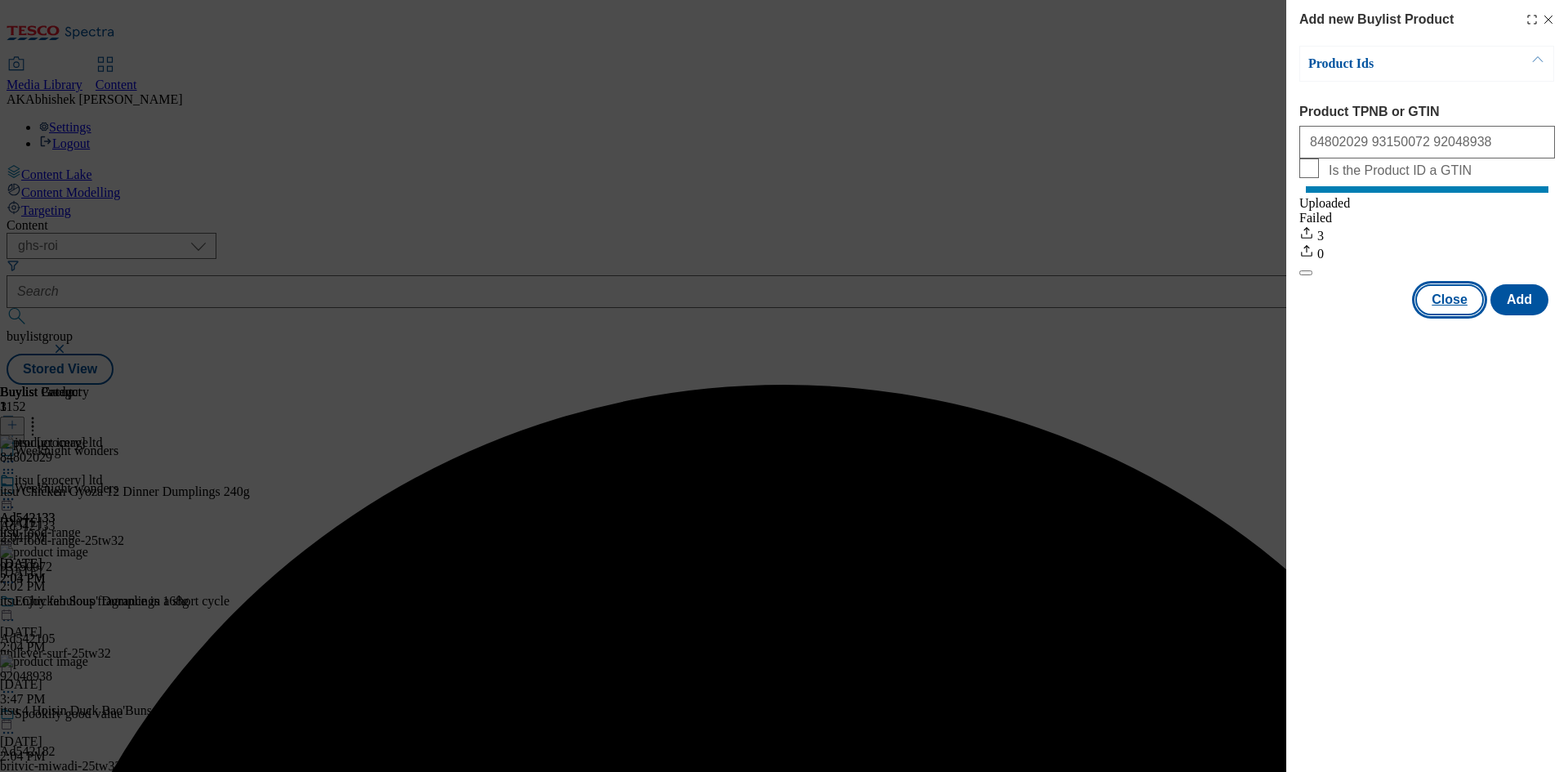
click at [1461, 316] on button "Close" at bounding box center [1449, 299] width 68 height 31
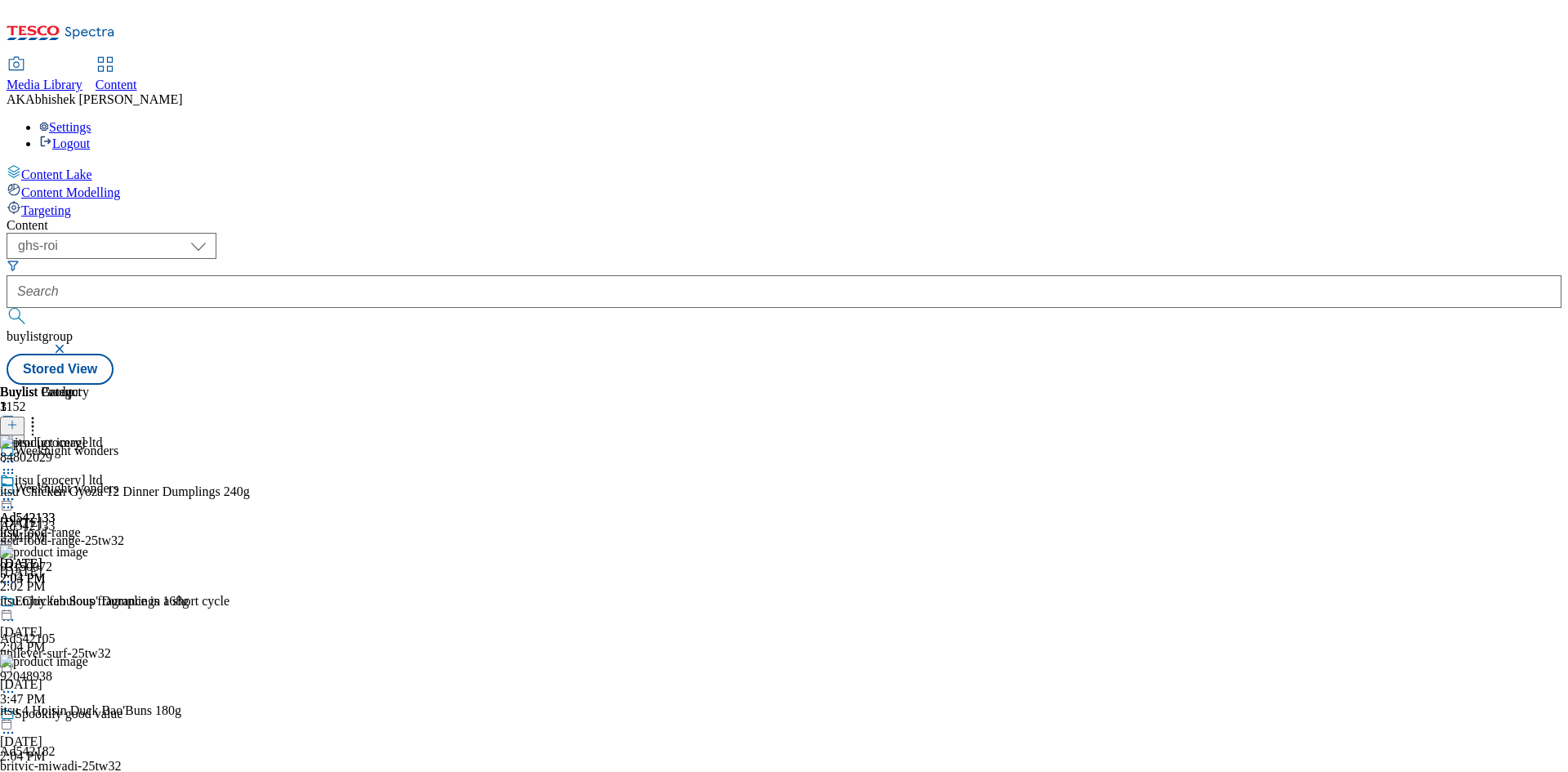
click at [16, 490] on icon at bounding box center [8, 498] width 16 height 16
click at [112, 599] on li "Preview" at bounding box center [72, 608] width 79 height 19
click at [16, 490] on icon at bounding box center [8, 498] width 16 height 16
click at [89, 603] on span "Preview" at bounding box center [69, 609] width 38 height 12
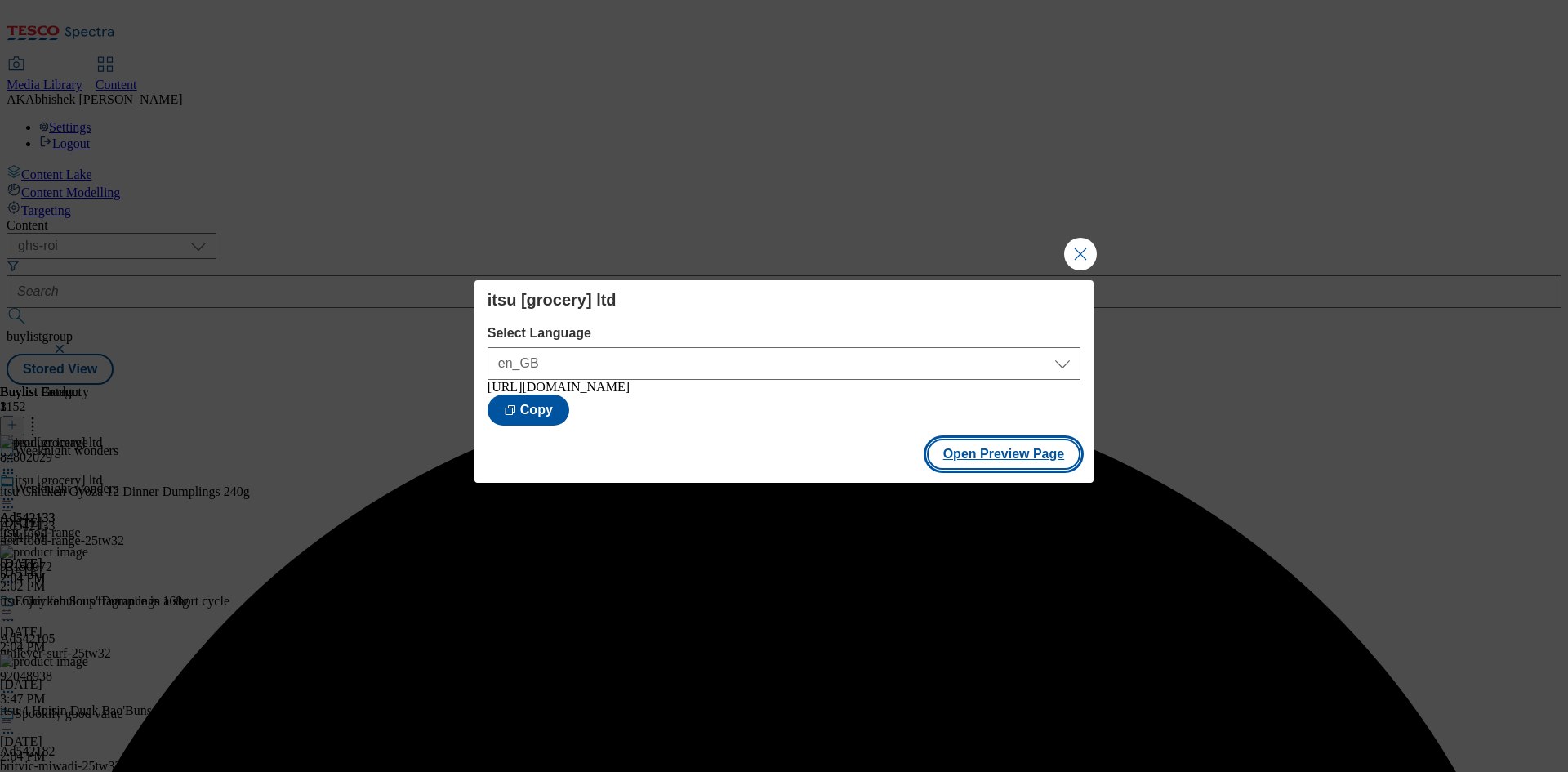
click at [1047, 457] on button "Open Preview Page" at bounding box center [1004, 454] width 154 height 31
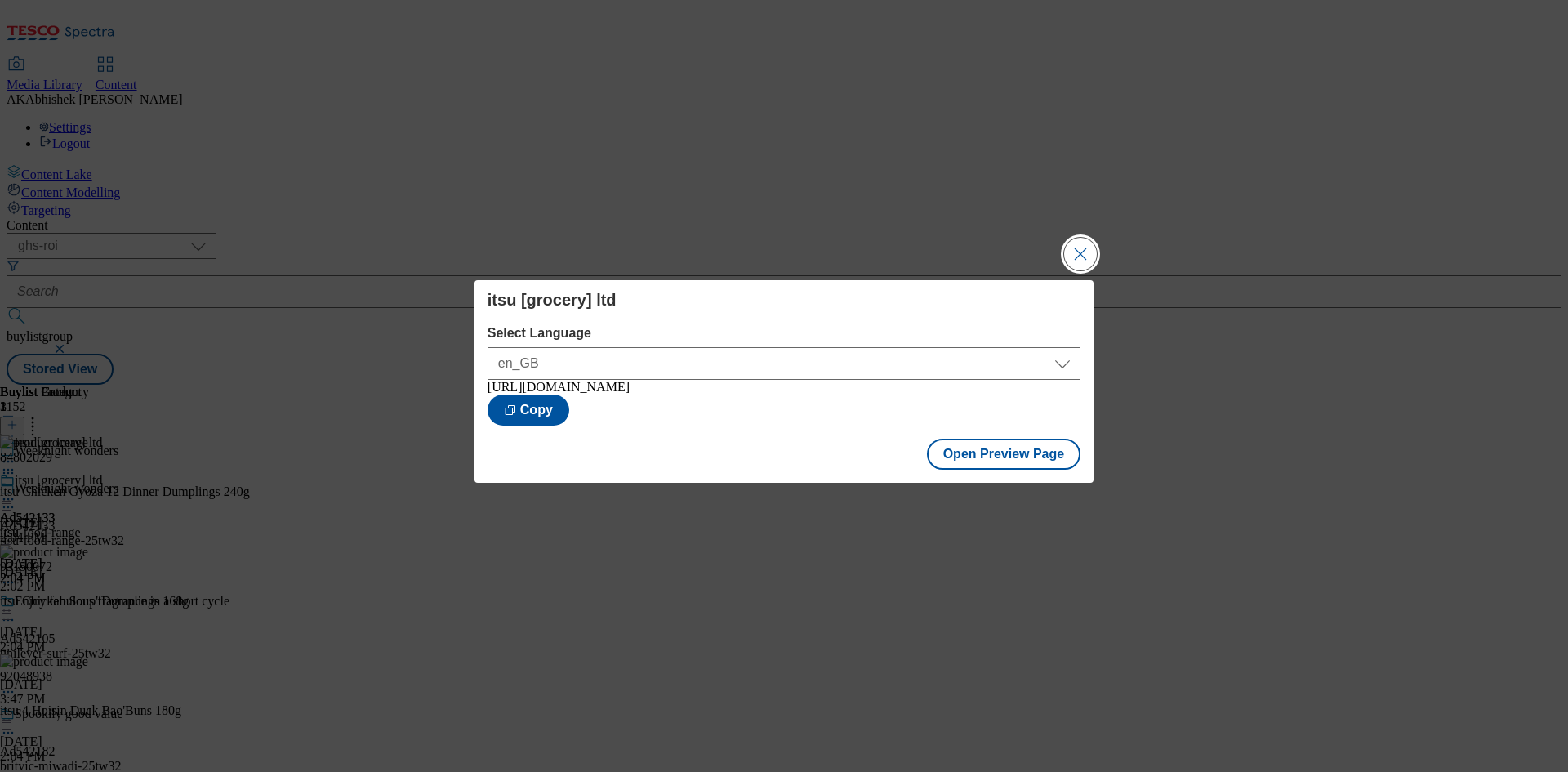
click at [1077, 247] on button "Close Modal" at bounding box center [1081, 254] width 32 height 32
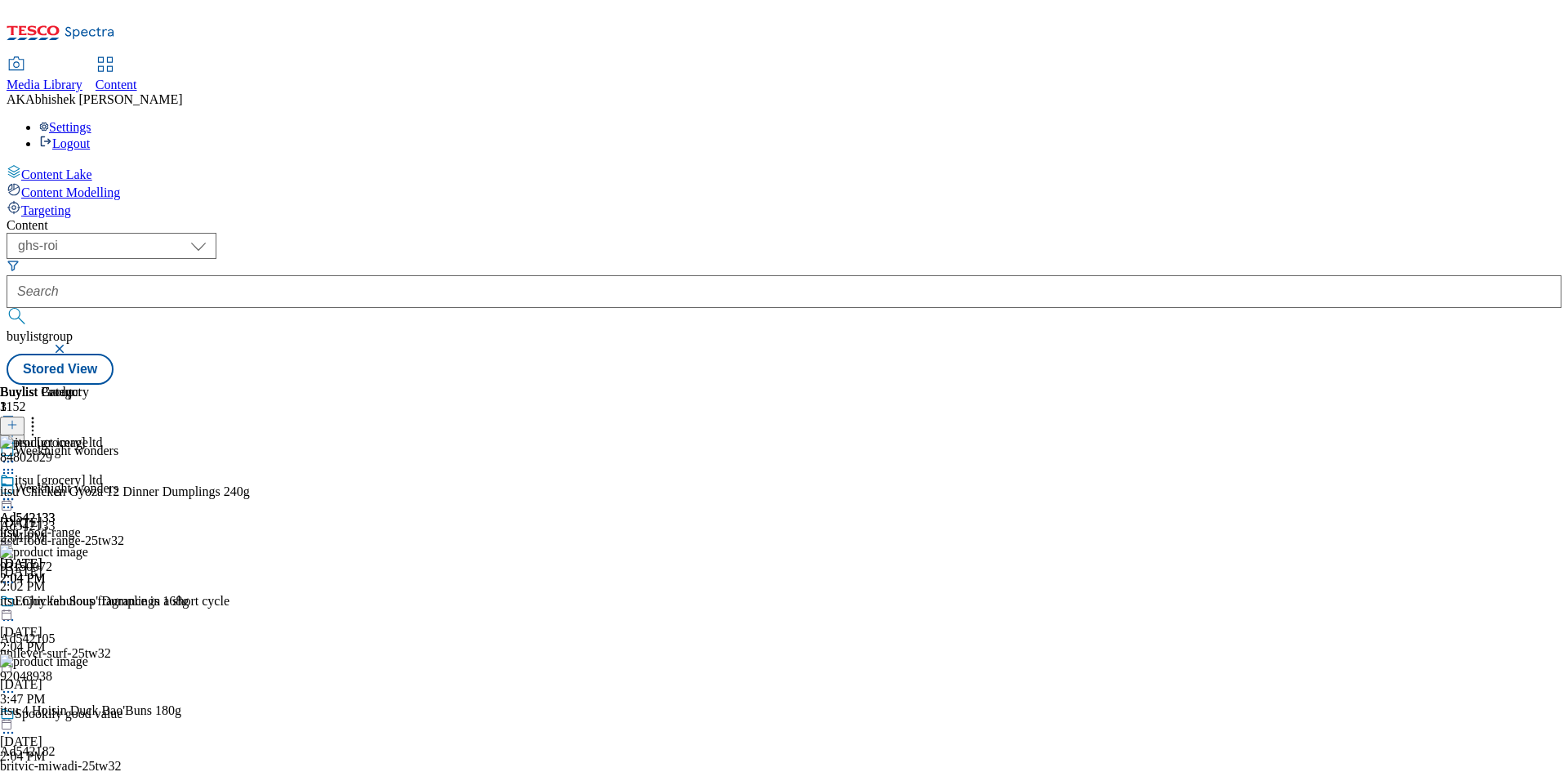
click at [16, 499] on icon at bounding box center [8, 507] width 16 height 16
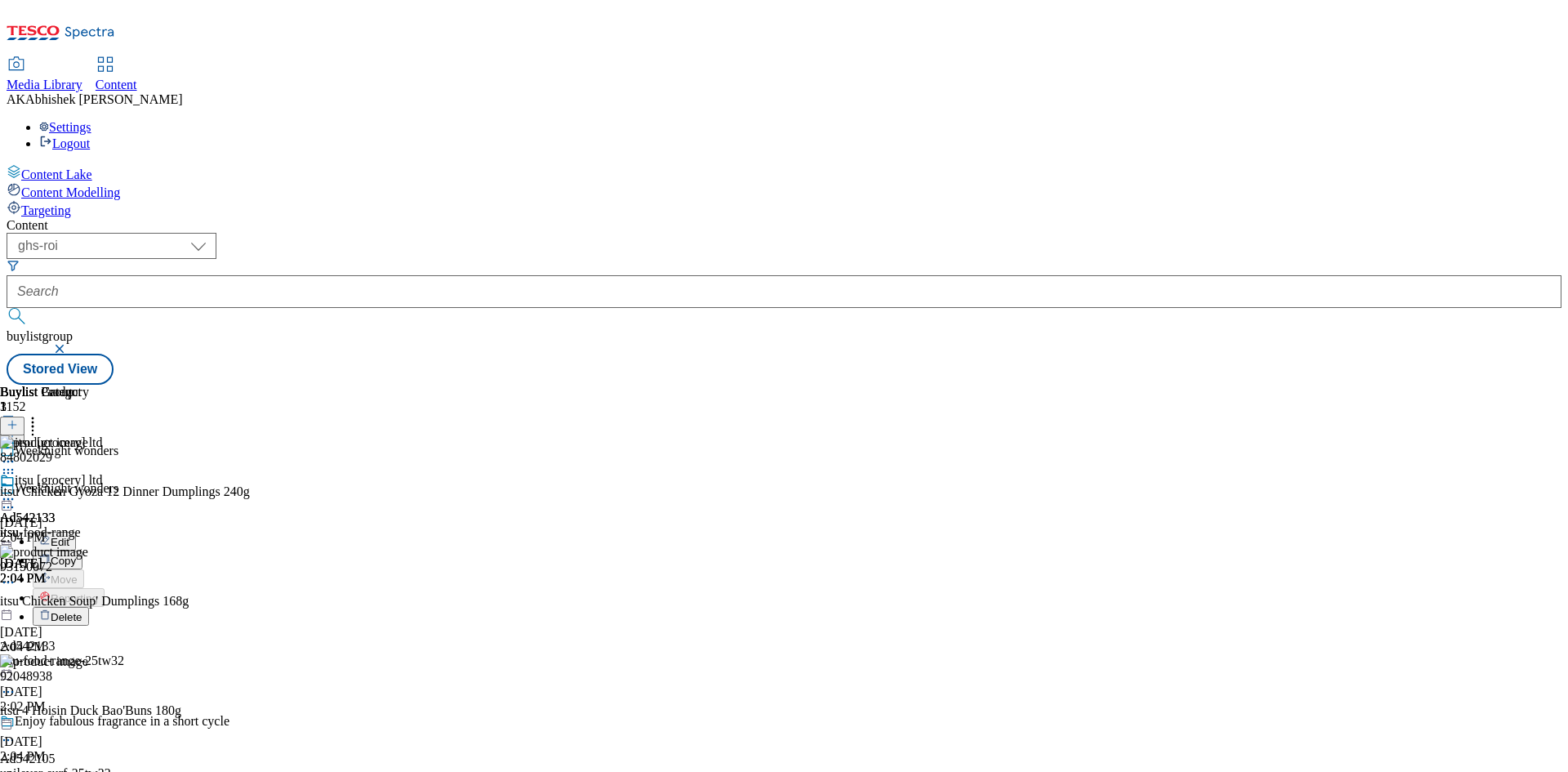
click at [69, 536] on span "Edit" at bounding box center [60, 542] width 19 height 12
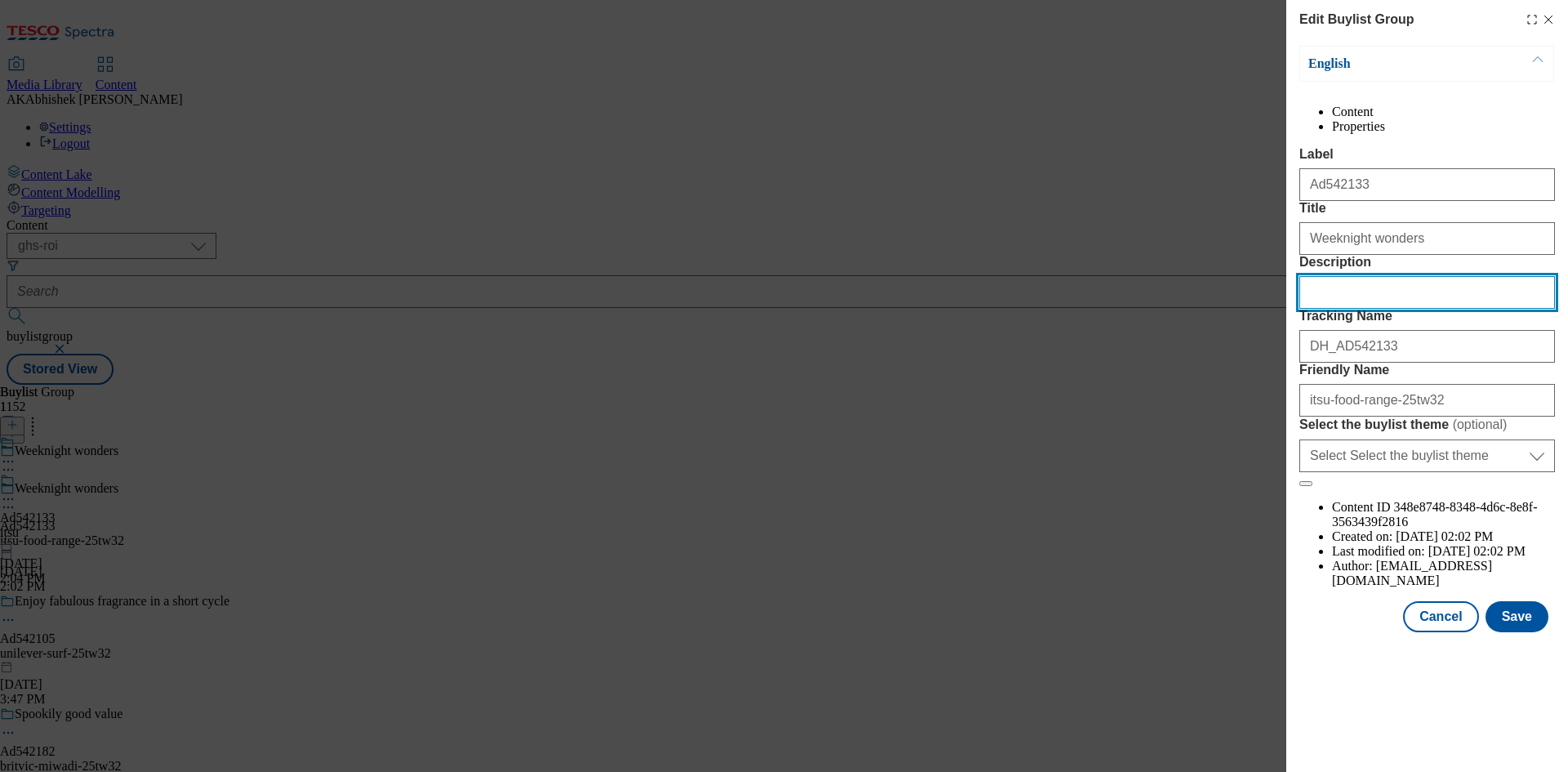
click at [1336, 309] on input "Description" at bounding box center [1427, 293] width 256 height 32
paste input "Itsu Chicken Gyoza 240G"
type input "Itsu Chicken Gyoza 240G"
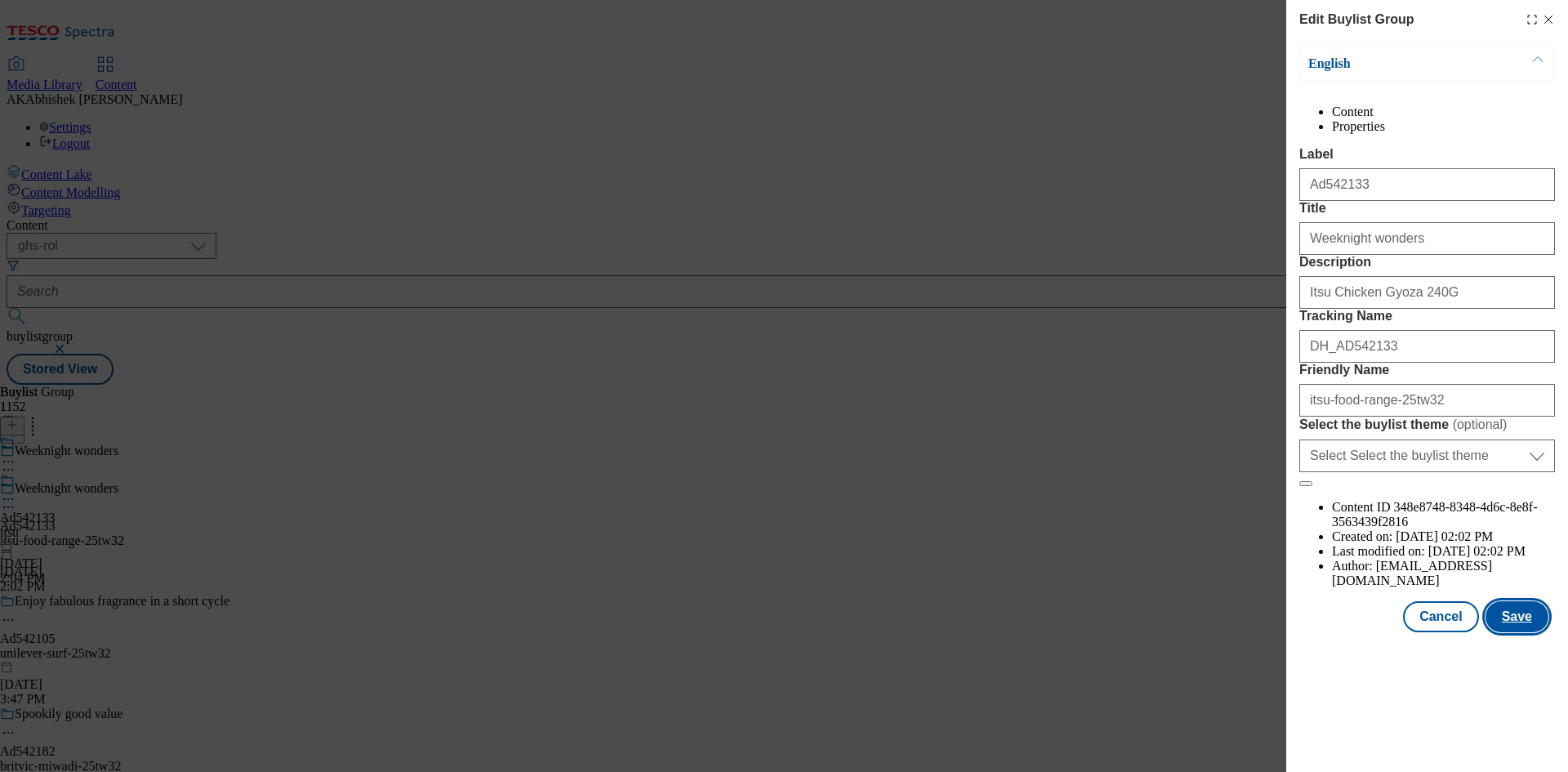
click at [1520, 632] on button "Save" at bounding box center [1518, 617] width 63 height 31
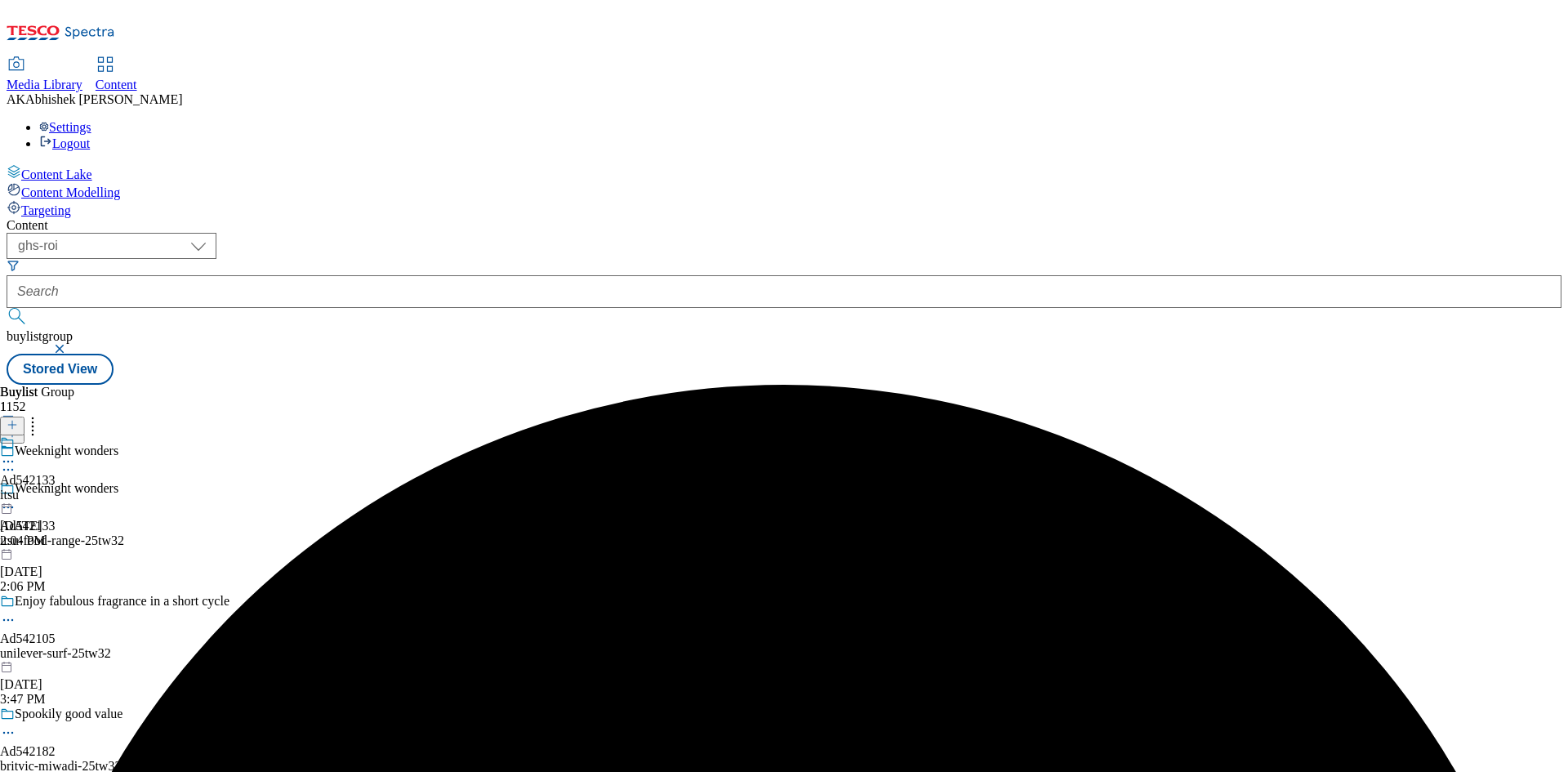
click at [16, 453] on icon at bounding box center [8, 461] width 16 height 16
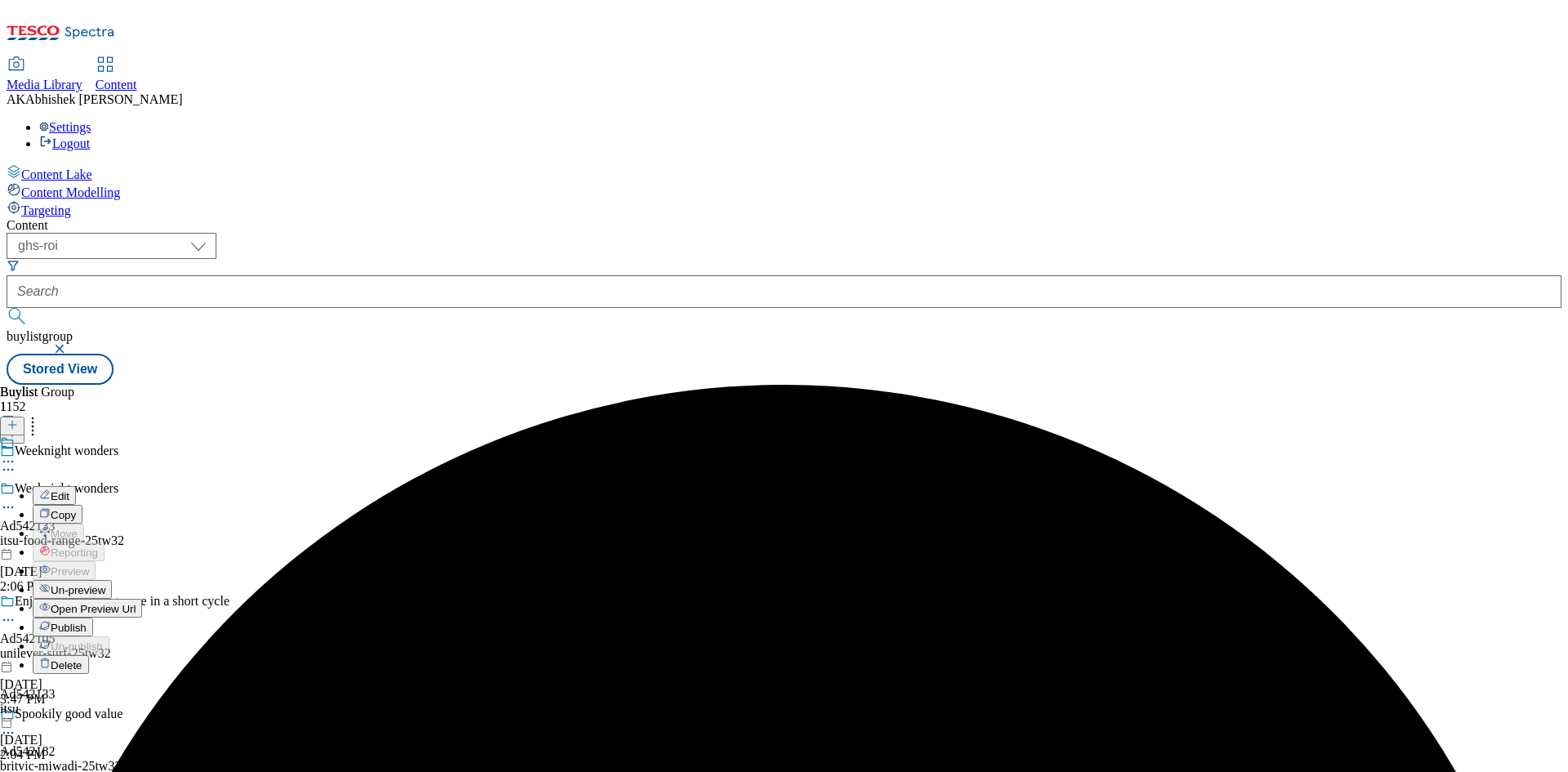
click at [69, 490] on span "Edit" at bounding box center [60, 496] width 19 height 12
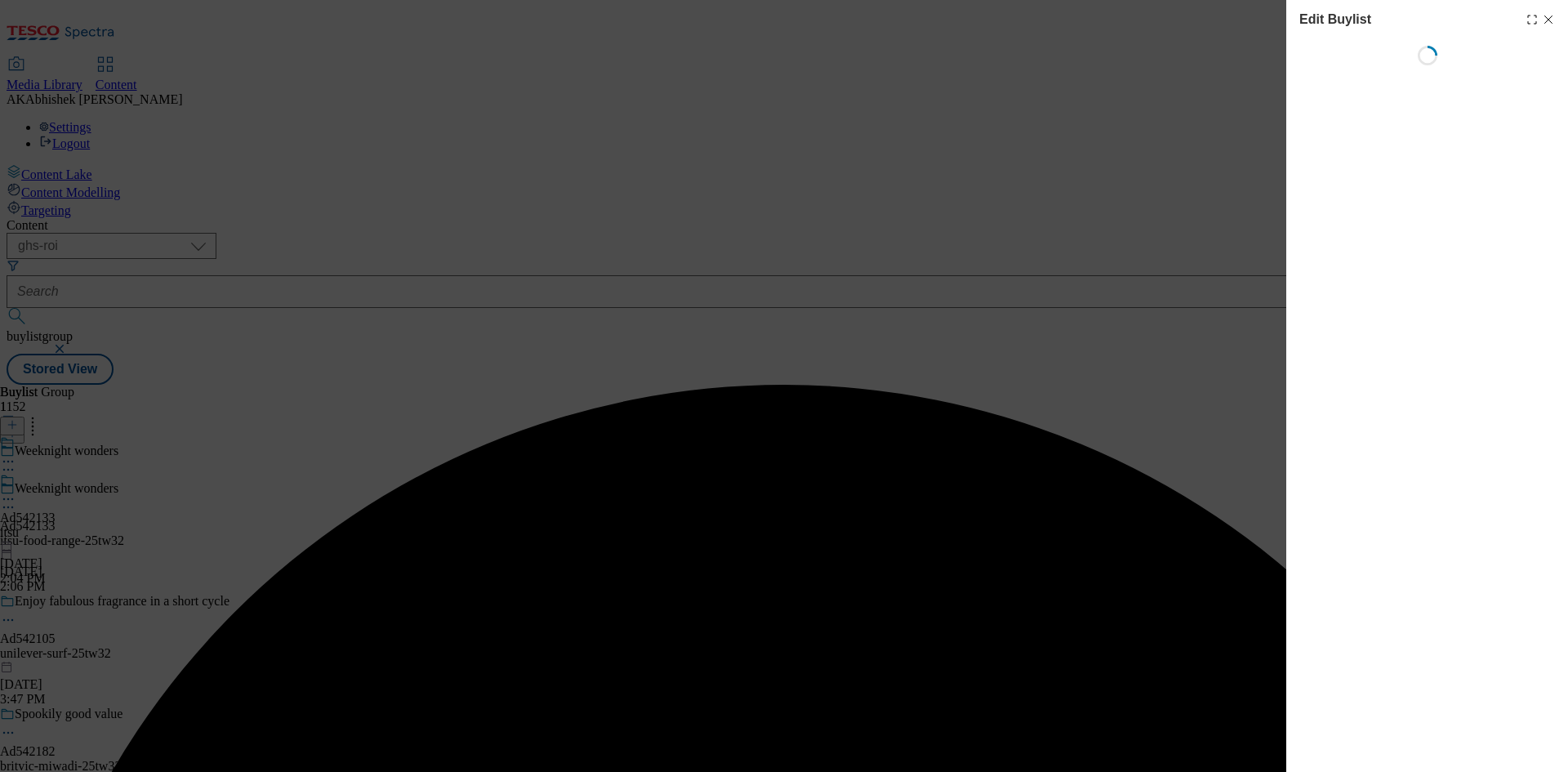
select select "tactical"
select select "supplier funded short term 1-3 weeks"
select select "dunnhumby"
select select "Banner"
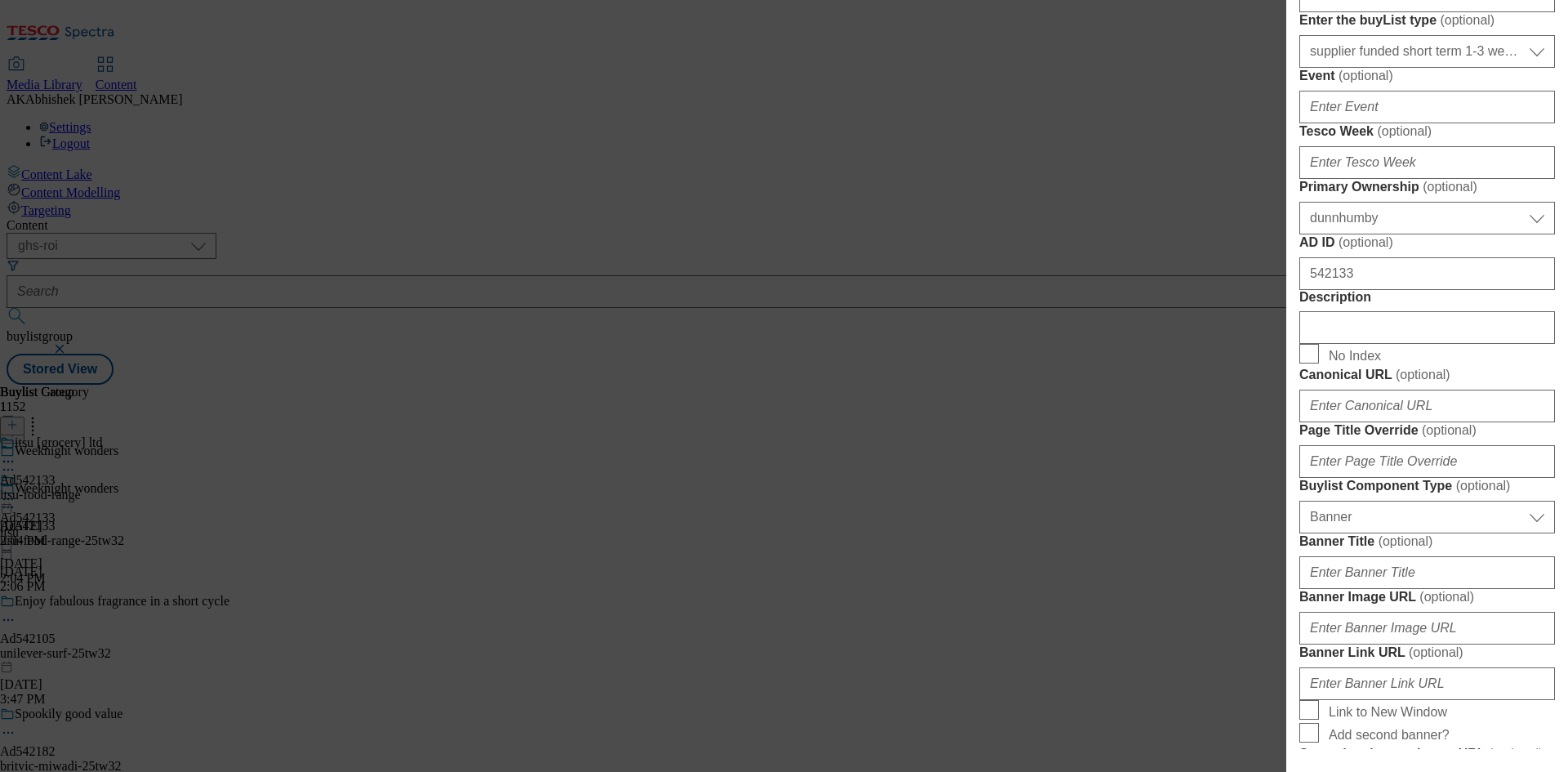
scroll to position [735, 0]
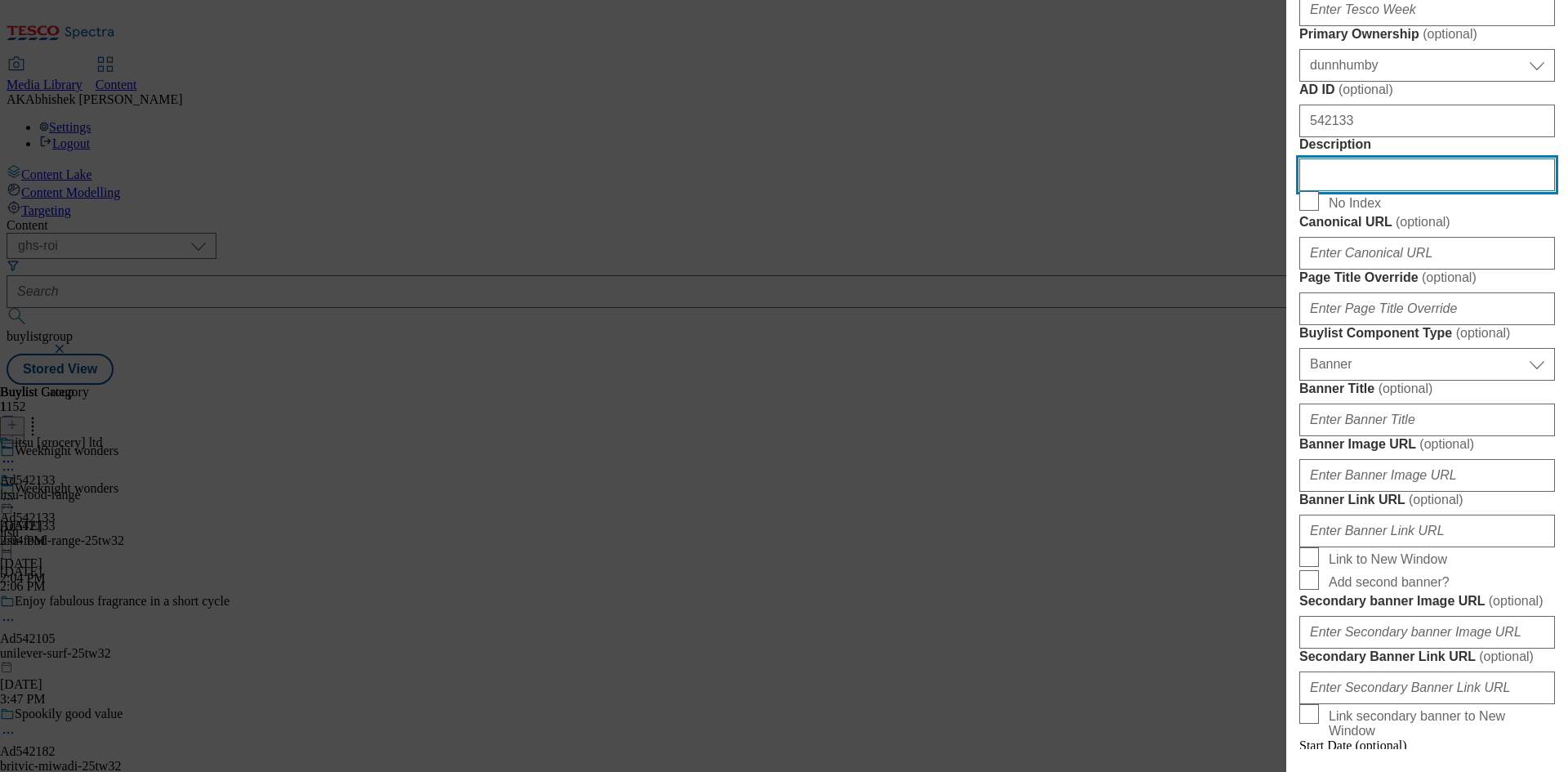
click at [1385, 191] on input "Description" at bounding box center [1427, 175] width 256 height 32
paste input "Itsu Chicken Gyoza 240G"
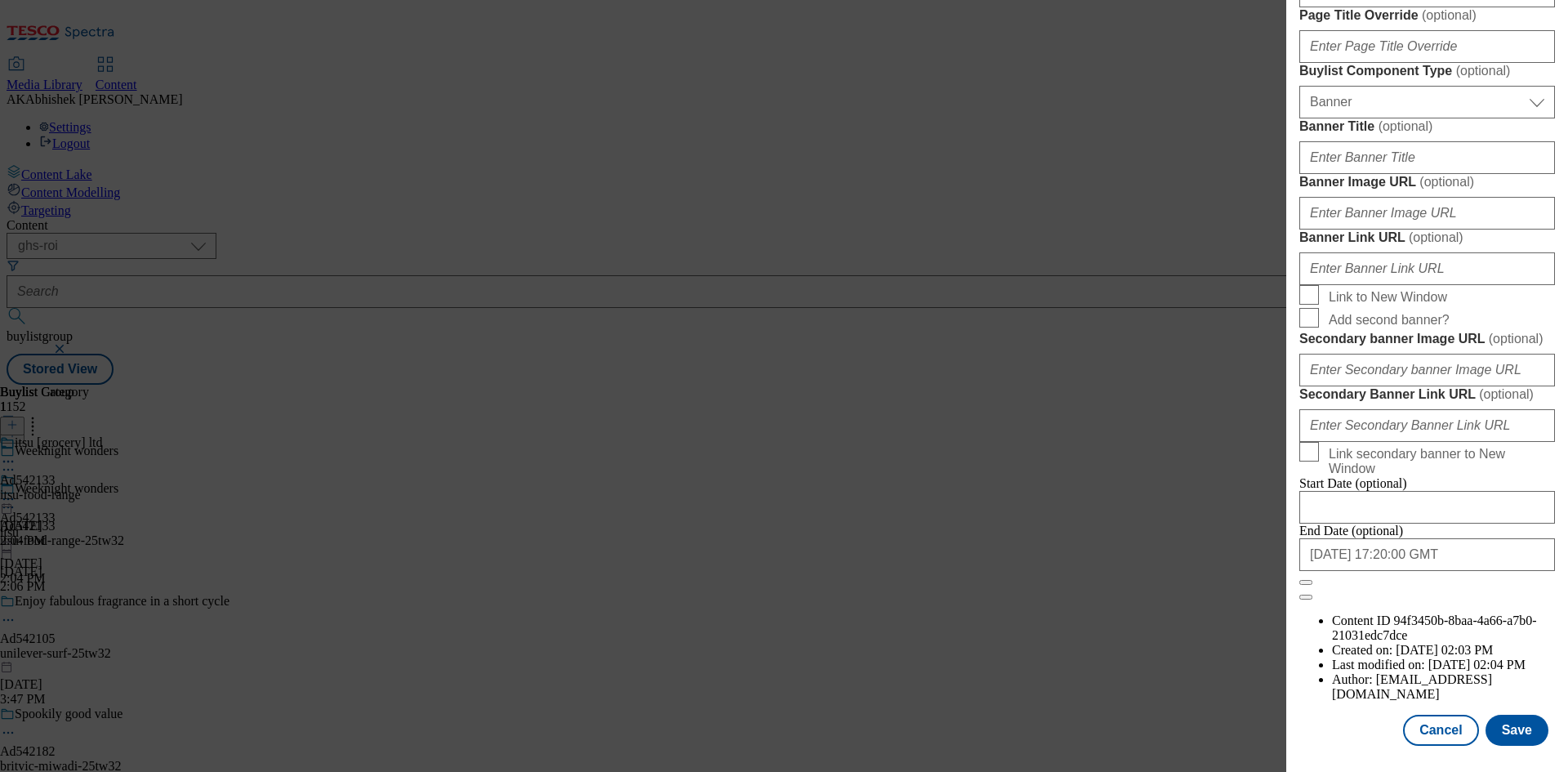
scroll to position [1604, 0]
type input "Itsu Chicken Gyoza 240G"
click at [1513, 730] on button "Save" at bounding box center [1518, 730] width 63 height 31
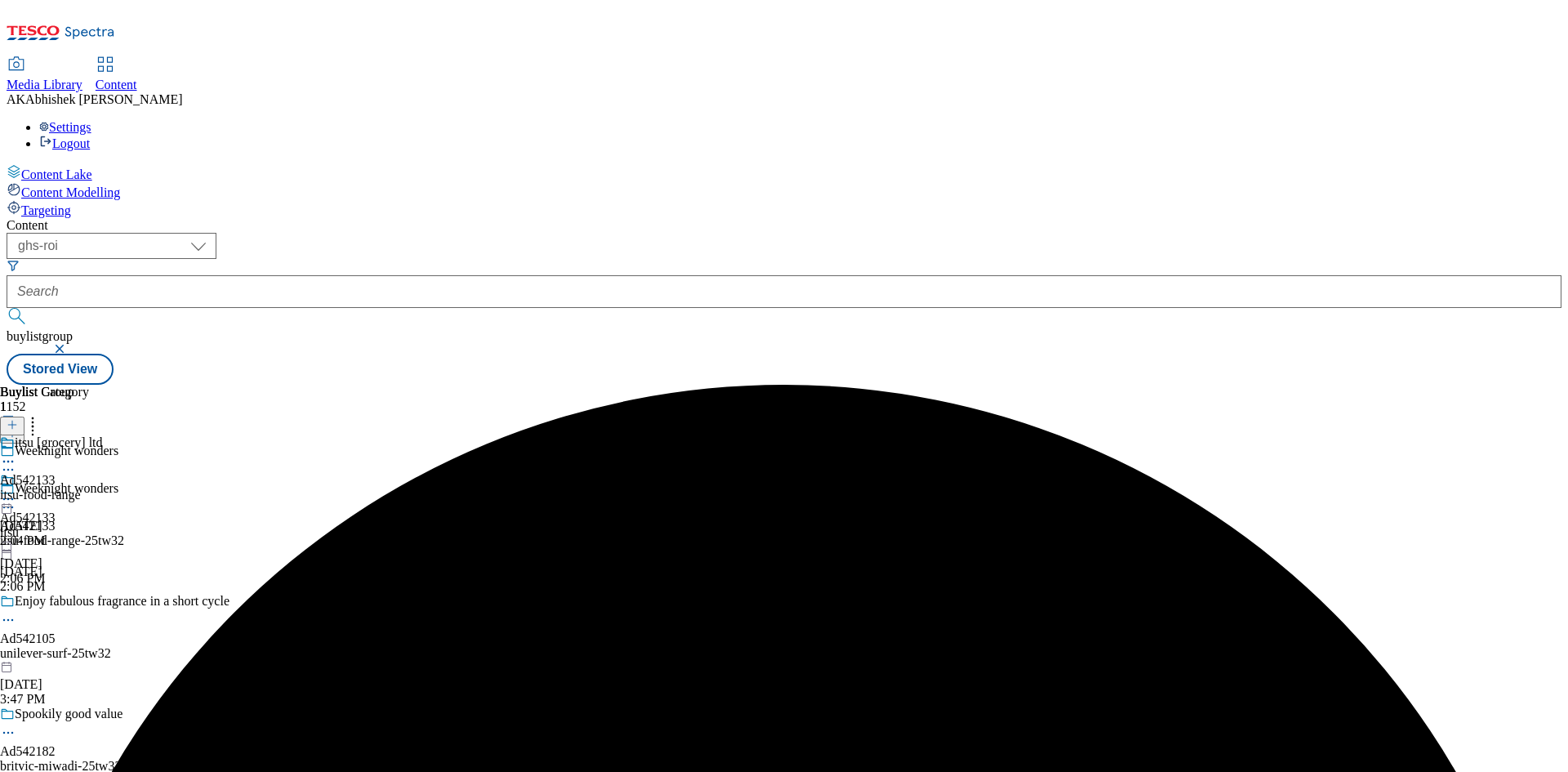
click at [16, 453] on icon at bounding box center [8, 461] width 16 height 16
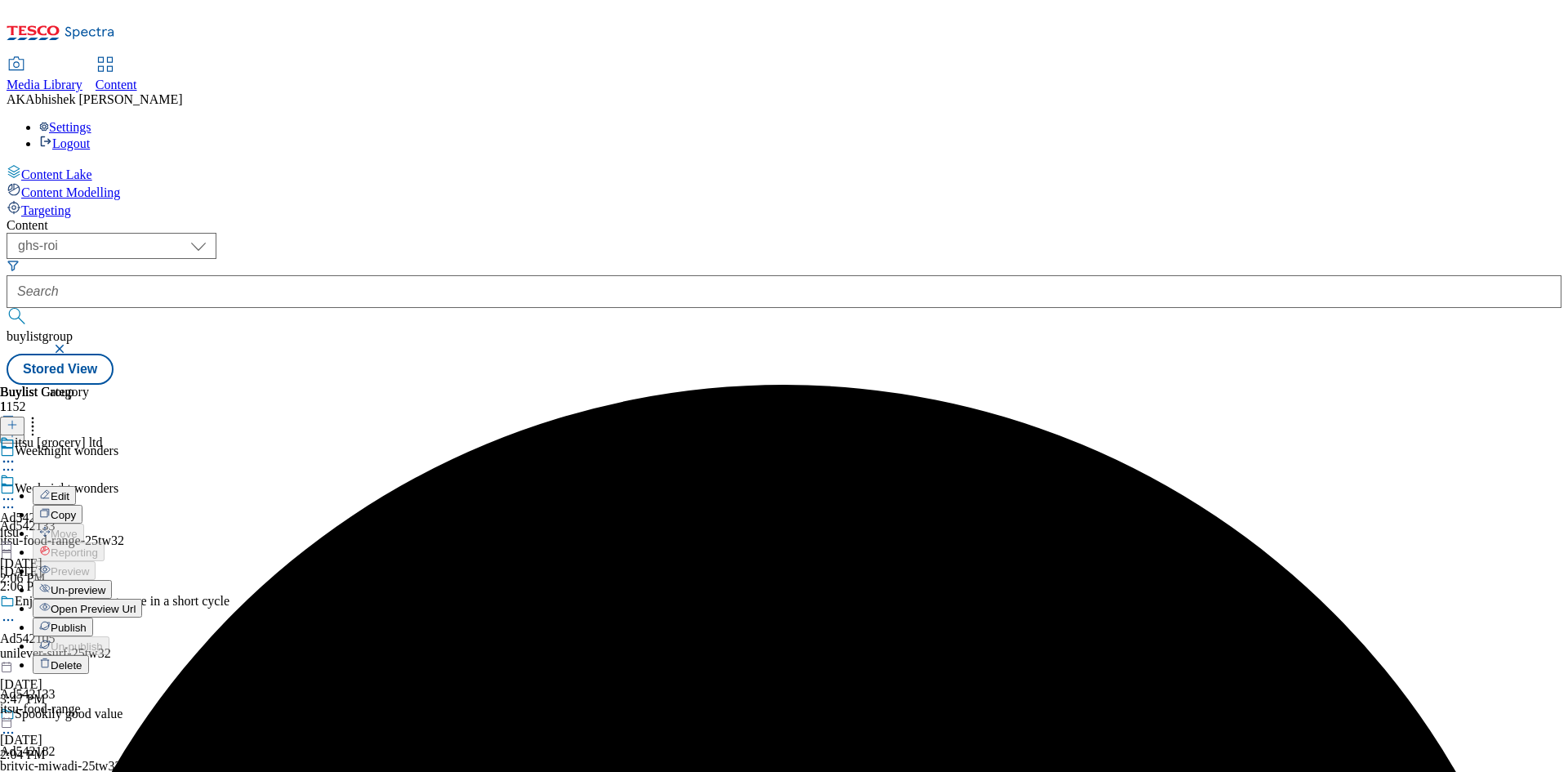
click at [69, 490] on span "Edit" at bounding box center [60, 496] width 19 height 12
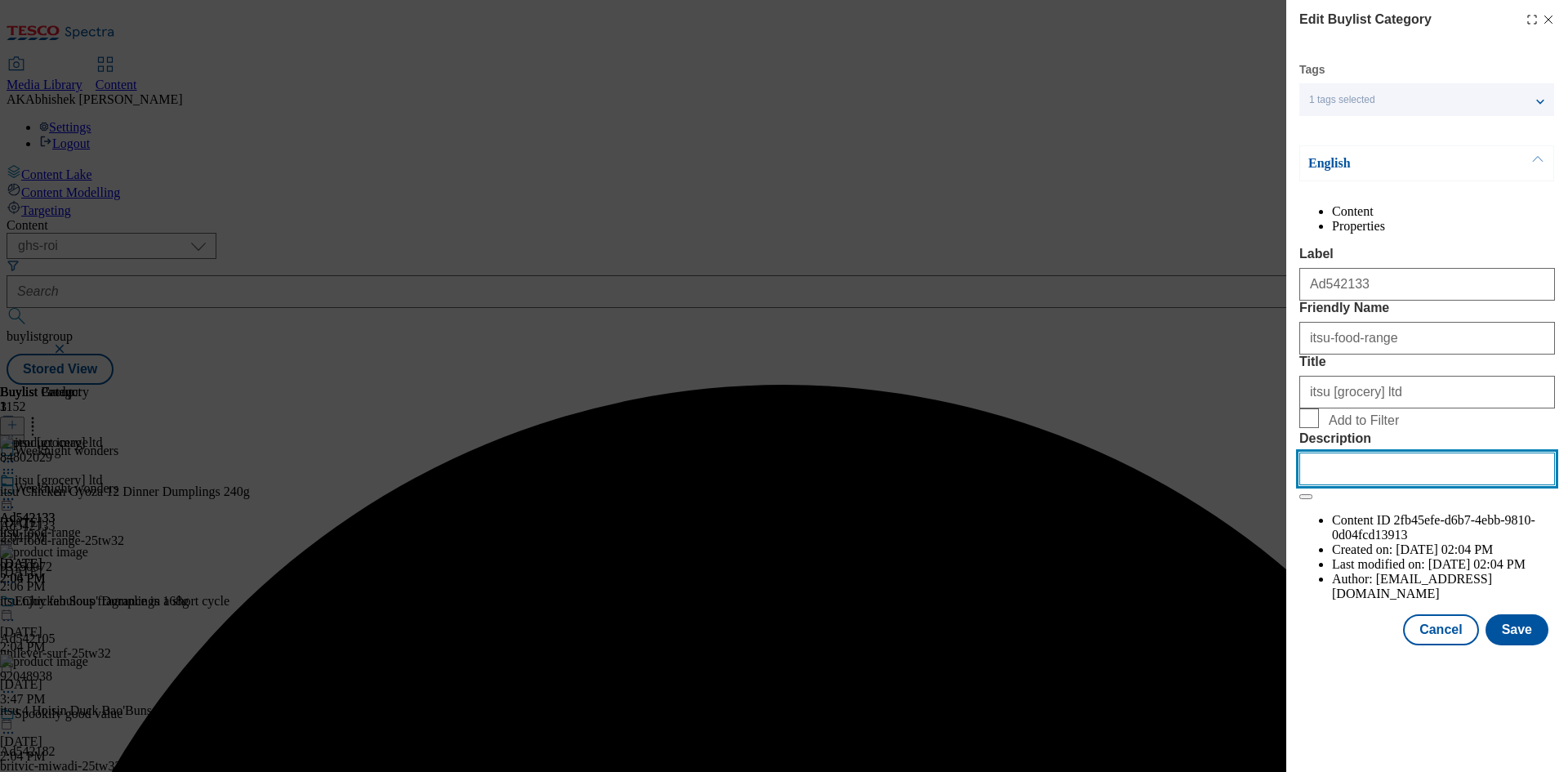
click at [1425, 485] on input "Description" at bounding box center [1427, 468] width 256 height 32
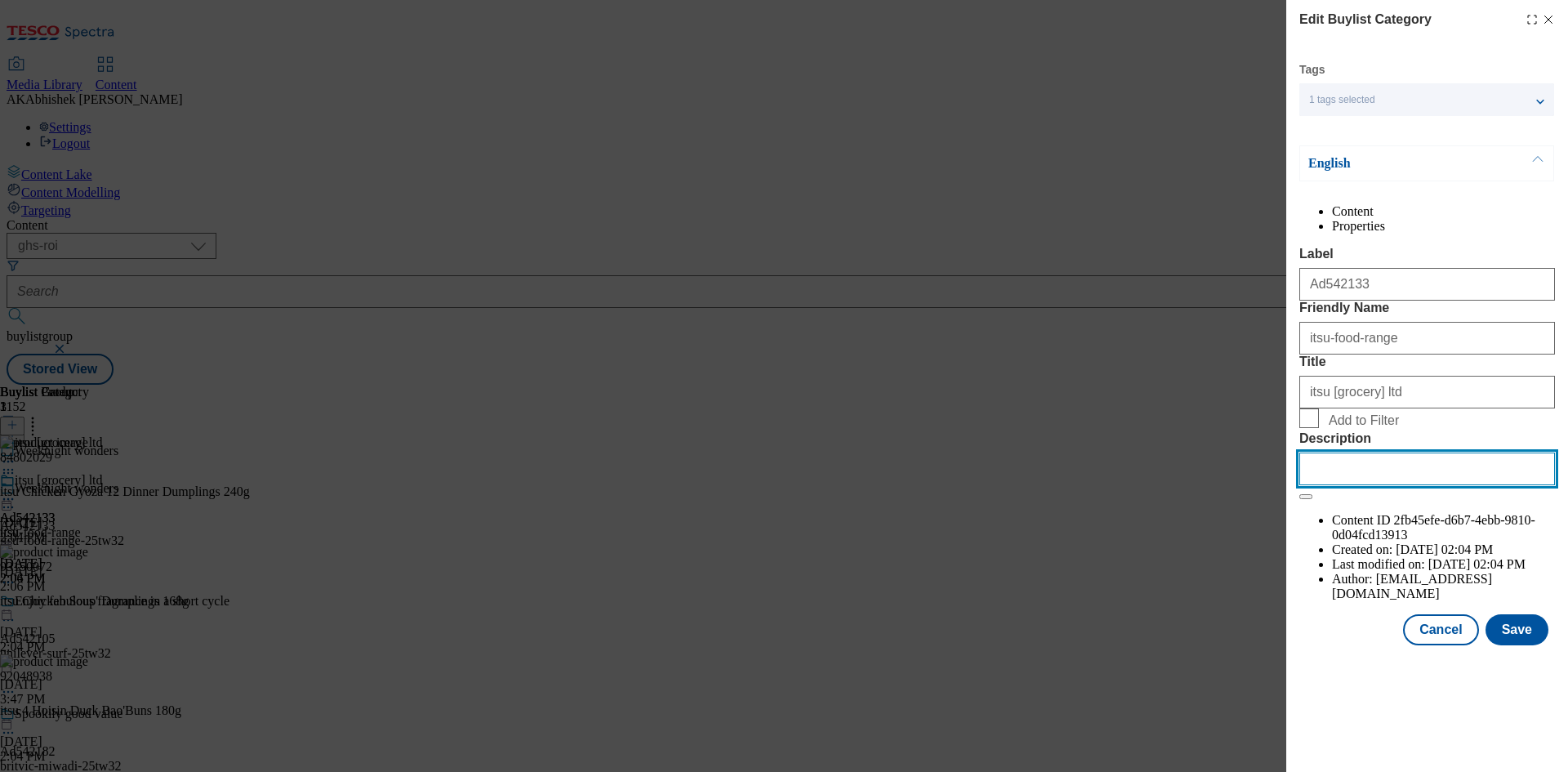
paste input "Itsu Chicken Gyoza 240G"
type input "Itsu Chicken Gyoza 240G"
click at [1506, 645] on button "Save" at bounding box center [1518, 630] width 63 height 31
